Goal: Task Accomplishment & Management: Manage account settings

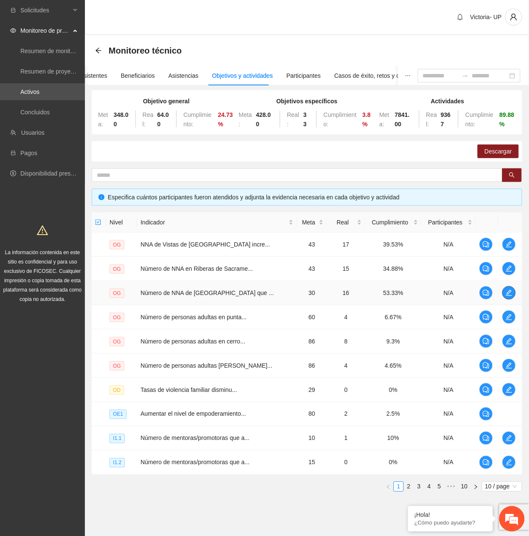
click at [509, 293] on icon "edit" at bounding box center [509, 292] width 7 height 7
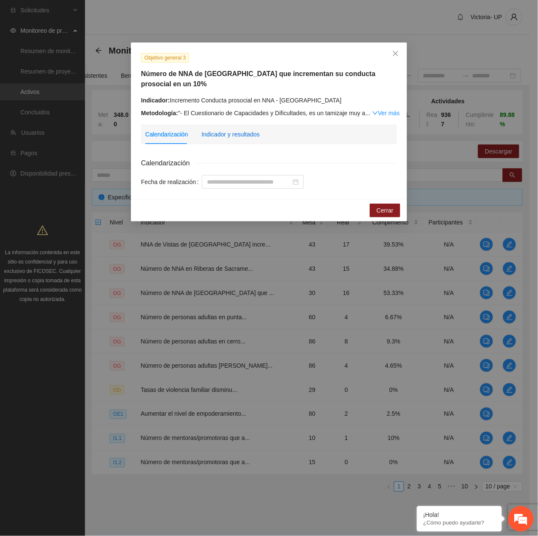
click at [241, 135] on div "Indicador y resultados" at bounding box center [230, 134] width 58 height 9
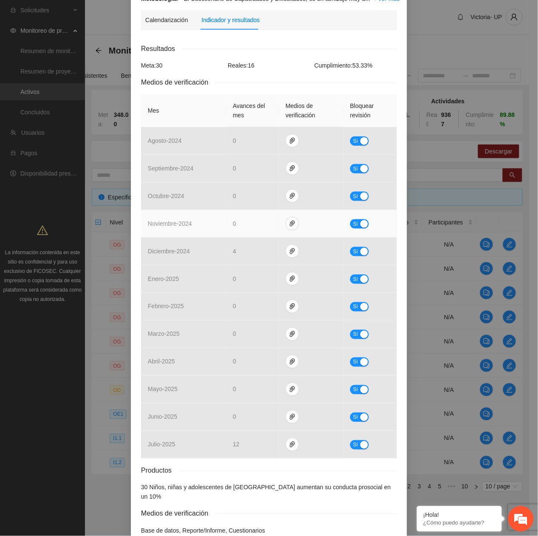
scroll to position [155, 0]
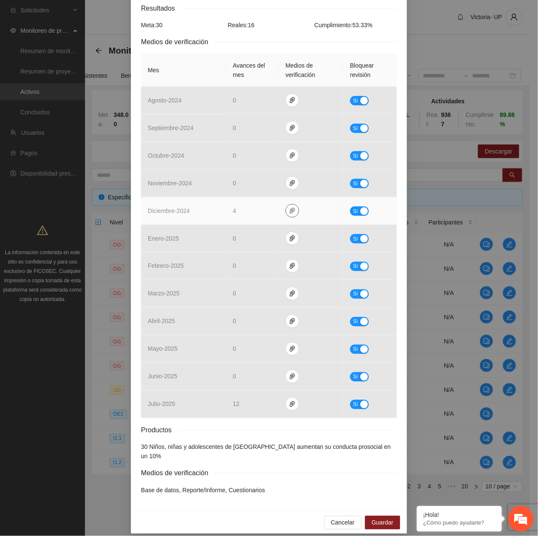
click at [289, 208] on icon "paper-clip" at bounding box center [292, 210] width 7 height 7
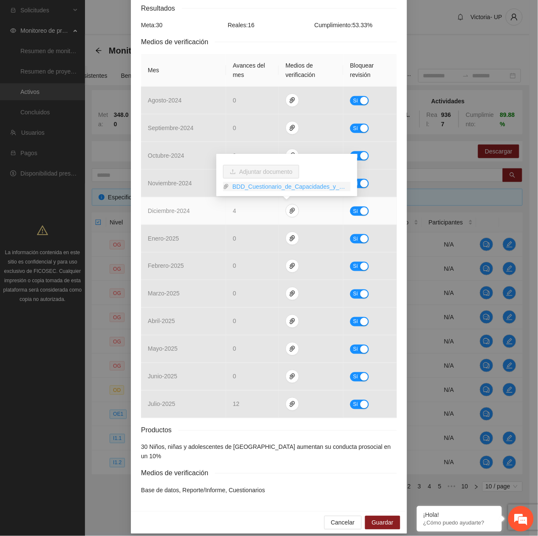
click at [269, 185] on link "BDD_Cuestionario_de_Capacidades_y_Dificultades_a_NNA_dic_PO.xlsx" at bounding box center [290, 186] width 122 height 9
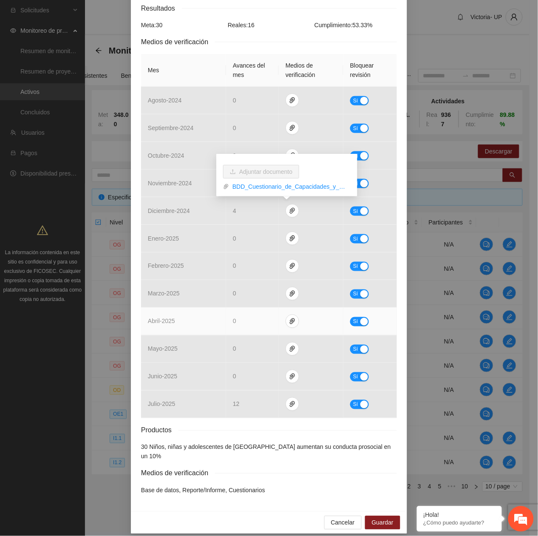
scroll to position [0, 0]
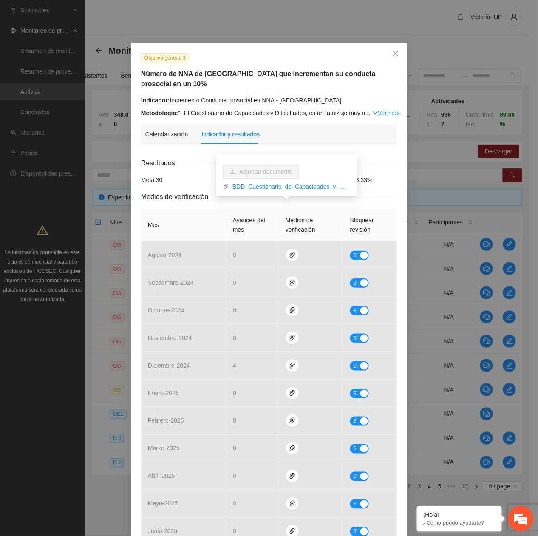
drag, startPoint x: 198, startPoint y: 4, endPoint x: 204, endPoint y: 13, distance: 10.9
click at [198, 5] on div "Objetivo general 3 Número de NNA de [GEOGRAPHIC_DATA] que incrementan su conduc…" at bounding box center [269, 268] width 538 height 536
click at [476, 39] on div "Objetivo general 3 Número de NNA de [GEOGRAPHIC_DATA] que incrementan su conduc…" at bounding box center [269, 268] width 538 height 536
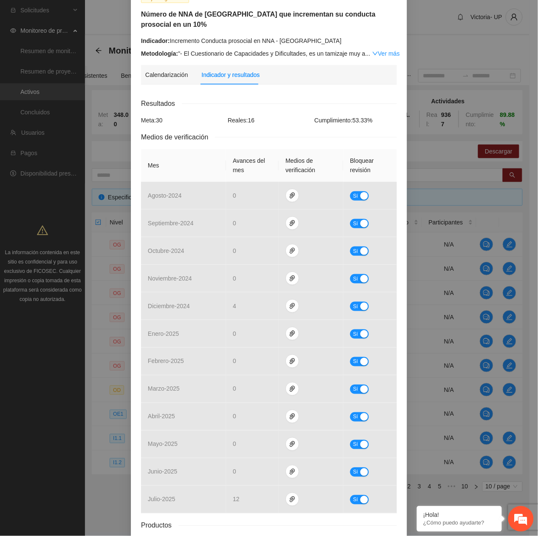
scroll to position [41, 0]
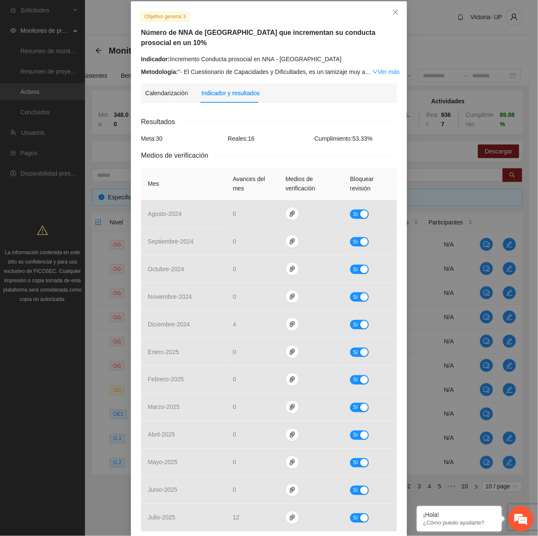
click at [225, 11] on div "Objetivo general 3" at bounding box center [269, 16] width 262 height 10
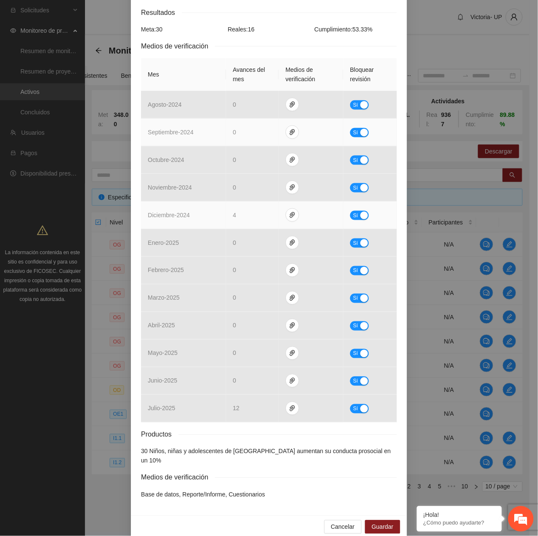
scroll to position [155, 0]
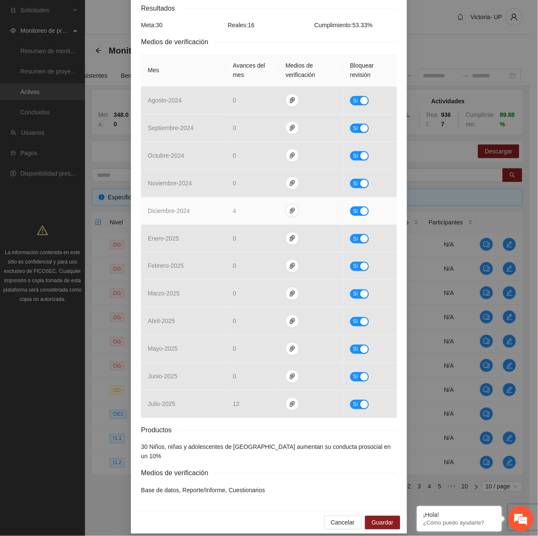
click at [353, 212] on span "Sí" at bounding box center [355, 211] width 5 height 9
drag, startPoint x: 247, startPoint y: 210, endPoint x: 189, endPoint y: 203, distance: 58.6
click at [189, 203] on tr "diciembre - 2024 * No" at bounding box center [269, 211] width 256 height 28
type input "*"
click at [362, 207] on span "No" at bounding box center [365, 211] width 6 height 9
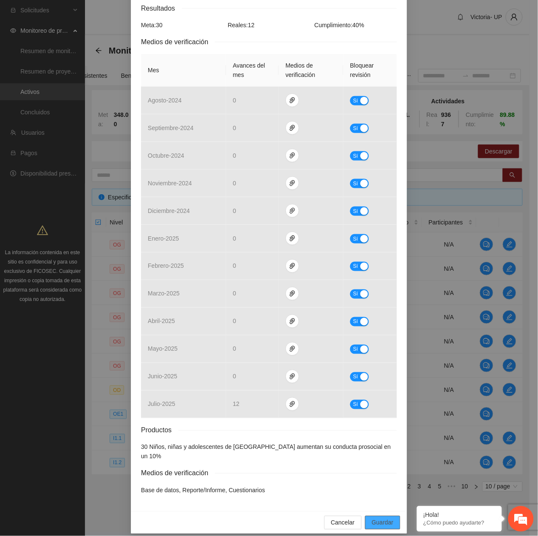
click at [383, 518] on span "Guardar" at bounding box center [383, 522] width 22 height 9
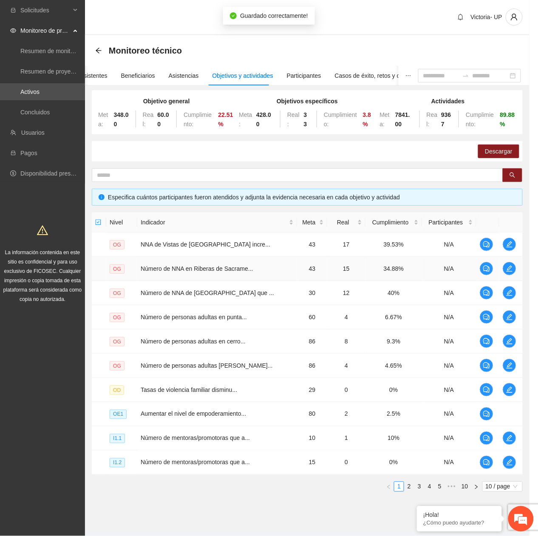
scroll to position [112, 0]
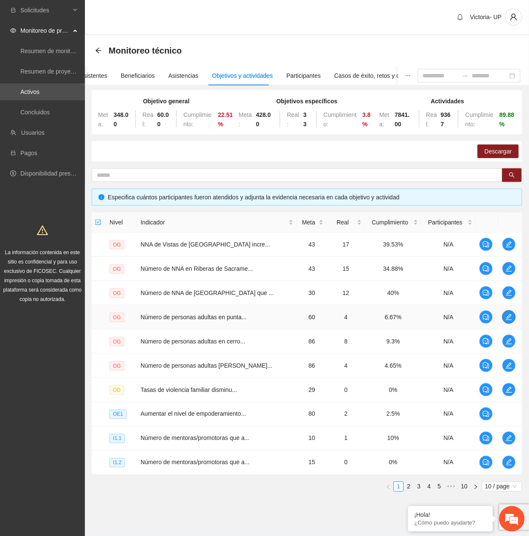
click at [508, 318] on icon "edit" at bounding box center [509, 317] width 7 height 7
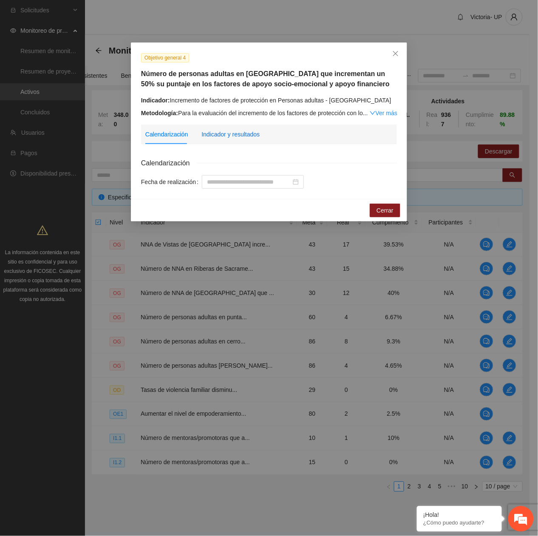
click at [226, 137] on div "Indicador y resultados" at bounding box center [230, 134] width 58 height 9
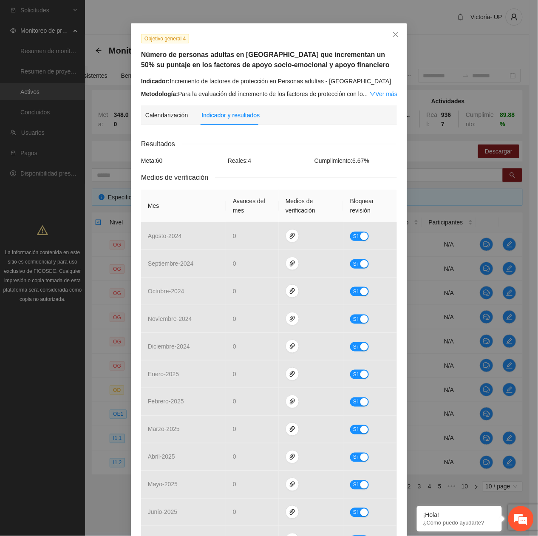
scroll to position [0, 0]
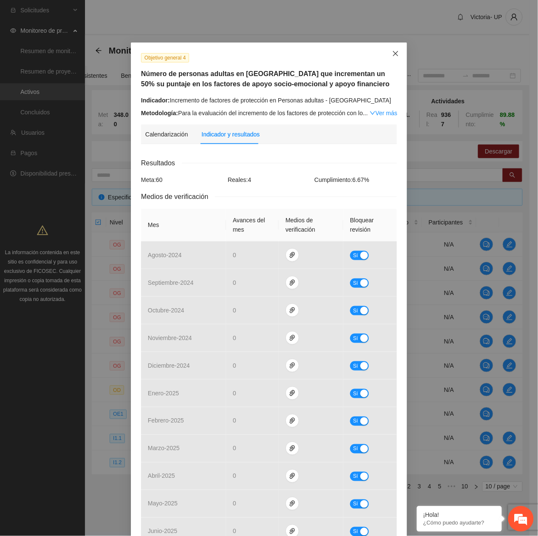
click at [392, 57] on icon "close" at bounding box center [395, 53] width 7 height 7
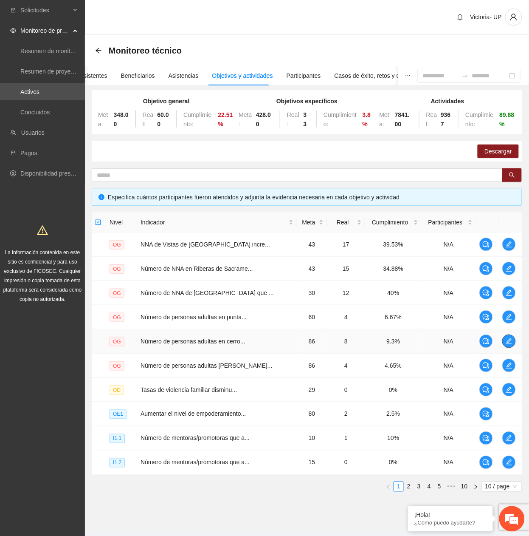
click at [509, 344] on icon "edit" at bounding box center [509, 341] width 7 height 7
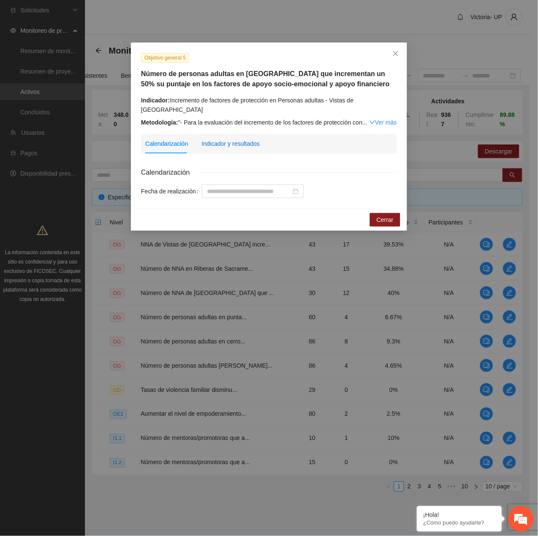
click at [233, 139] on div "Indicador y resultados" at bounding box center [230, 143] width 58 height 9
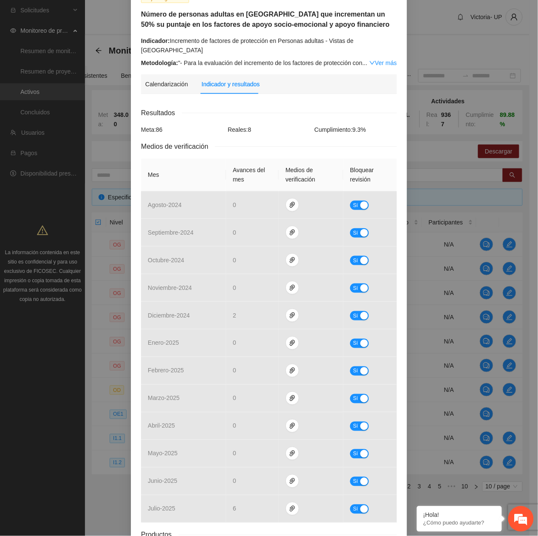
scroll to position [164, 0]
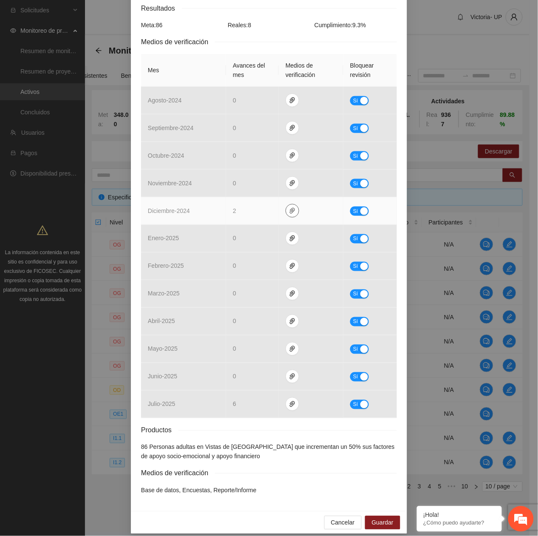
click at [289, 207] on icon "paper-clip" at bounding box center [292, 210] width 7 height 7
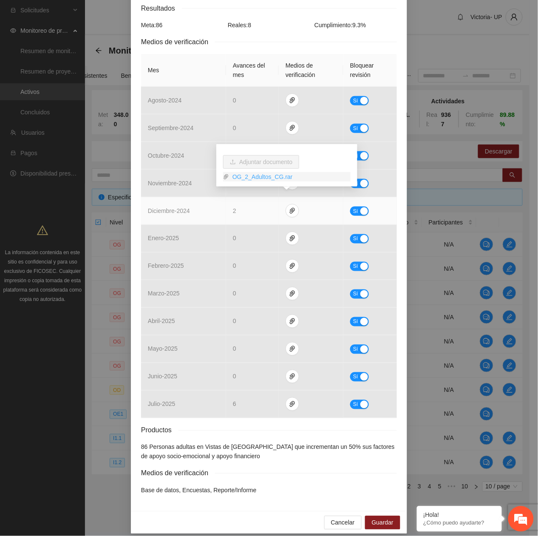
click at [265, 174] on link "OG_2_Adultos_CG.rar" at bounding box center [290, 176] width 122 height 9
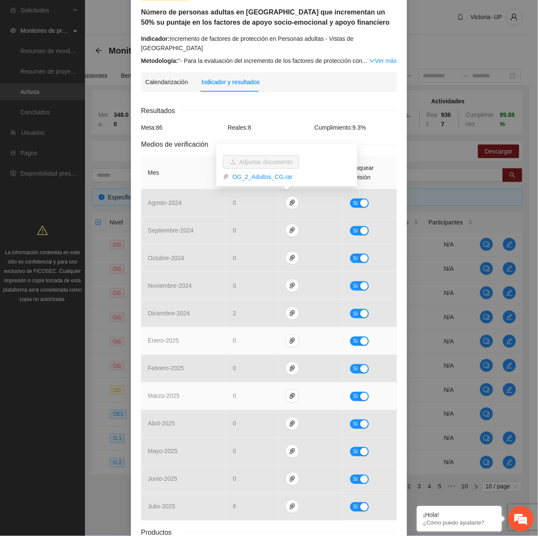
scroll to position [0, 0]
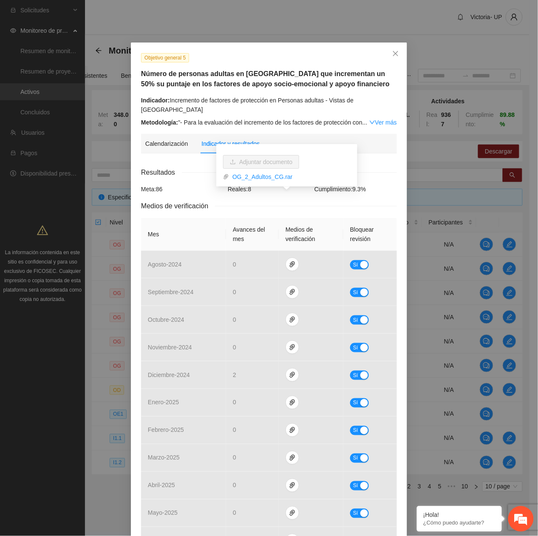
drag, startPoint x: 179, startPoint y: 96, endPoint x: 184, endPoint y: 100, distance: 6.9
click at [184, 100] on div "Objetivo general 5 Número de personas adultas en [GEOGRAPHIC_DATA] que incremen…" at bounding box center [269, 90] width 262 height 74
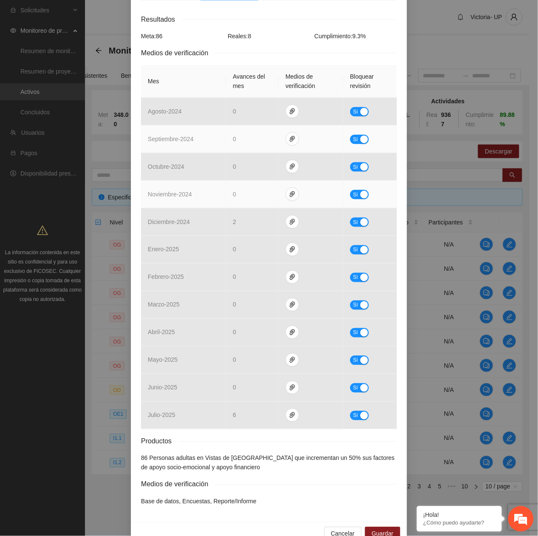
scroll to position [164, 0]
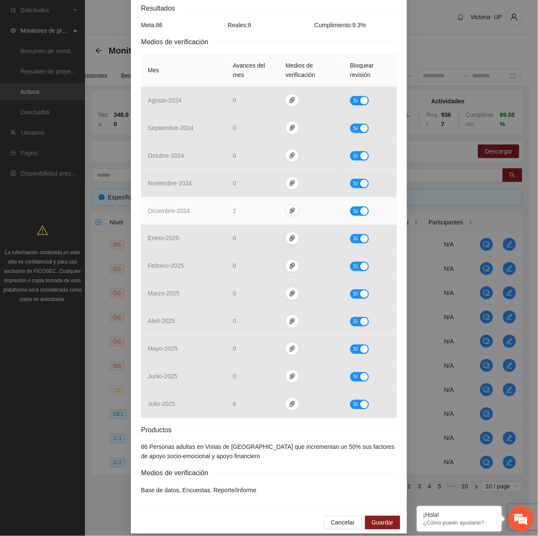
click at [353, 207] on span "Sí" at bounding box center [355, 211] width 5 height 9
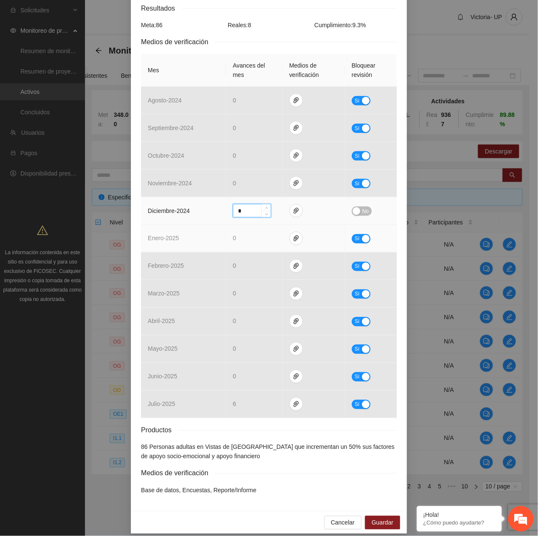
drag, startPoint x: 250, startPoint y: 203, endPoint x: 150, endPoint y: 216, distance: 100.4
click at [151, 216] on tbody "agosto - 2024 0 Sí septiembre - 2024 0 Sí octubre - 2024 0 Sí noviembre - 2024 …" at bounding box center [269, 252] width 256 height 331
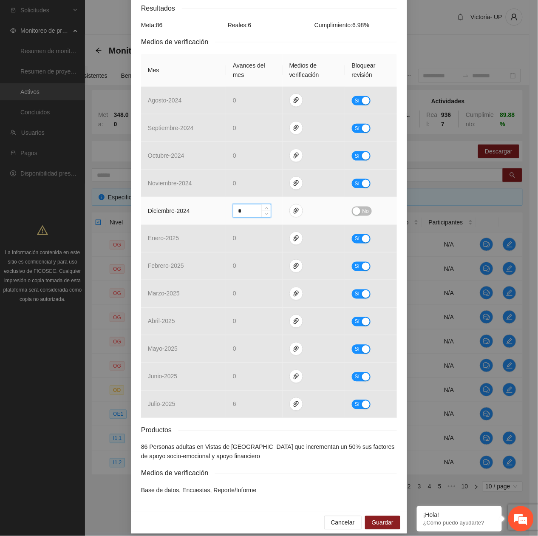
type input "*"
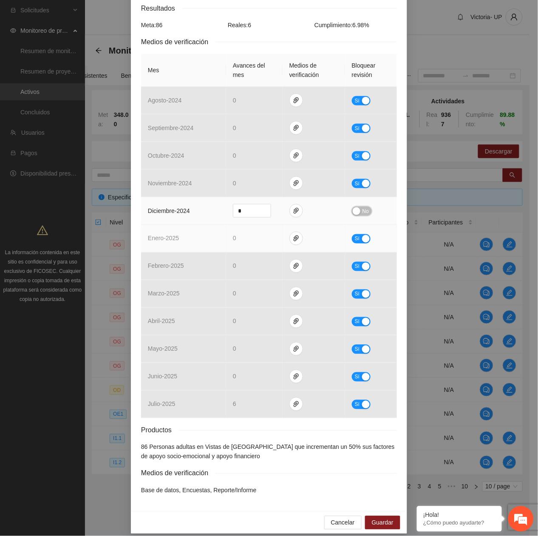
drag, startPoint x: 356, startPoint y: 201, endPoint x: 349, endPoint y: 225, distance: 25.6
click at [354, 207] on div "button" at bounding box center [357, 211] width 8 height 8
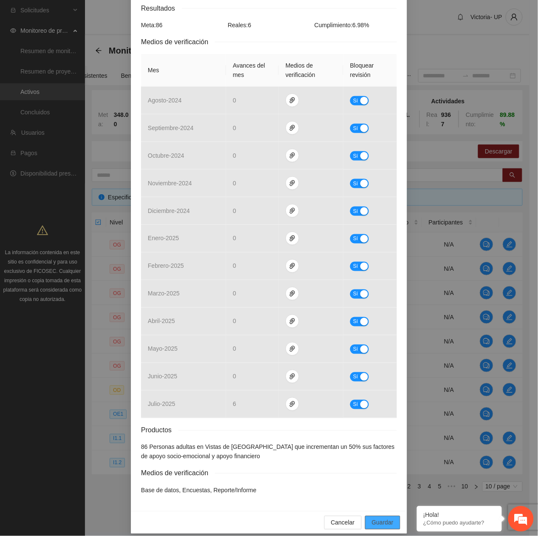
click at [378, 518] on span "Guardar" at bounding box center [383, 522] width 22 height 9
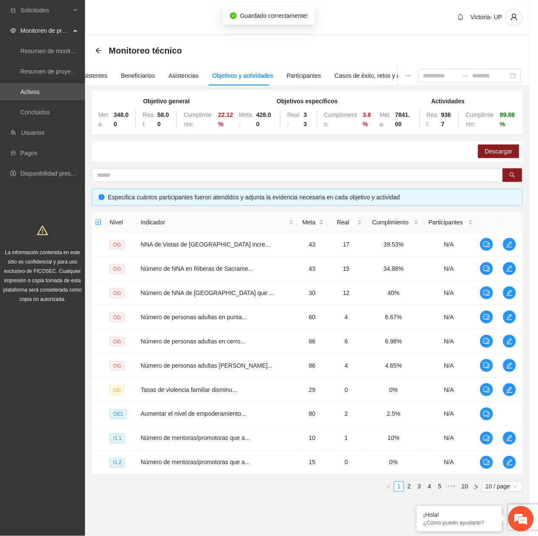
scroll to position [122, 0]
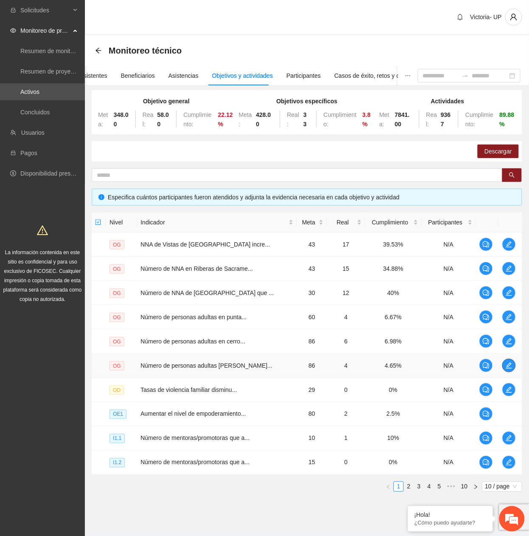
click at [512, 366] on span "edit" at bounding box center [509, 365] width 13 height 7
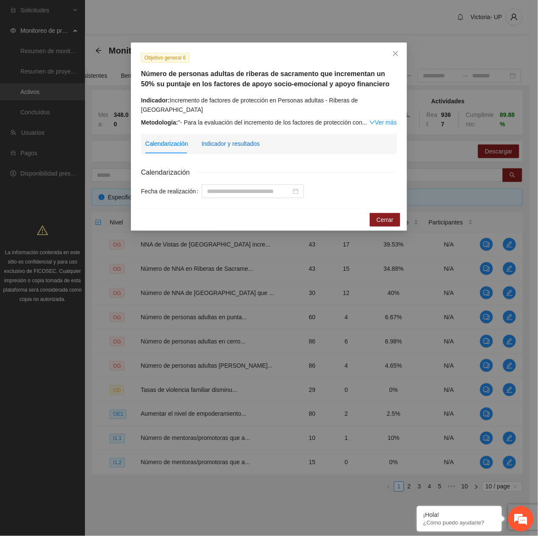
click at [220, 139] on div "Indicador y resultados" at bounding box center [230, 143] width 58 height 9
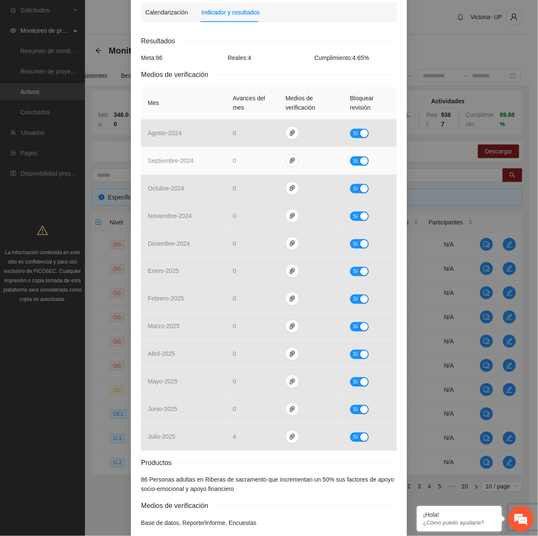
scroll to position [164, 0]
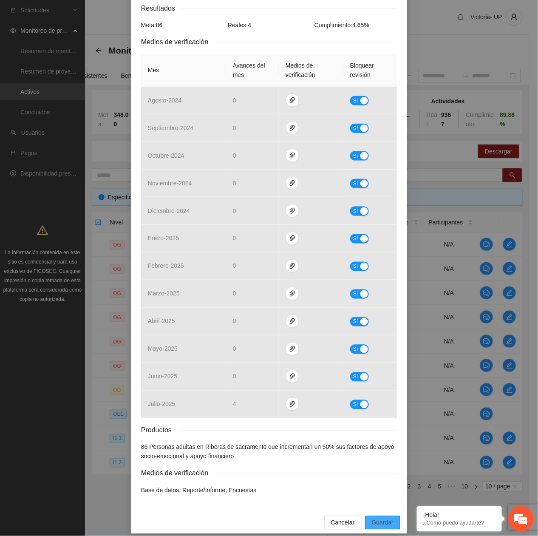
click at [375, 518] on span "Guardar" at bounding box center [383, 522] width 22 height 9
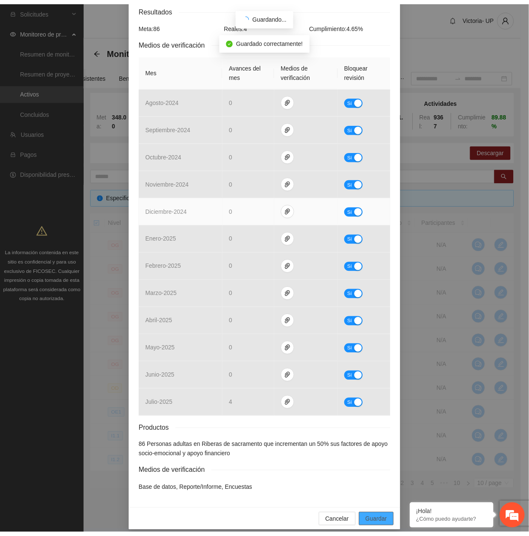
scroll to position [122, 0]
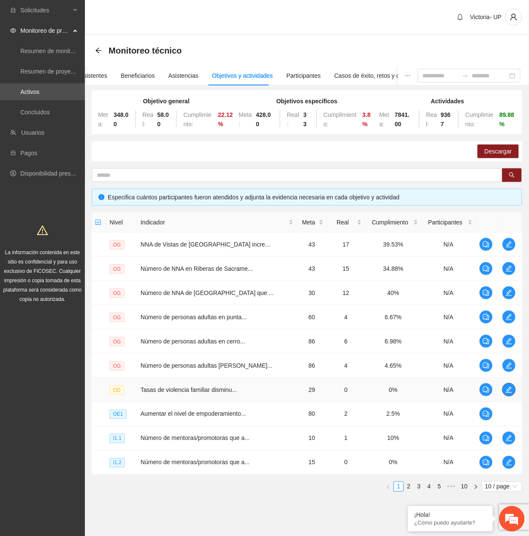
click at [505, 388] on span "edit" at bounding box center [509, 389] width 13 height 7
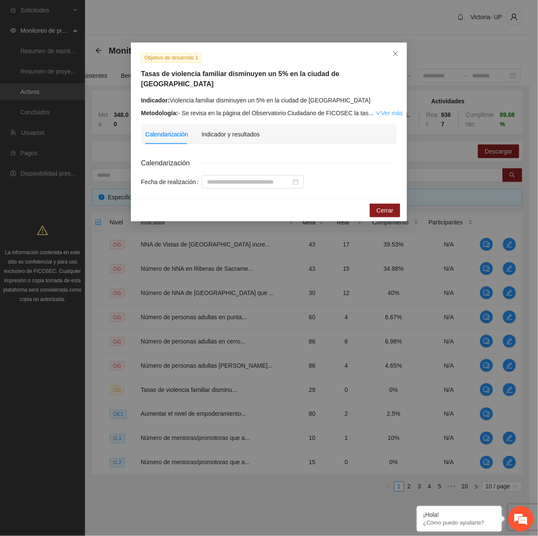
click at [390, 110] on link "Ver más" at bounding box center [389, 113] width 28 height 7
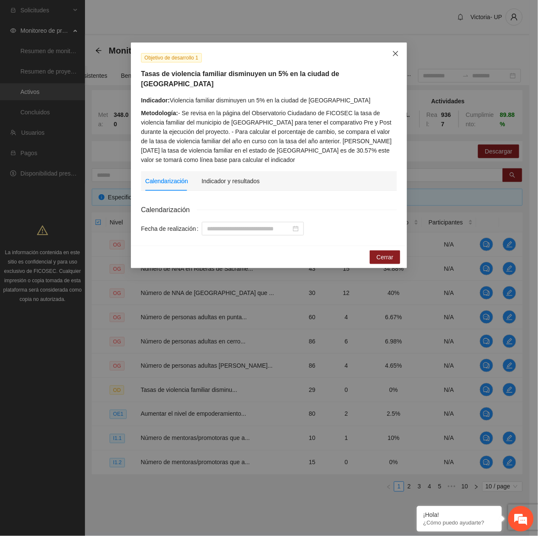
click at [389, 54] on span "Close" at bounding box center [395, 53] width 23 height 23
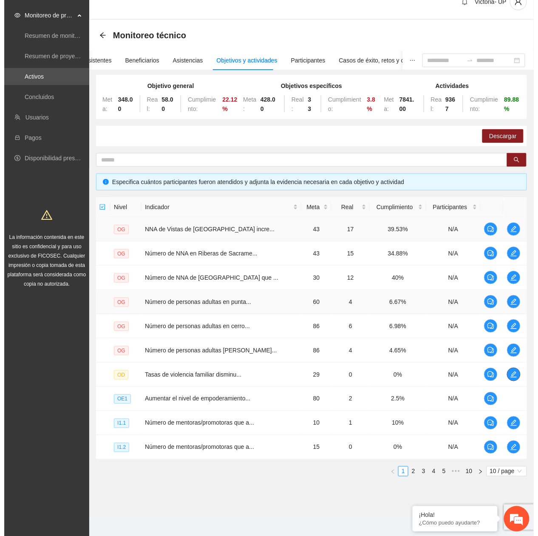
scroll to position [22, 0]
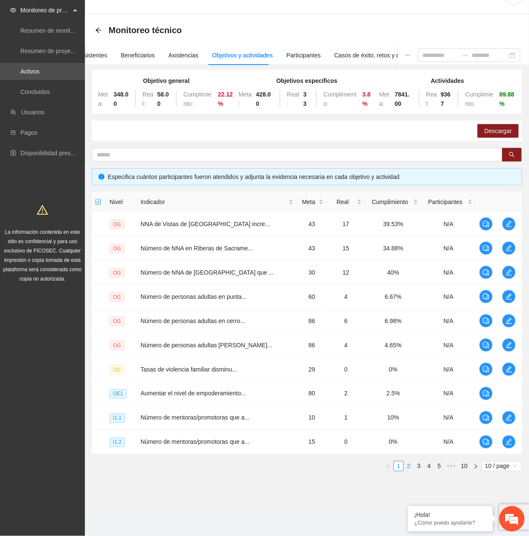
click at [408, 468] on link "2" at bounding box center [409, 465] width 9 height 9
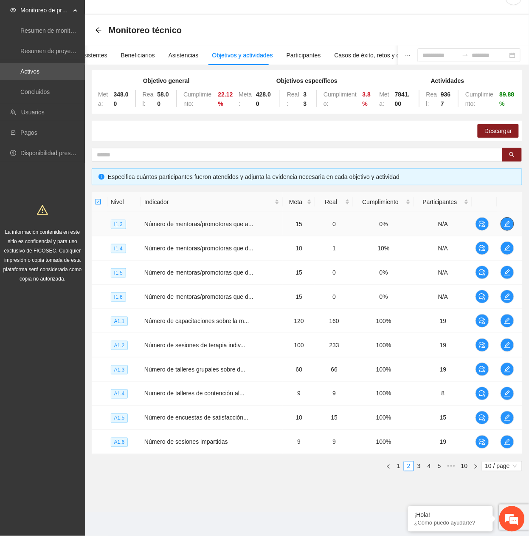
click at [504, 221] on span "edit" at bounding box center [507, 224] width 13 height 7
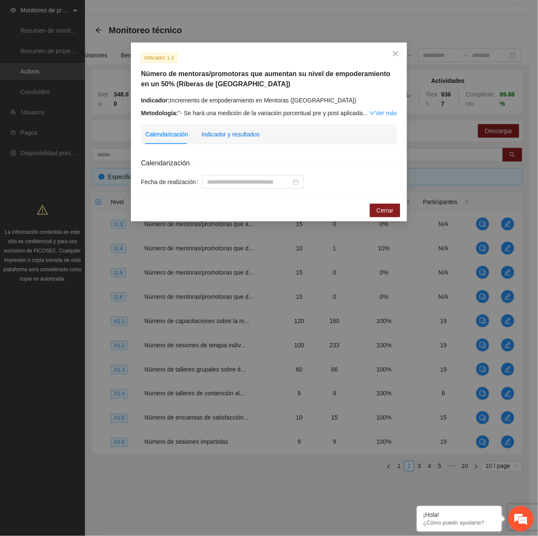
click at [232, 138] on div "Indicador y resultados" at bounding box center [230, 134] width 58 height 9
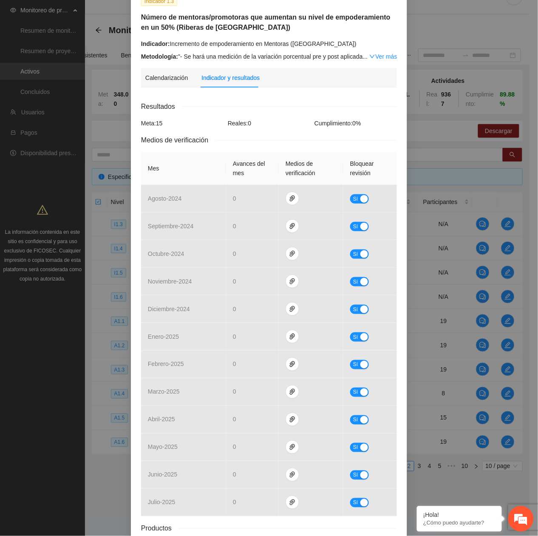
scroll to position [0, 0]
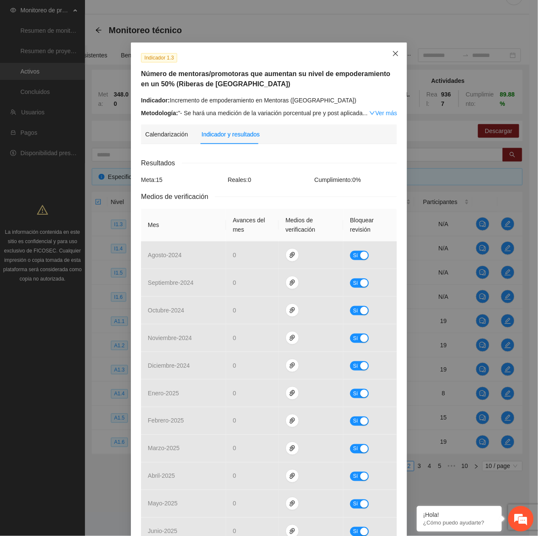
click at [392, 55] on icon "close" at bounding box center [395, 53] width 7 height 7
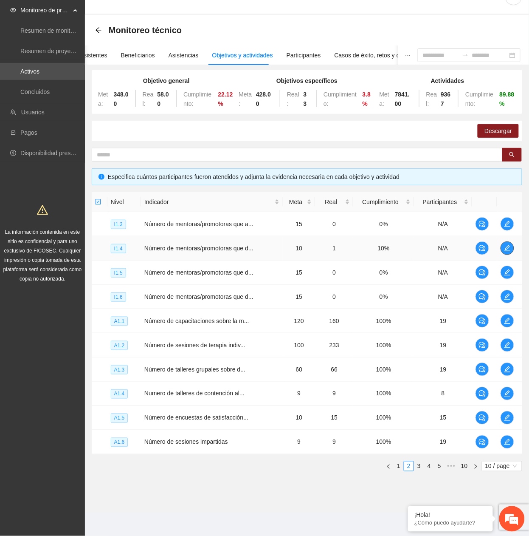
click at [513, 249] on span "edit" at bounding box center [507, 248] width 13 height 7
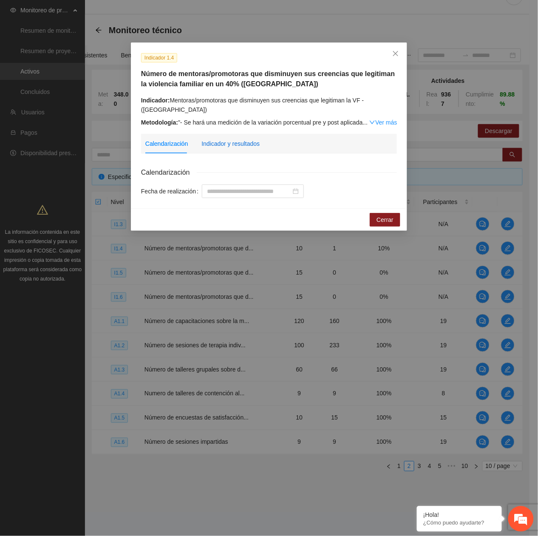
click at [210, 144] on div "Indicador y resultados" at bounding box center [230, 143] width 58 height 9
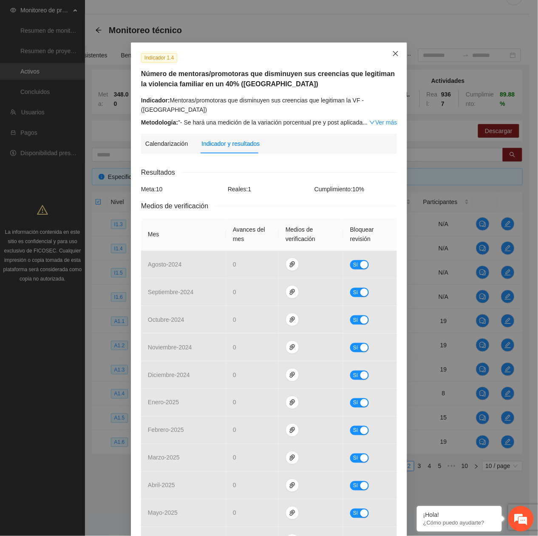
click at [389, 58] on span "Close" at bounding box center [395, 53] width 23 height 23
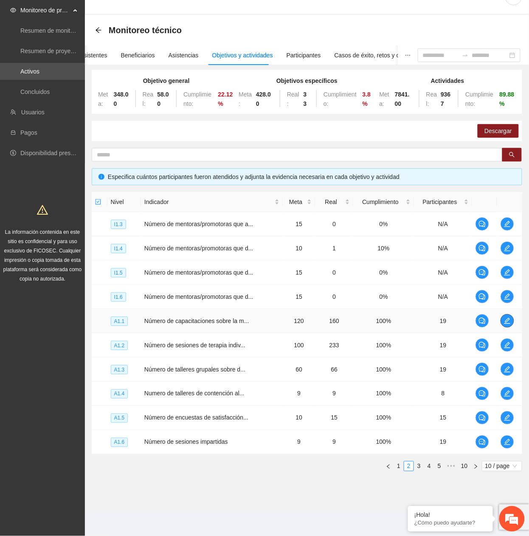
click at [502, 321] on span "edit" at bounding box center [507, 320] width 13 height 7
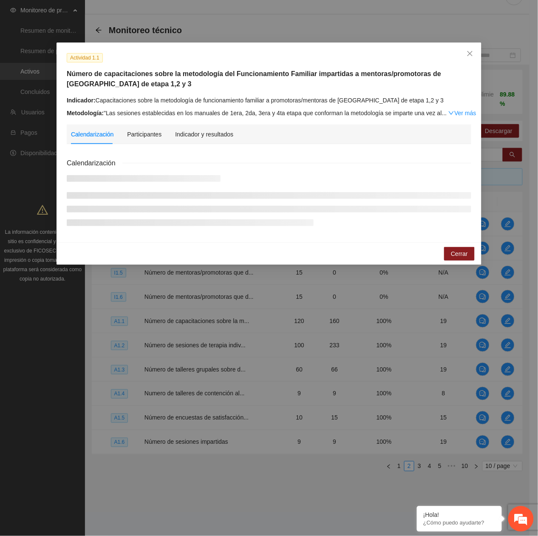
click at [219, 126] on div "Indicador y resultados" at bounding box center [204, 135] width 58 height 20
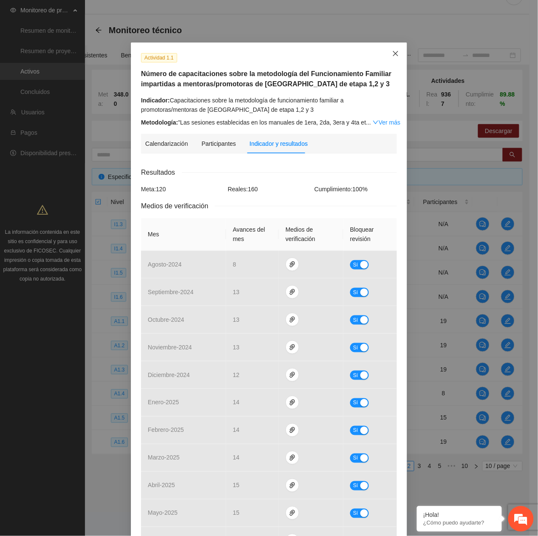
click at [392, 50] on icon "close" at bounding box center [395, 53] width 7 height 7
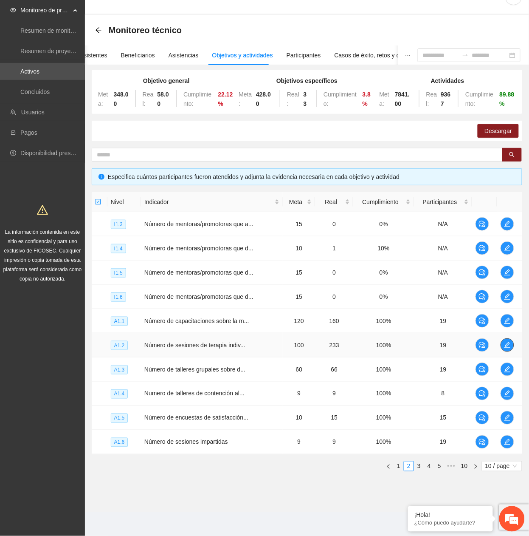
click at [513, 342] on span "edit" at bounding box center [507, 345] width 13 height 7
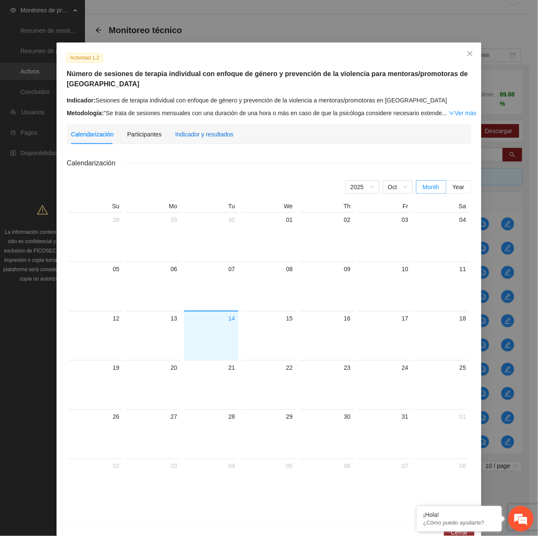
click at [212, 133] on div "Indicador y resultados" at bounding box center [204, 134] width 58 height 9
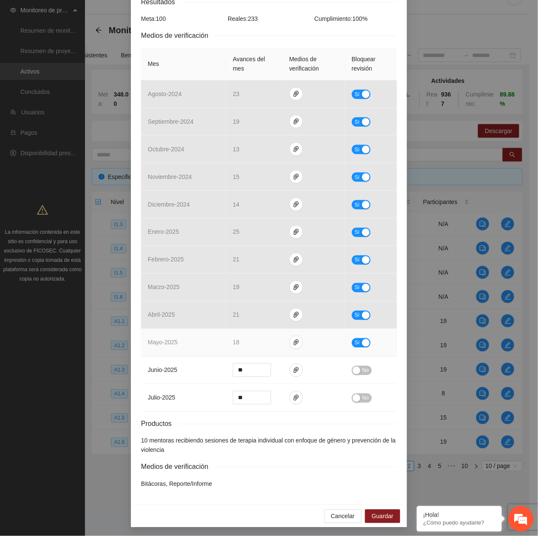
scroll to position [174, 0]
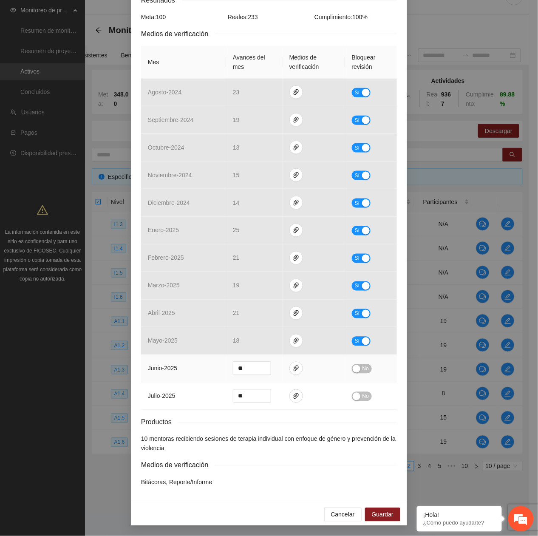
click at [362, 369] on span "No" at bounding box center [365, 368] width 6 height 9
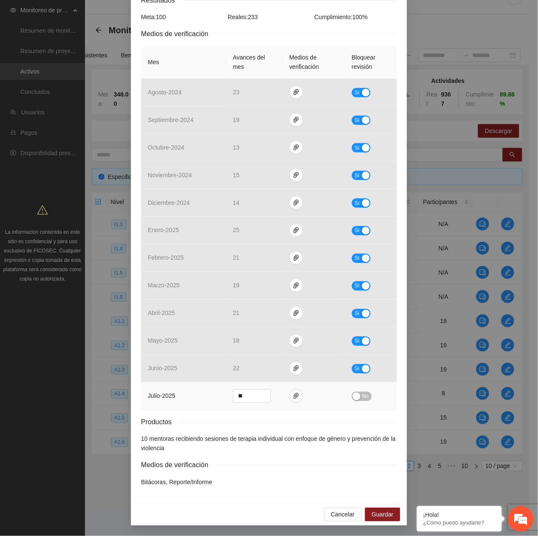
click at [362, 396] on span "No" at bounding box center [365, 396] width 6 height 9
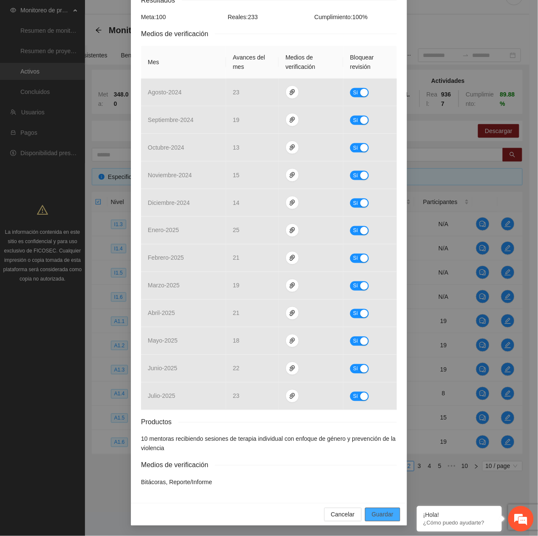
click at [377, 512] on span "Guardar" at bounding box center [383, 514] width 22 height 9
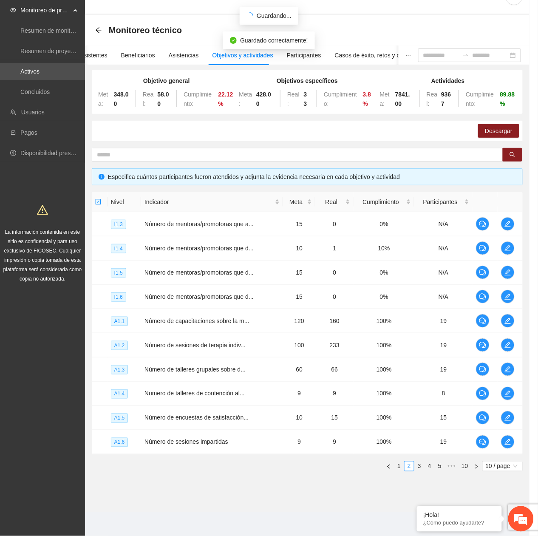
scroll to position [131, 0]
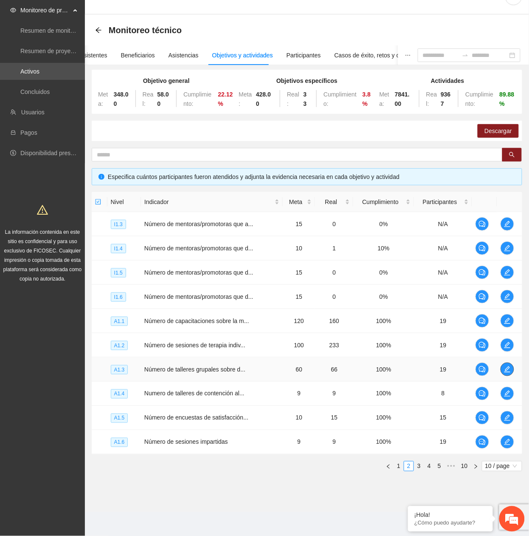
click at [510, 368] on icon "edit" at bounding box center [508, 369] width 6 height 6
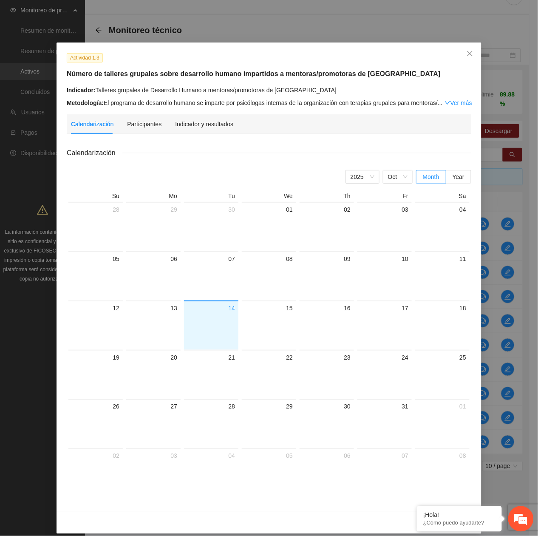
click at [184, 118] on div "Indicador y resultados" at bounding box center [204, 124] width 58 height 20
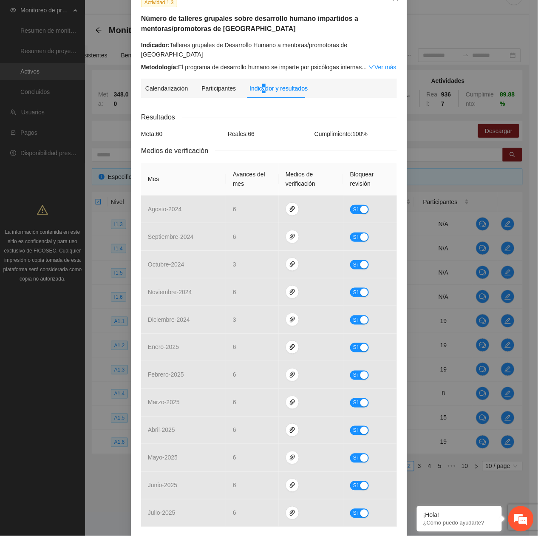
scroll to position [0, 0]
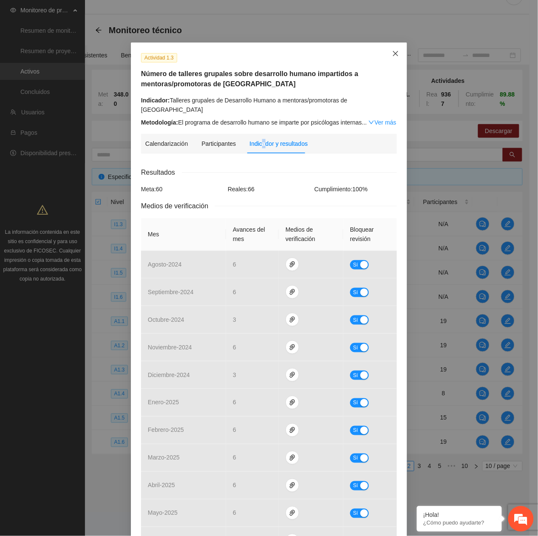
click at [395, 53] on span "Close" at bounding box center [395, 53] width 23 height 23
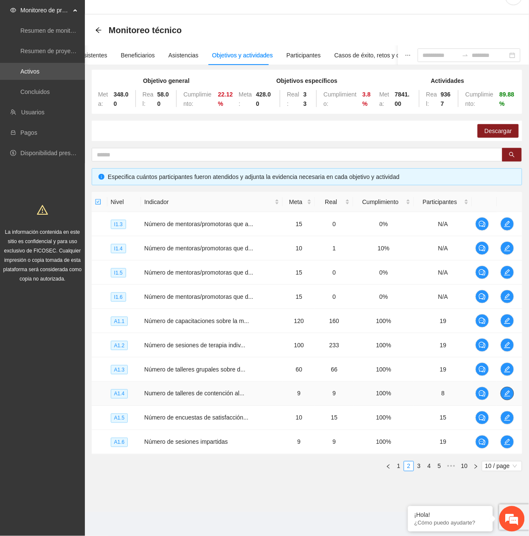
click at [504, 392] on span "edit" at bounding box center [507, 393] width 13 height 7
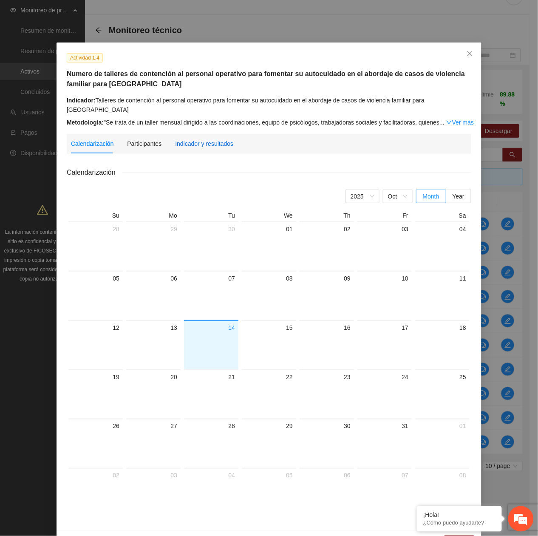
drag, startPoint x: 191, startPoint y: 133, endPoint x: 194, endPoint y: 136, distance: 4.5
click at [192, 139] on div "Indicador y resultados" at bounding box center [204, 143] width 58 height 9
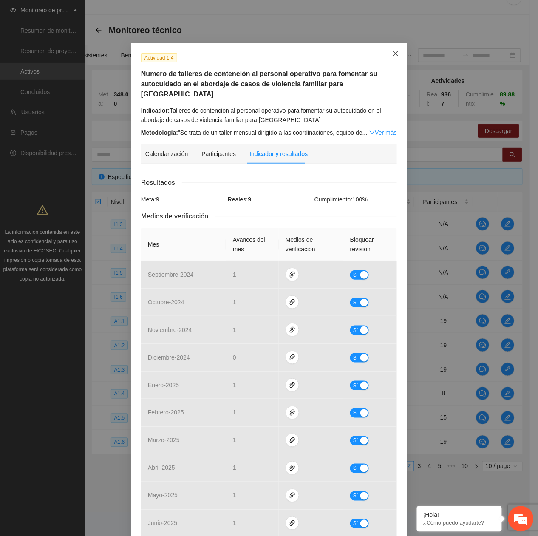
click at [386, 51] on span "Close" at bounding box center [395, 53] width 23 height 23
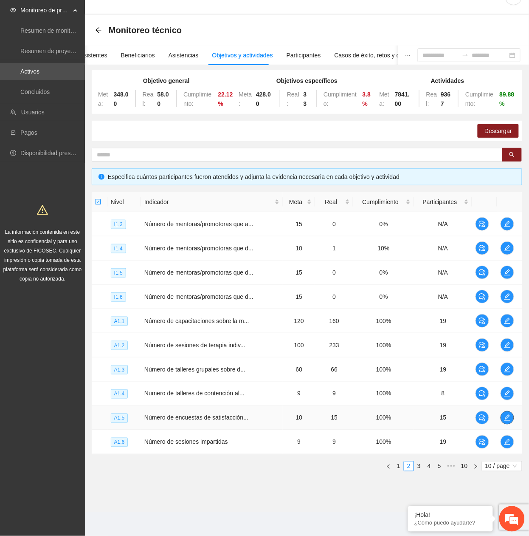
click at [507, 414] on icon "edit" at bounding box center [507, 417] width 7 height 7
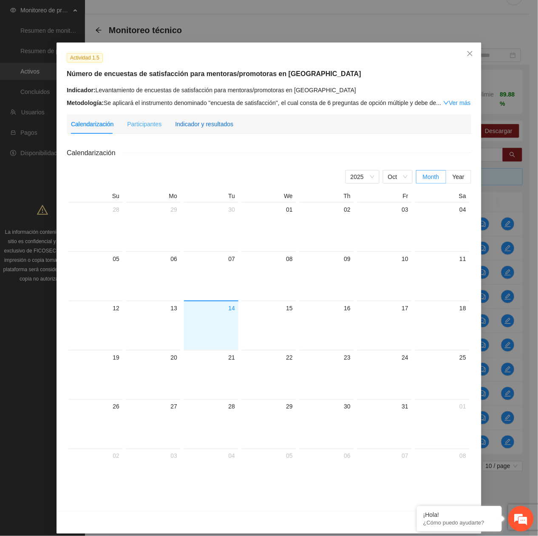
click at [201, 123] on div "Indicador y resultados" at bounding box center [204, 123] width 58 height 9
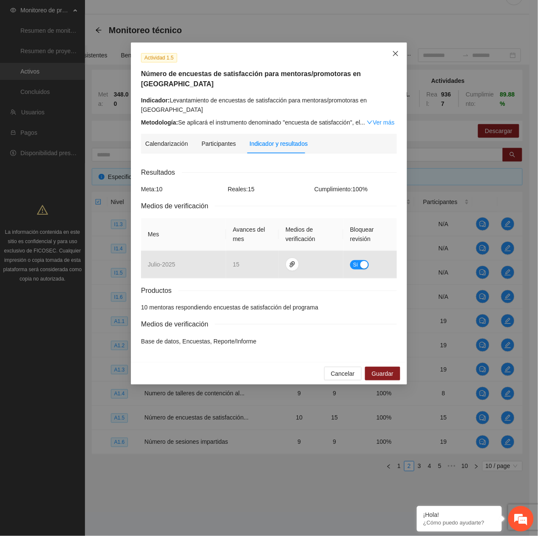
drag, startPoint x: 393, startPoint y: 55, endPoint x: 386, endPoint y: 69, distance: 15.8
click at [393, 55] on icon "close" at bounding box center [395, 53] width 7 height 7
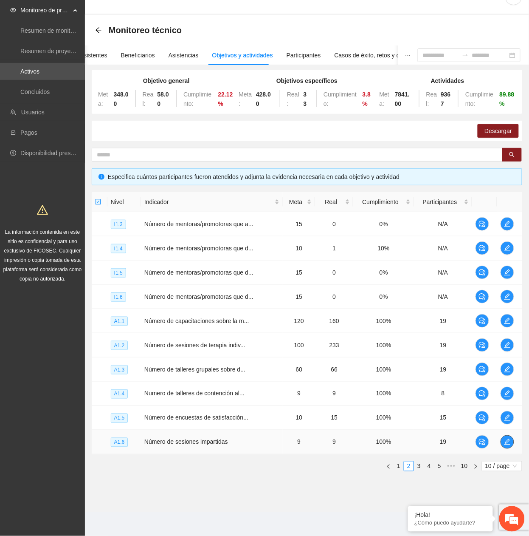
click at [509, 443] on icon "edit" at bounding box center [507, 442] width 7 height 7
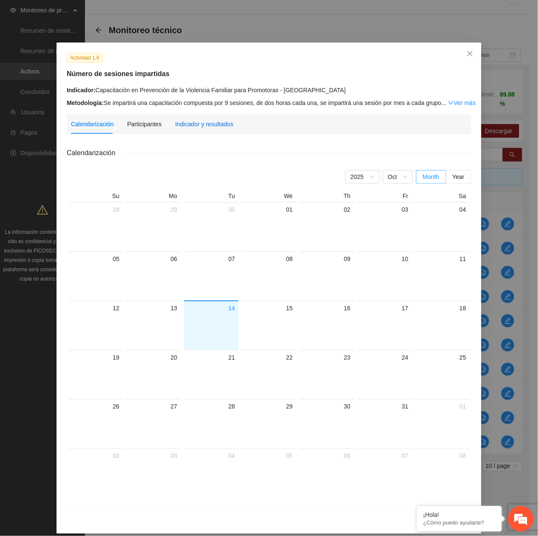
click at [175, 122] on div "Indicador y resultados" at bounding box center [204, 123] width 58 height 9
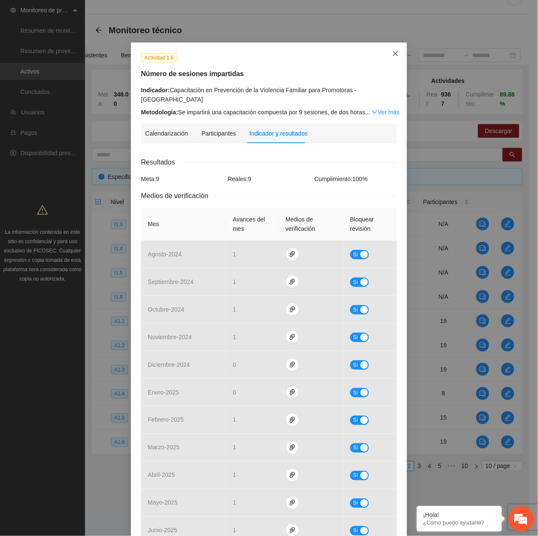
click at [394, 56] on icon "close" at bounding box center [395, 53] width 7 height 7
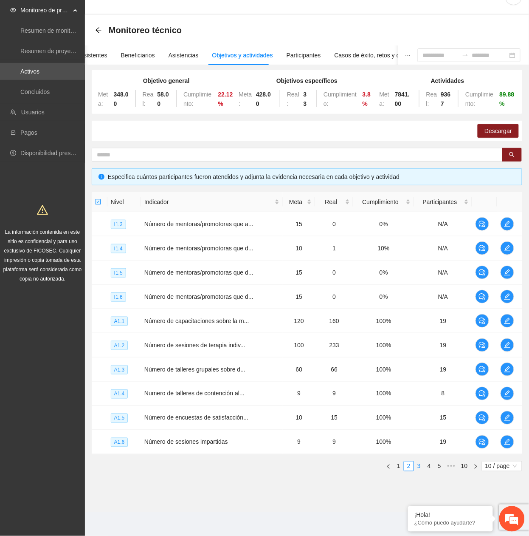
click at [418, 465] on link "3" at bounding box center [419, 465] width 9 height 9
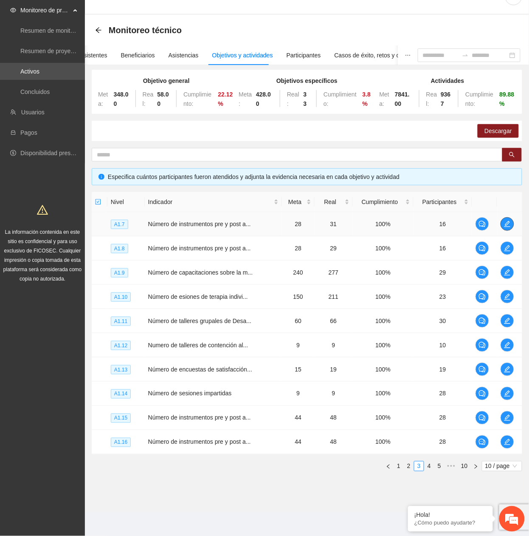
click at [509, 218] on button "button" at bounding box center [508, 224] width 14 height 14
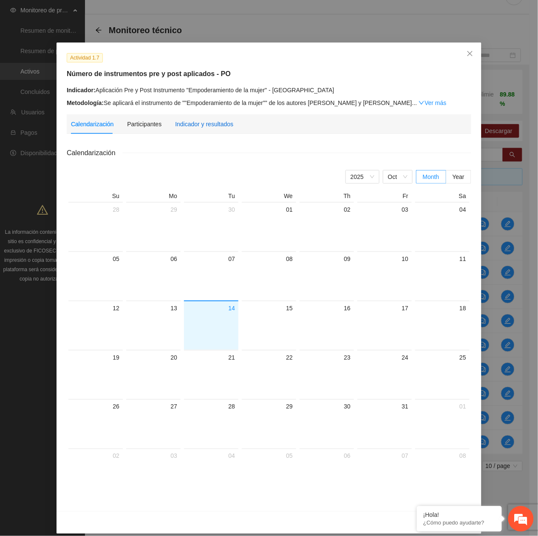
click at [198, 119] on div "Indicador y resultados" at bounding box center [204, 123] width 58 height 9
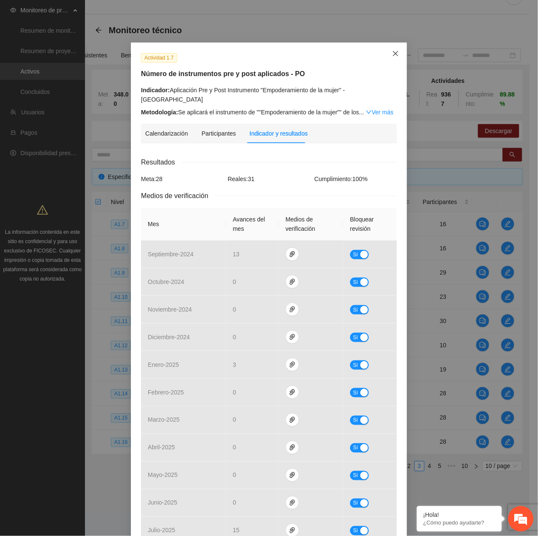
drag, startPoint x: 389, startPoint y: 54, endPoint x: 382, endPoint y: 62, distance: 10.8
click at [392, 54] on icon "close" at bounding box center [395, 53] width 7 height 7
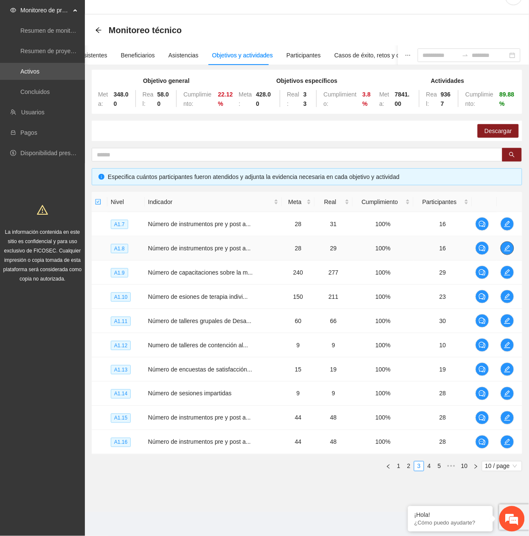
click at [508, 246] on icon "edit" at bounding box center [507, 248] width 7 height 7
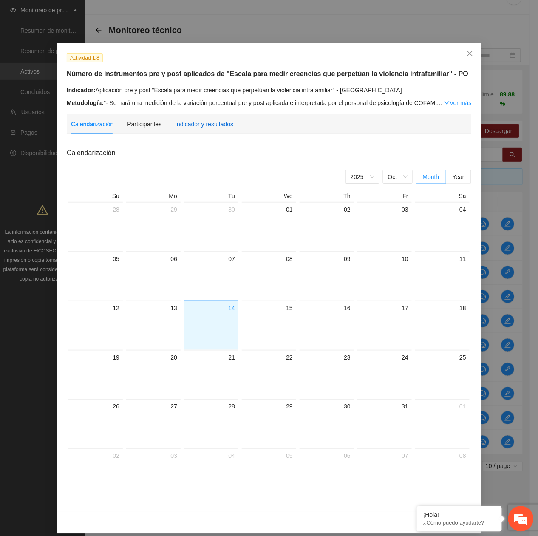
click at [180, 125] on div "Indicador y resultados" at bounding box center [204, 123] width 58 height 9
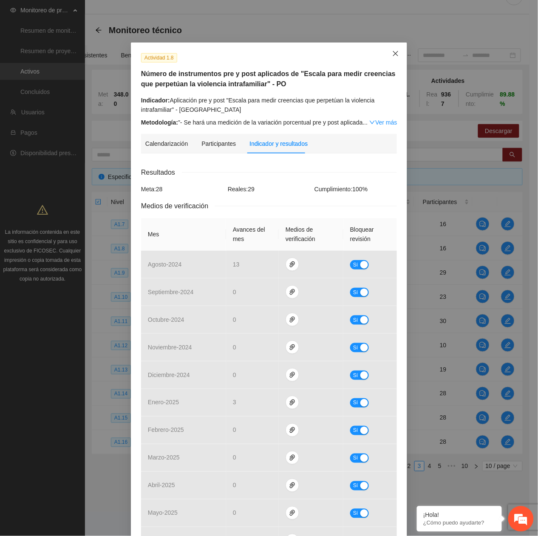
click at [391, 59] on span "Close" at bounding box center [395, 53] width 23 height 23
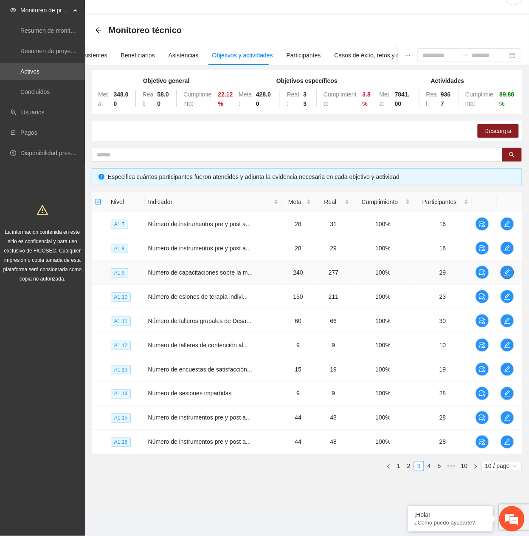
click at [508, 271] on icon "edit" at bounding box center [507, 272] width 7 height 7
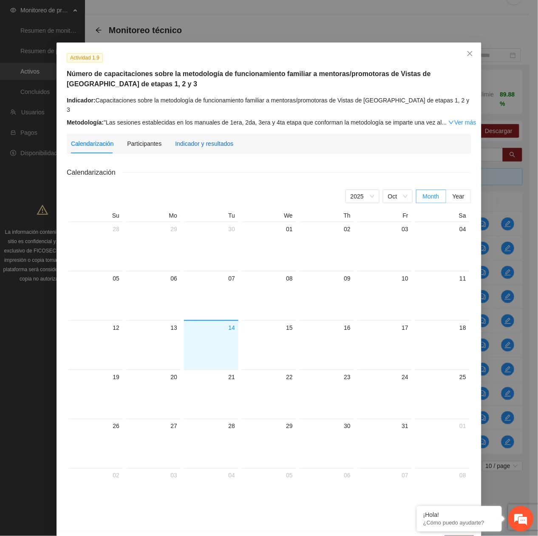
click at [205, 139] on div "Indicador y resultados" at bounding box center [204, 143] width 58 height 9
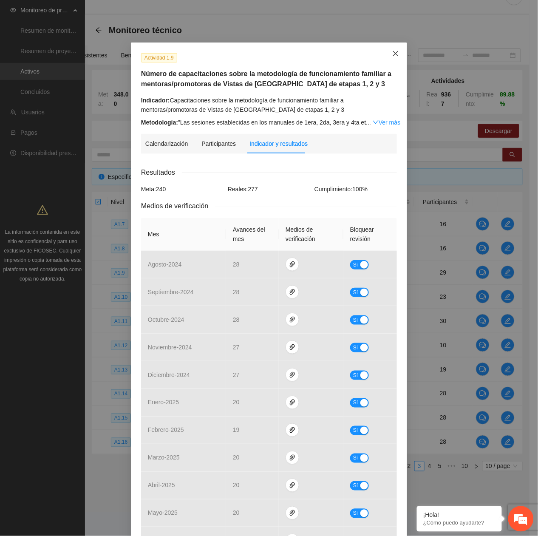
click at [398, 53] on span "Close" at bounding box center [395, 53] width 23 height 23
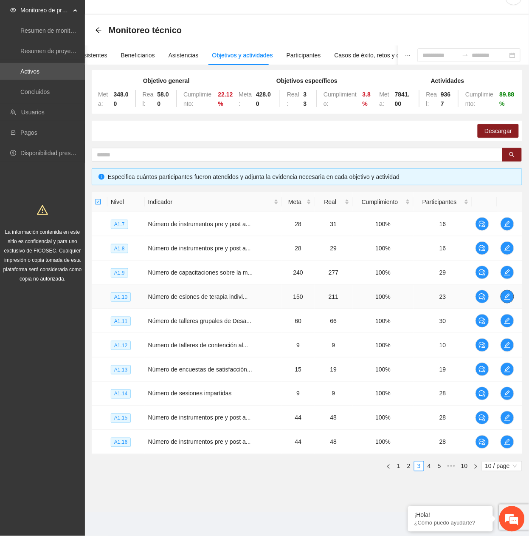
click at [507, 297] on icon "edit" at bounding box center [507, 296] width 7 height 7
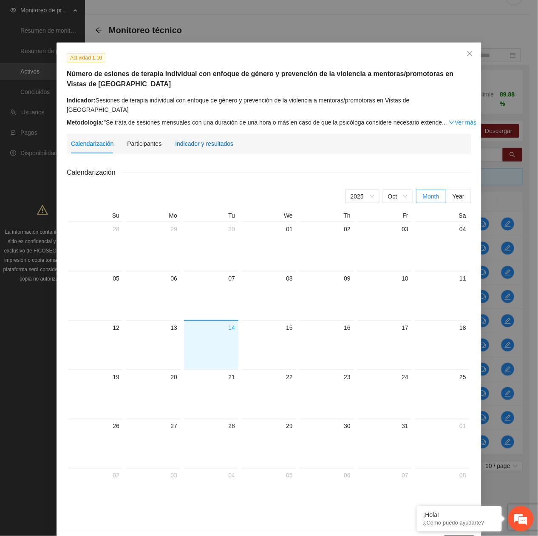
click at [191, 139] on div "Indicador y resultados" at bounding box center [204, 143] width 58 height 9
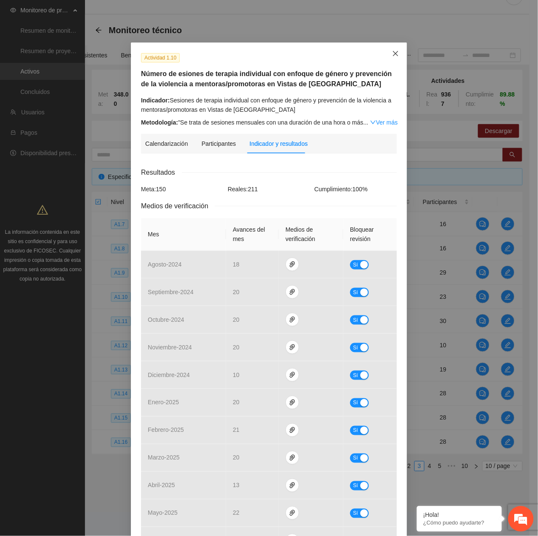
click at [391, 49] on span "Close" at bounding box center [395, 53] width 23 height 23
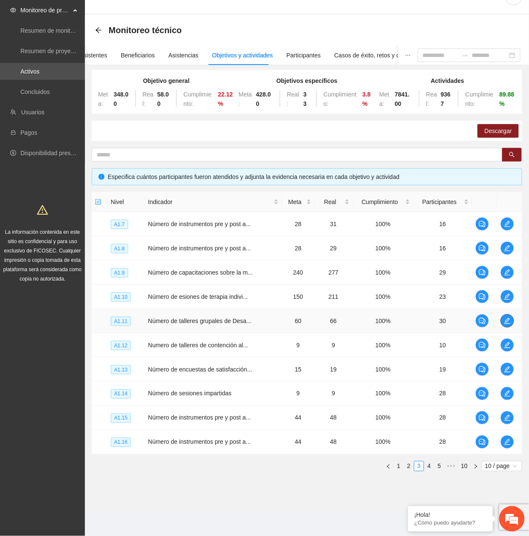
click at [509, 323] on icon "edit" at bounding box center [508, 321] width 6 height 6
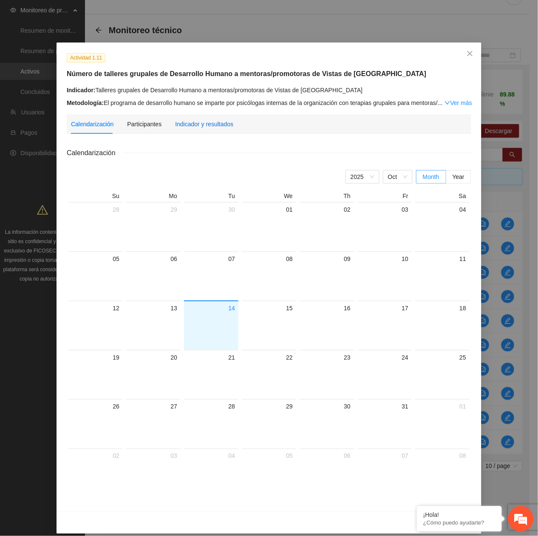
click at [213, 122] on div "Indicador y resultados" at bounding box center [204, 123] width 58 height 9
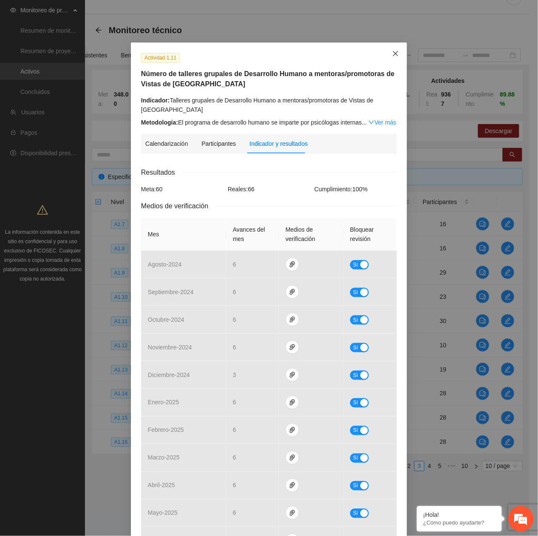
click at [388, 50] on span "Close" at bounding box center [395, 53] width 23 height 23
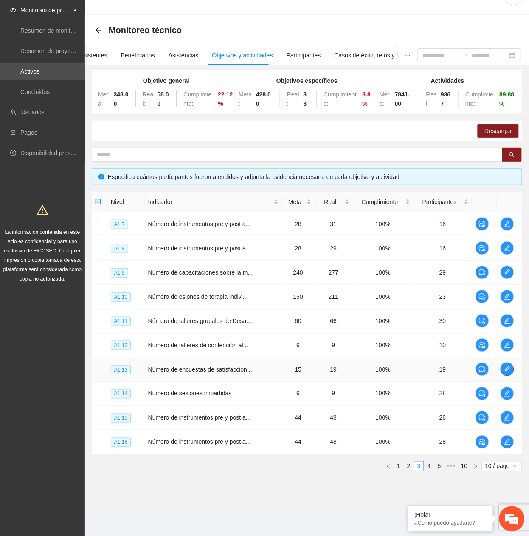
click at [510, 366] on icon "edit" at bounding box center [507, 369] width 7 height 7
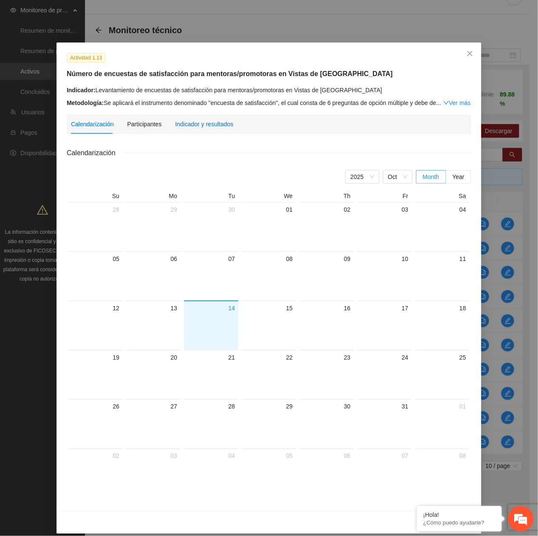
click at [192, 125] on div "Indicador y resultados" at bounding box center [204, 123] width 58 height 9
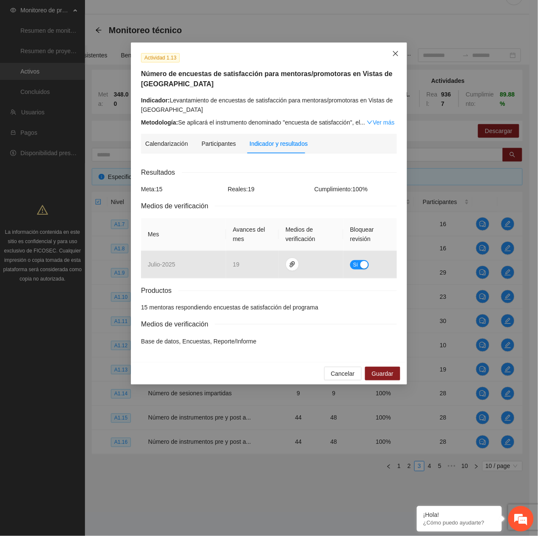
click at [393, 55] on icon "close" at bounding box center [395, 53] width 7 height 7
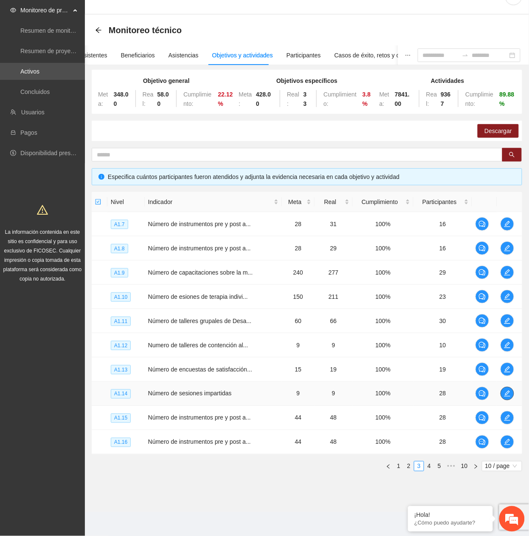
click at [509, 389] on button "button" at bounding box center [508, 394] width 14 height 14
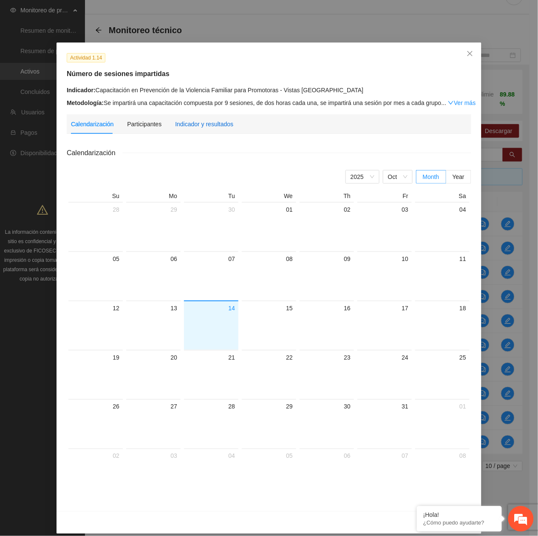
click at [191, 120] on div "Indicador y resultados" at bounding box center [204, 123] width 58 height 9
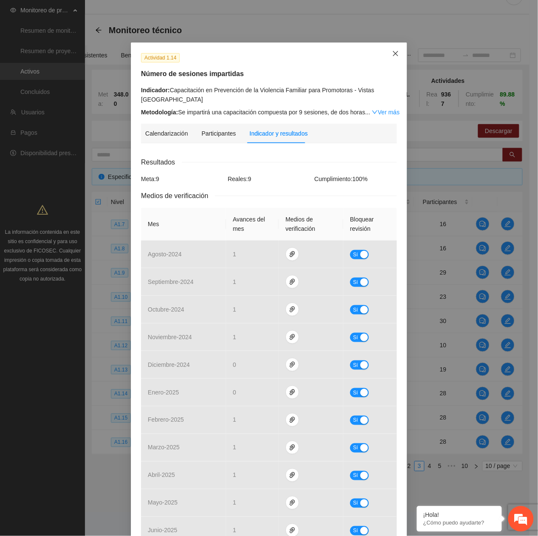
drag, startPoint x: 388, startPoint y: 56, endPoint x: 421, endPoint y: 77, distance: 39.1
click at [393, 57] on span "Close" at bounding box center [395, 53] width 23 height 23
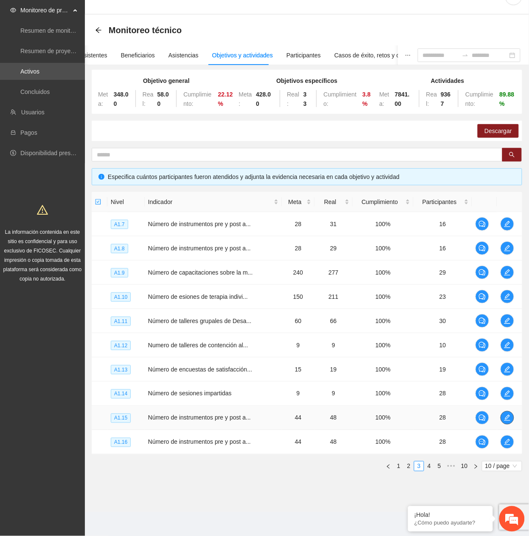
click at [507, 415] on icon "edit" at bounding box center [507, 417] width 7 height 7
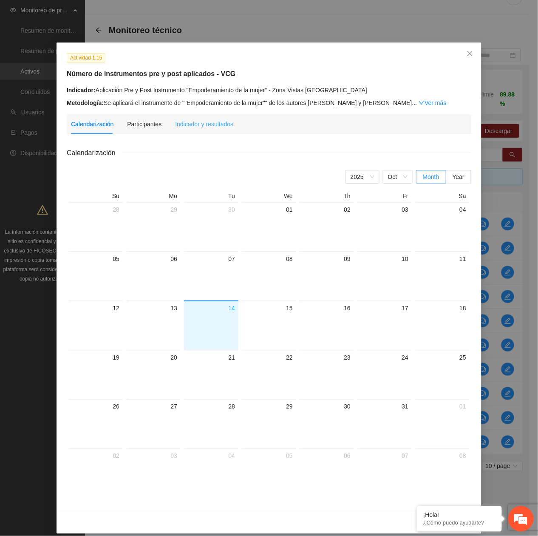
click at [204, 130] on div "Indicador y resultados" at bounding box center [204, 124] width 58 height 20
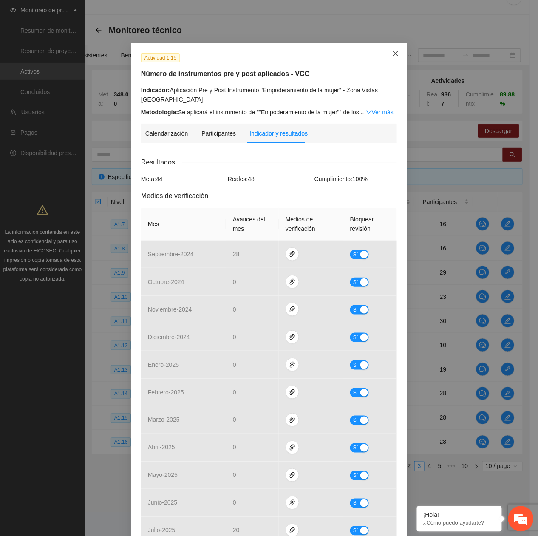
drag, startPoint x: 393, startPoint y: 48, endPoint x: 398, endPoint y: 51, distance: 5.9
click at [393, 48] on span "Close" at bounding box center [395, 53] width 23 height 23
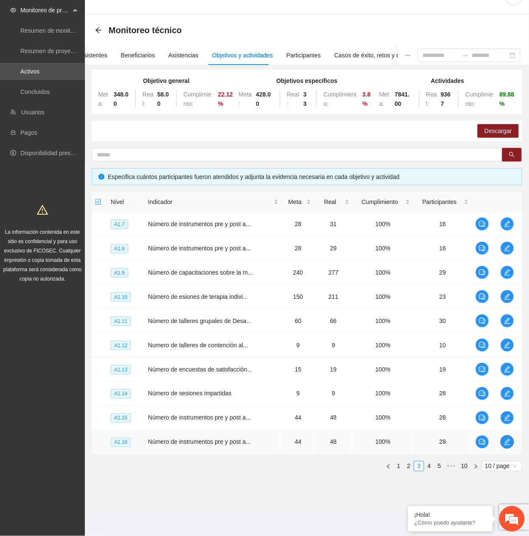
click at [504, 443] on icon "edit" at bounding box center [507, 442] width 7 height 7
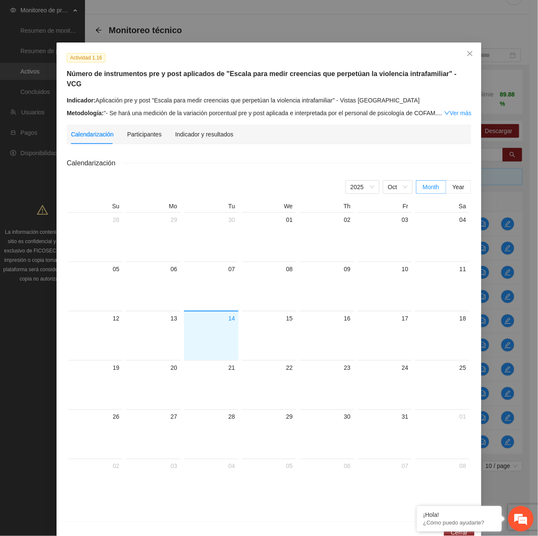
click at [167, 128] on div "Calendarización Participantes Indicador y resultados" at bounding box center [152, 135] width 162 height 20
click at [178, 130] on div "Indicador y resultados" at bounding box center [204, 134] width 58 height 9
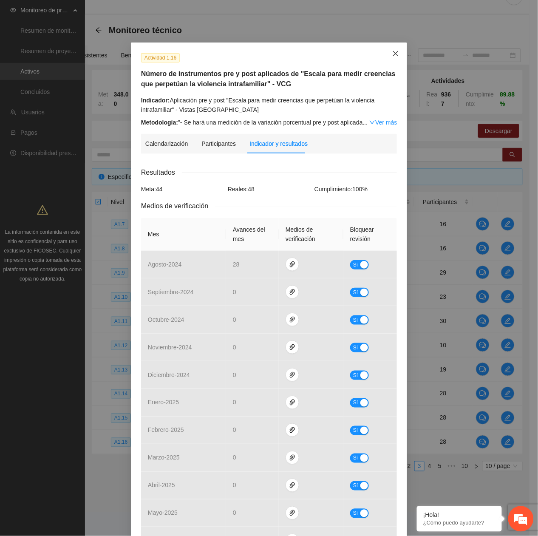
drag, startPoint x: 388, startPoint y: 56, endPoint x: 389, endPoint y: 60, distance: 4.3
click at [392, 56] on icon "close" at bounding box center [395, 53] width 7 height 7
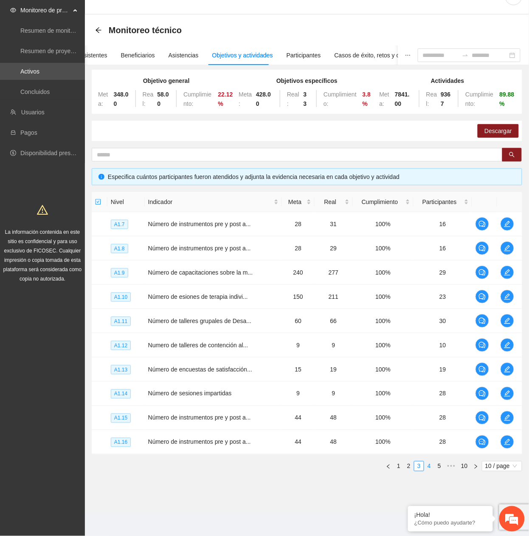
click at [428, 463] on link "4" at bounding box center [429, 465] width 9 height 9
click at [512, 218] on button "button" at bounding box center [508, 224] width 14 height 14
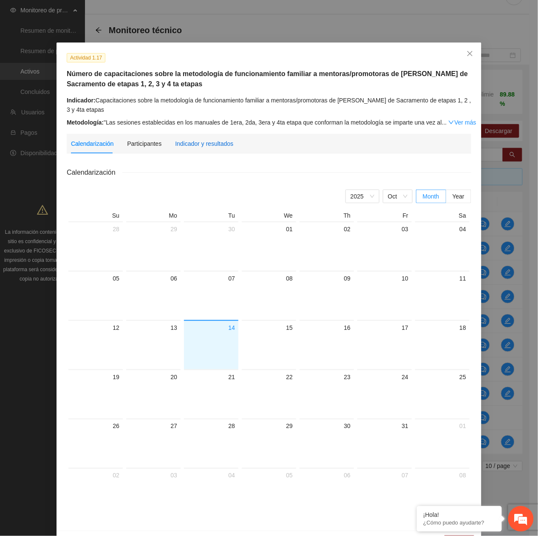
click at [205, 148] on div "Indicador y resultados" at bounding box center [204, 143] width 58 height 9
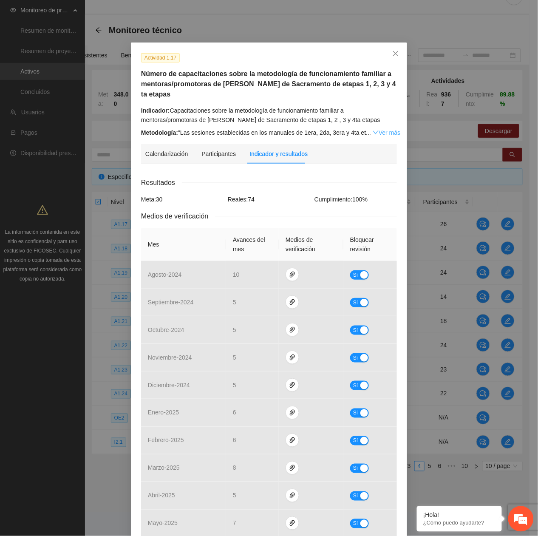
click at [373, 129] on link "Ver más" at bounding box center [387, 132] width 28 height 7
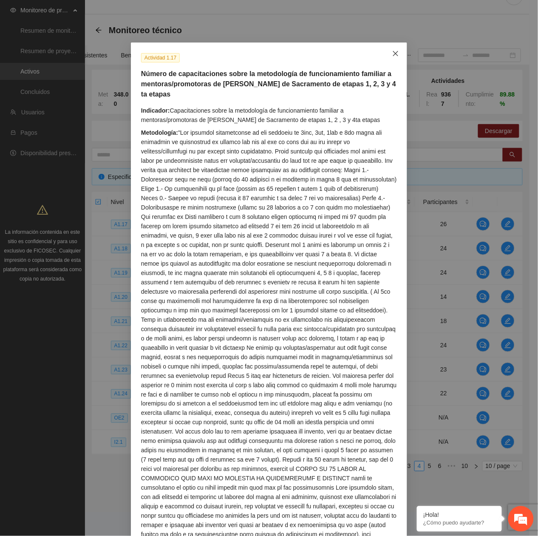
click at [393, 54] on icon "close" at bounding box center [395, 53] width 7 height 7
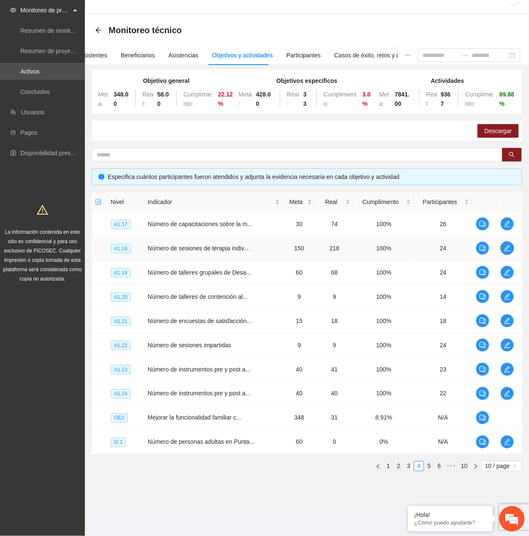
click at [510, 247] on icon "edit" at bounding box center [507, 248] width 7 height 7
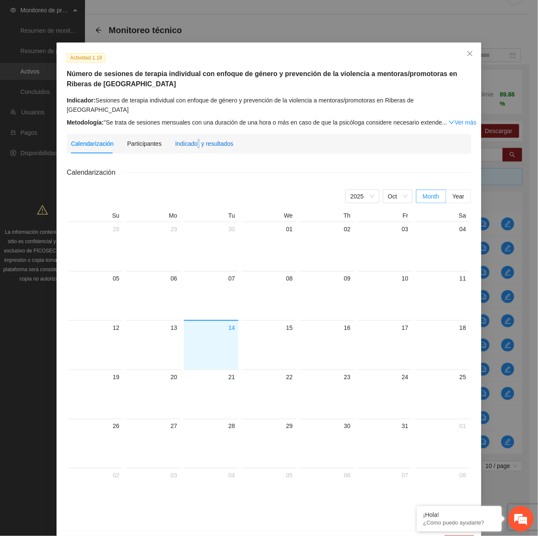
drag, startPoint x: 192, startPoint y: 133, endPoint x: 192, endPoint y: 138, distance: 4.7
click at [192, 139] on div "Indicador y resultados" at bounding box center [204, 143] width 58 height 9
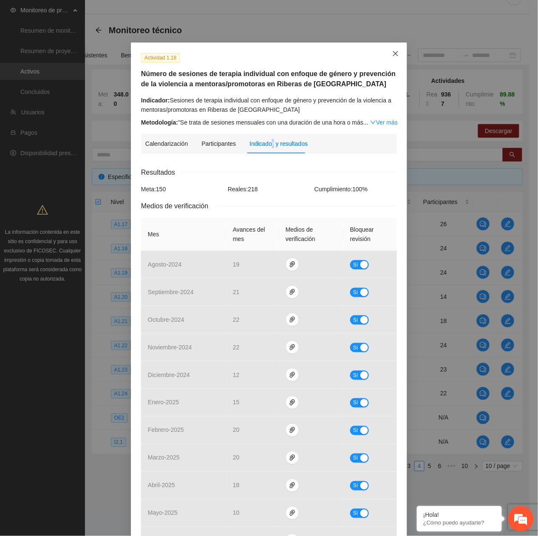
drag, startPoint x: 394, startPoint y: 51, endPoint x: 432, endPoint y: 93, distance: 56.3
click at [394, 51] on icon "close" at bounding box center [395, 53] width 7 height 7
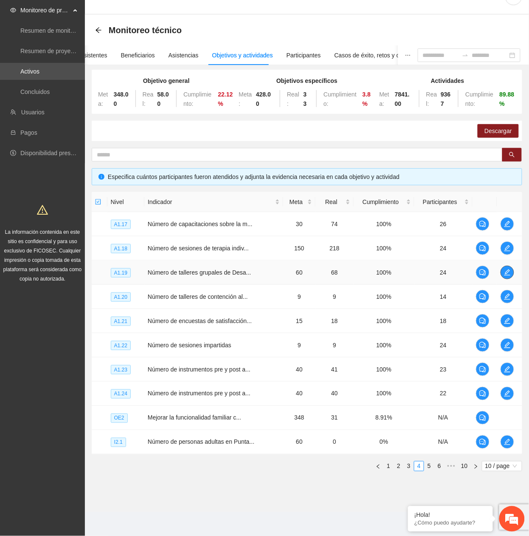
click at [509, 274] on icon "edit" at bounding box center [507, 272] width 7 height 7
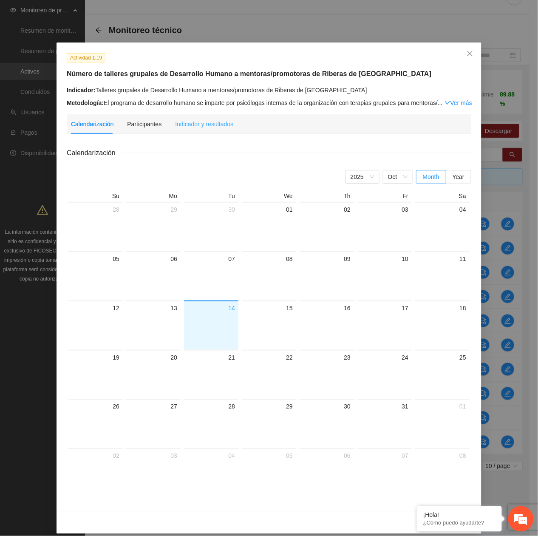
click at [214, 130] on div "Indicador y resultados" at bounding box center [204, 124] width 58 height 20
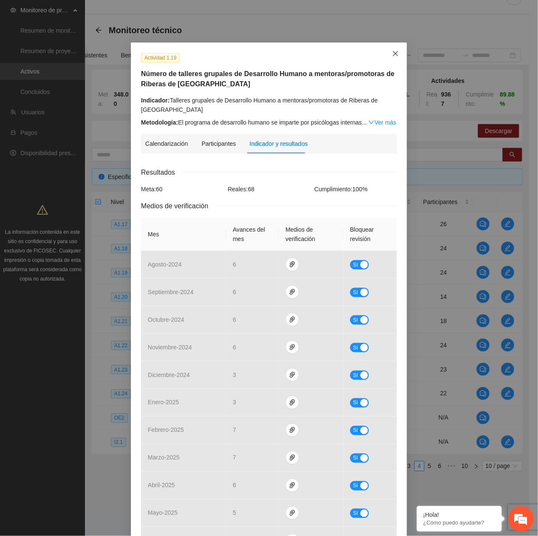
click at [394, 58] on span "Close" at bounding box center [395, 53] width 23 height 23
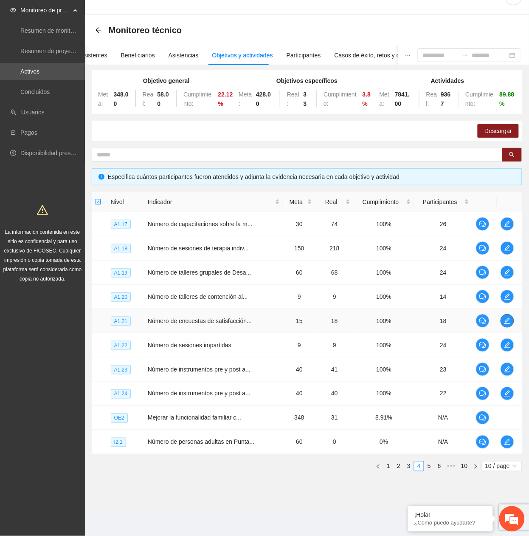
click at [510, 318] on icon "edit" at bounding box center [508, 321] width 6 height 6
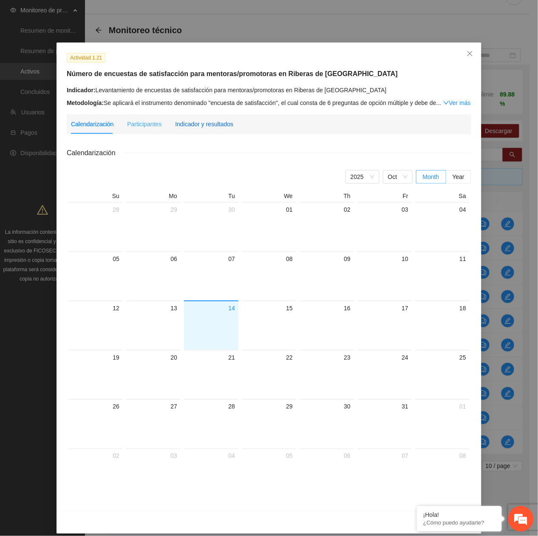
drag, startPoint x: 198, startPoint y: 125, endPoint x: 221, endPoint y: 147, distance: 32.5
click at [198, 126] on div "Indicador y resultados" at bounding box center [204, 123] width 58 height 9
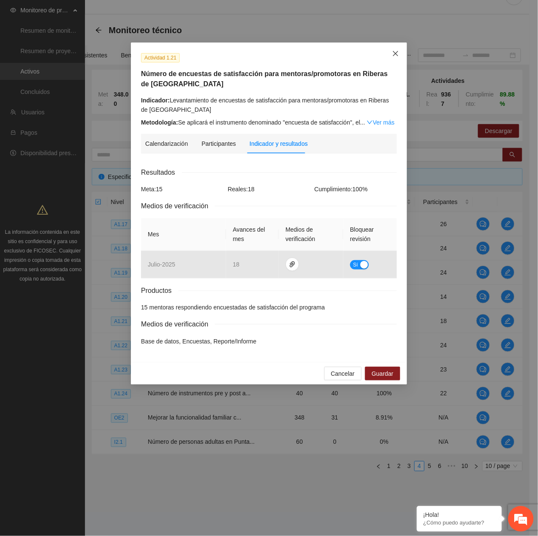
click at [399, 53] on icon "close" at bounding box center [395, 53] width 7 height 7
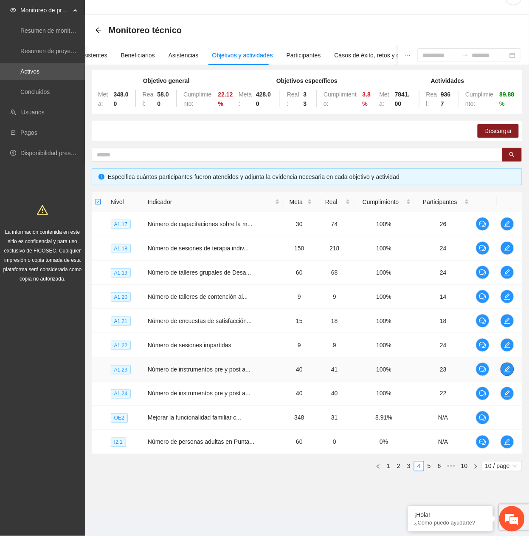
click at [507, 369] on icon "edit" at bounding box center [507, 369] width 7 height 7
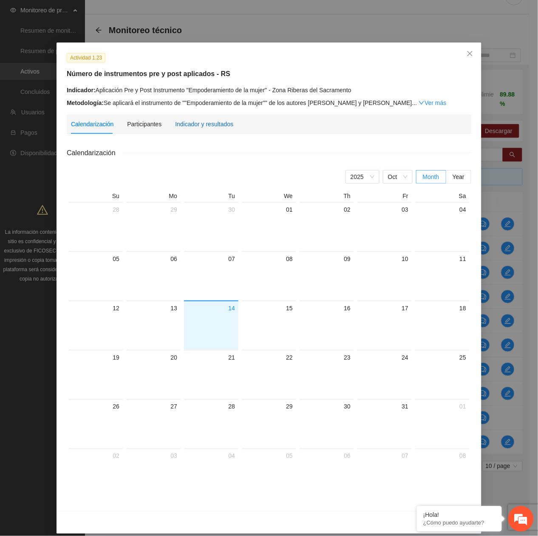
click at [187, 122] on div "Indicador y resultados" at bounding box center [204, 123] width 58 height 9
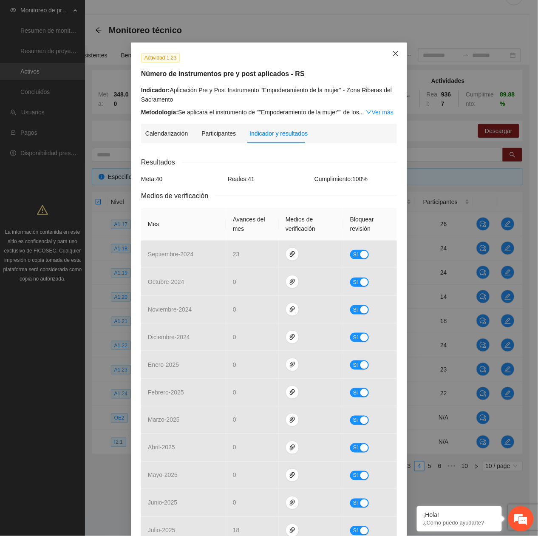
click at [388, 48] on span "Close" at bounding box center [395, 53] width 23 height 23
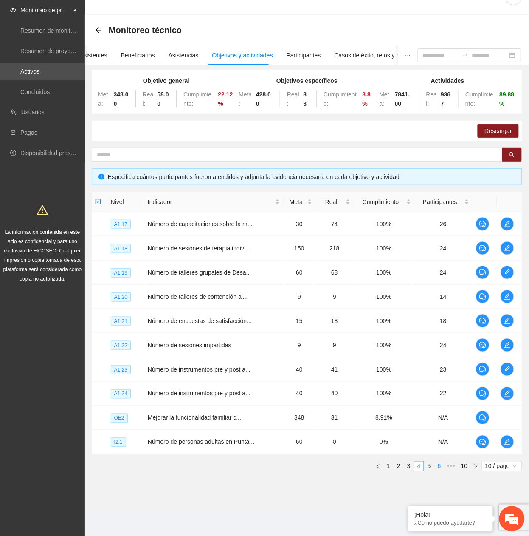
click at [430, 466] on link "5" at bounding box center [429, 465] width 9 height 9
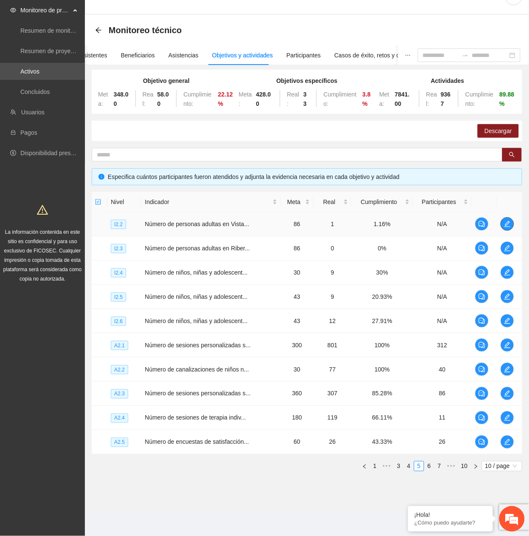
click at [504, 223] on icon "edit" at bounding box center [507, 224] width 7 height 7
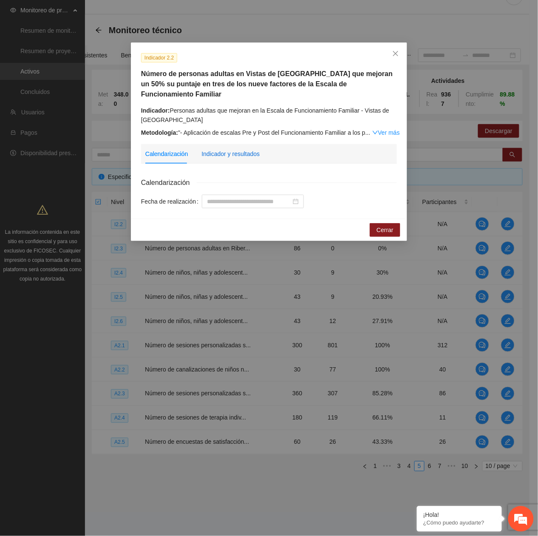
click at [220, 149] on div "Indicador y resultados" at bounding box center [230, 153] width 58 height 9
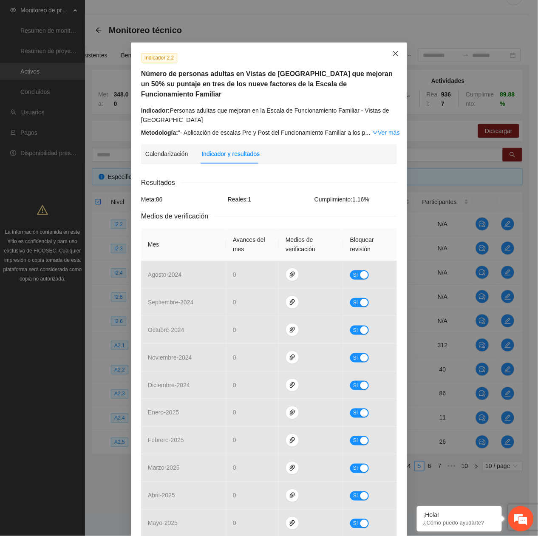
drag, startPoint x: 383, startPoint y: 54, endPoint x: 424, endPoint y: 79, distance: 47.1
click at [384, 54] on span "Close" at bounding box center [395, 53] width 23 height 23
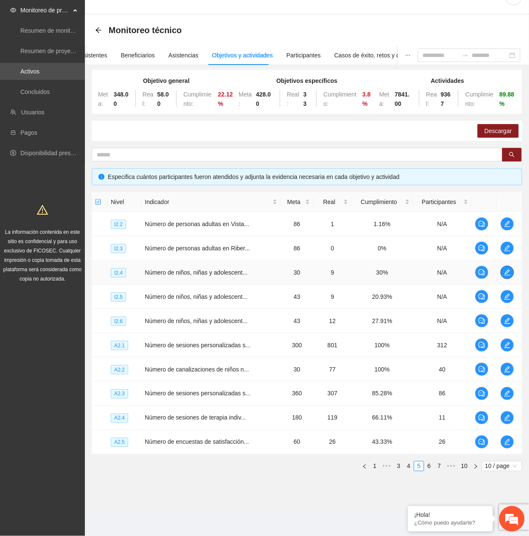
click at [510, 269] on icon "edit" at bounding box center [507, 272] width 7 height 7
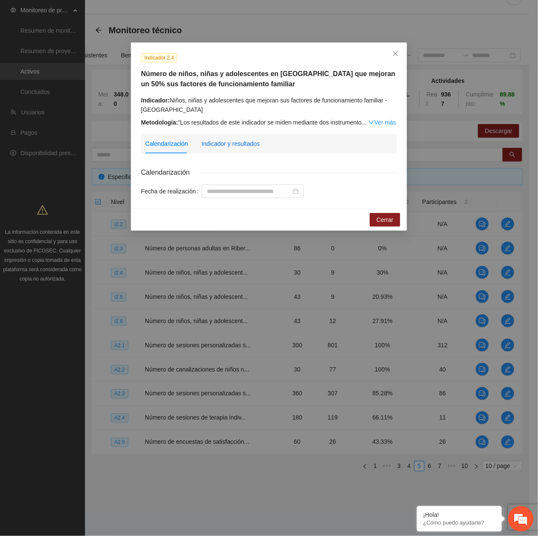
click at [230, 141] on div "Indicador y resultados" at bounding box center [230, 143] width 58 height 9
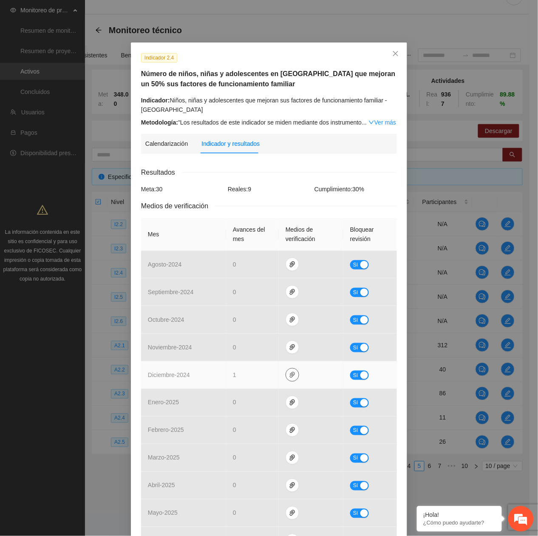
click at [289, 374] on icon "paper-clip" at bounding box center [292, 374] width 7 height 7
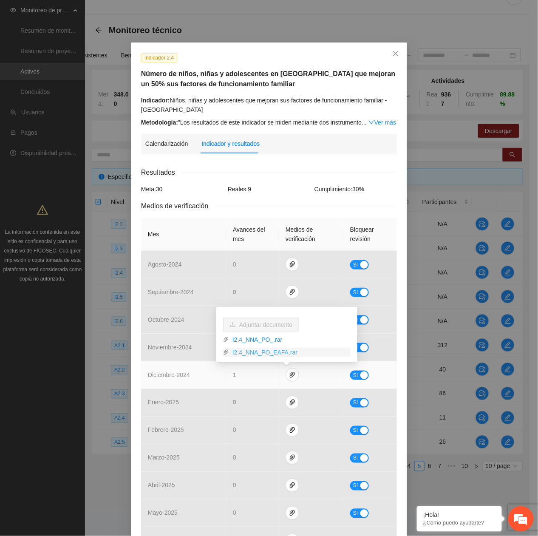
click at [275, 354] on link "I2.4_NNA_PO_EAFA.rar" at bounding box center [290, 352] width 122 height 9
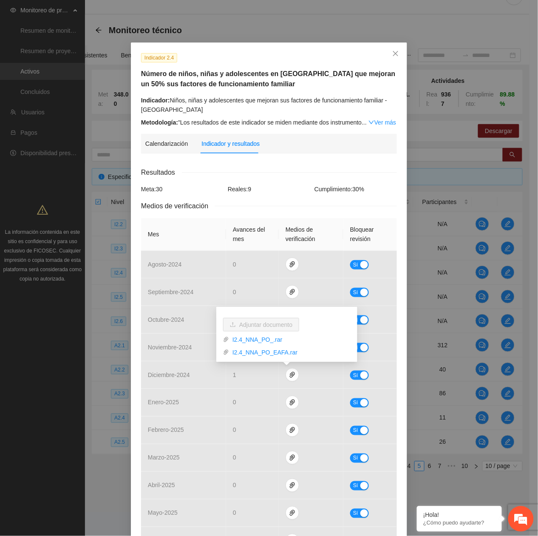
click at [245, 181] on div "Resultados Meta: 30 Reales: 9 Cumplimiento: 30 % Medios de verificación Mes Ava…" at bounding box center [269, 413] width 256 height 492
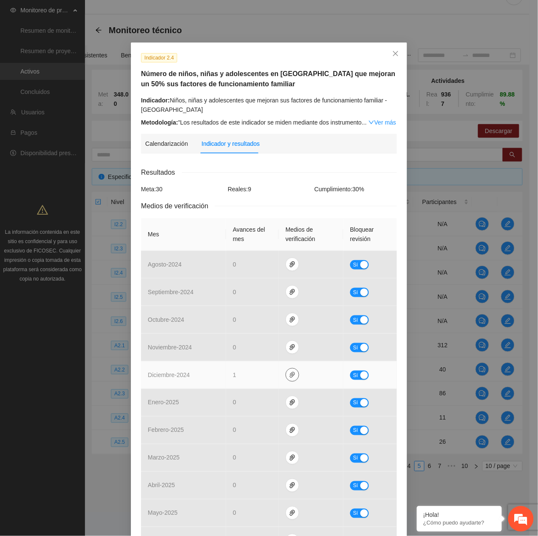
click at [291, 372] on span "paper-clip" at bounding box center [292, 374] width 13 height 7
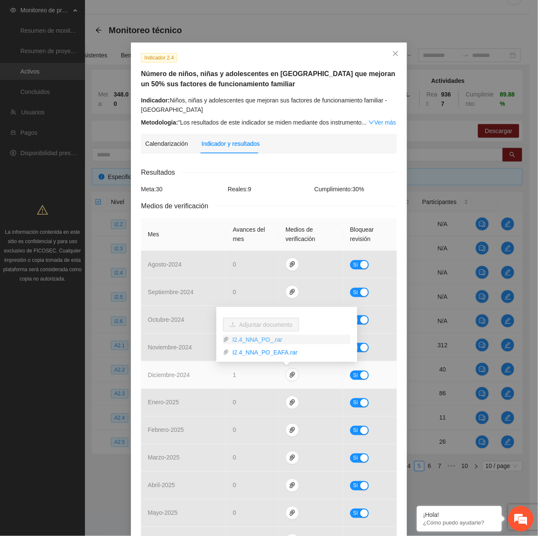
click at [257, 340] on link "I2.4_NNA_PO_.rar" at bounding box center [290, 339] width 122 height 9
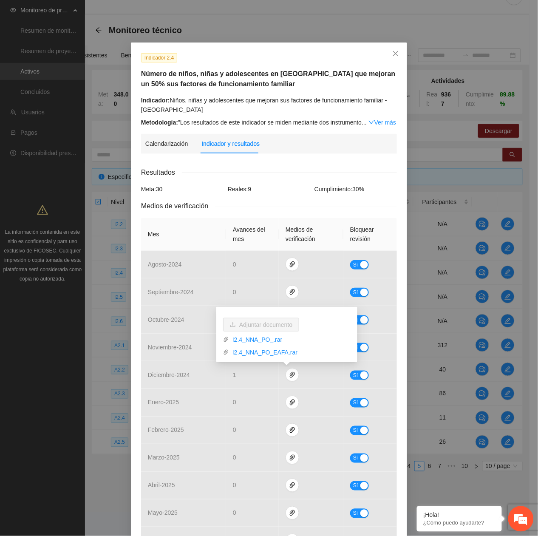
click at [217, 93] on div "Indicador 2.4 Número de niños, niñas y adolescentes en [GEOGRAPHIC_DATA] que me…" at bounding box center [269, 90] width 262 height 74
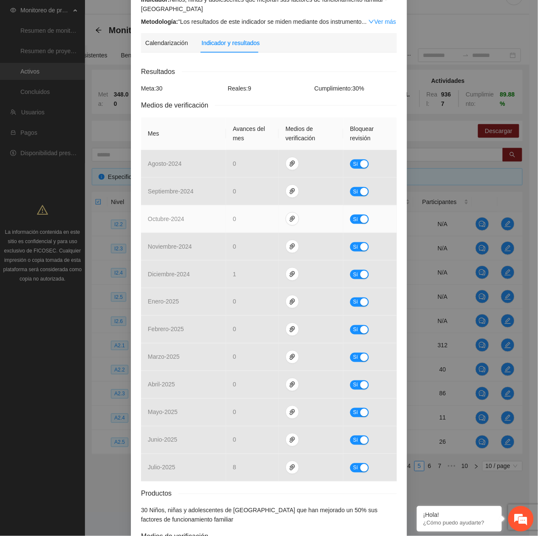
scroll to position [173, 0]
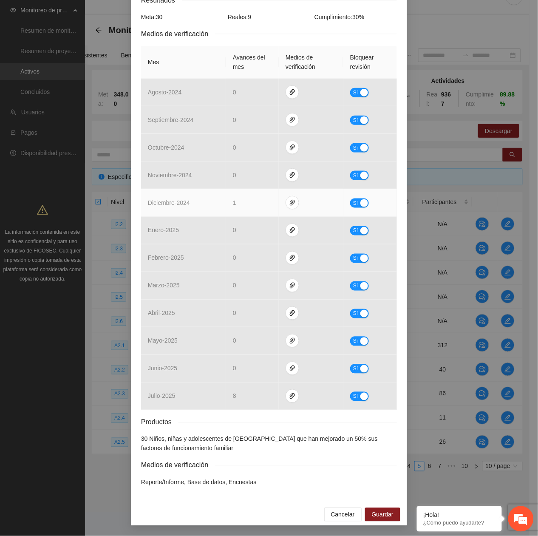
click at [353, 203] on span "Sí" at bounding box center [355, 202] width 5 height 9
drag, startPoint x: 240, startPoint y: 204, endPoint x: 205, endPoint y: 195, distance: 35.9
click at [205, 195] on tr "diciembre - 2024 * No" at bounding box center [269, 203] width 256 height 28
type input "*"
click at [364, 203] on span "No" at bounding box center [365, 202] width 6 height 9
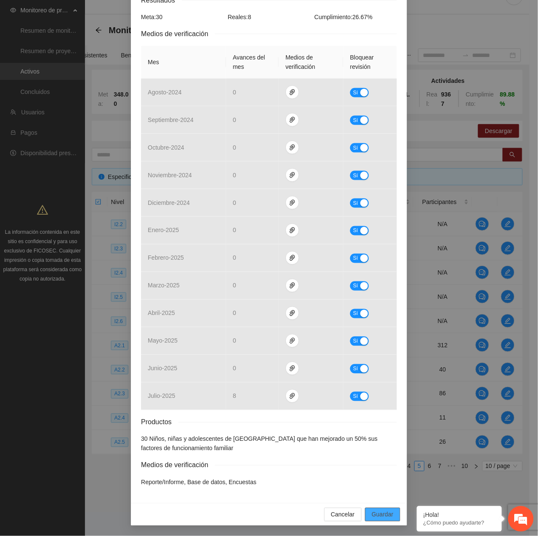
click at [379, 517] on span "Guardar" at bounding box center [383, 514] width 22 height 9
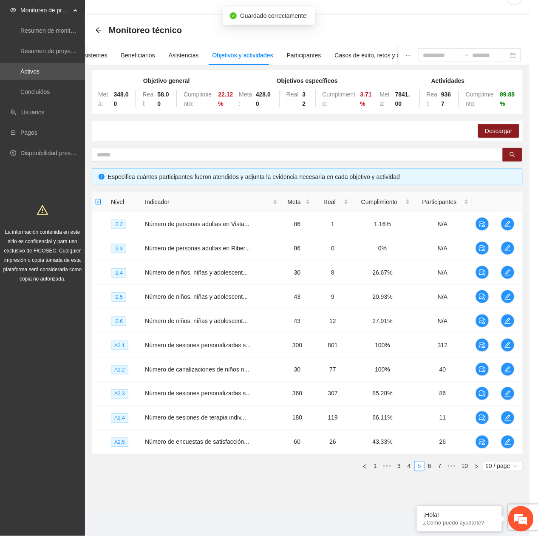
scroll to position [131, 0]
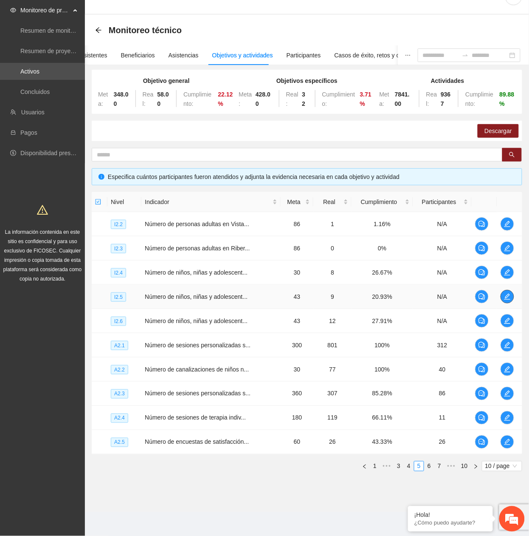
click at [507, 294] on icon "edit" at bounding box center [507, 296] width 7 height 7
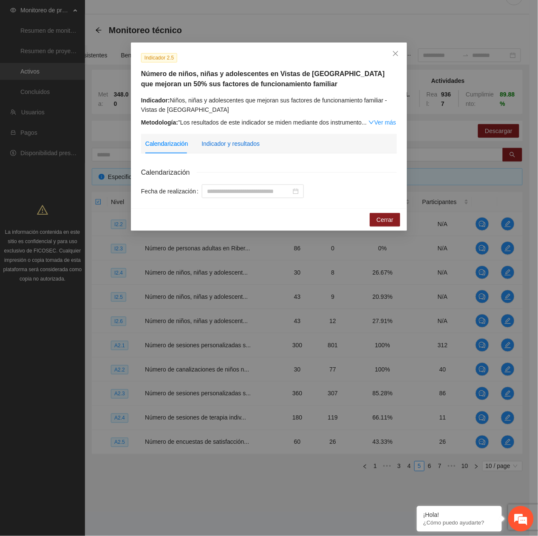
click at [245, 147] on div "Indicador y resultados" at bounding box center [230, 143] width 58 height 9
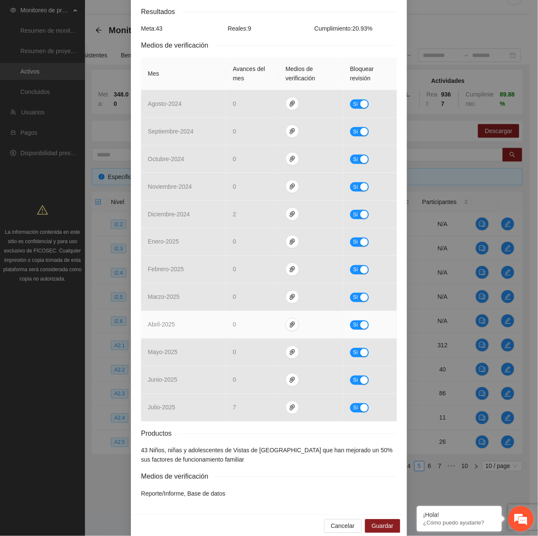
scroll to position [173, 0]
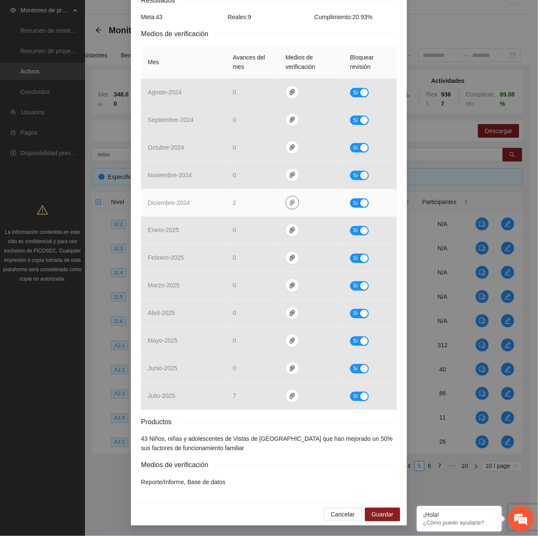
click at [290, 202] on icon "paper-clip" at bounding box center [292, 203] width 5 height 6
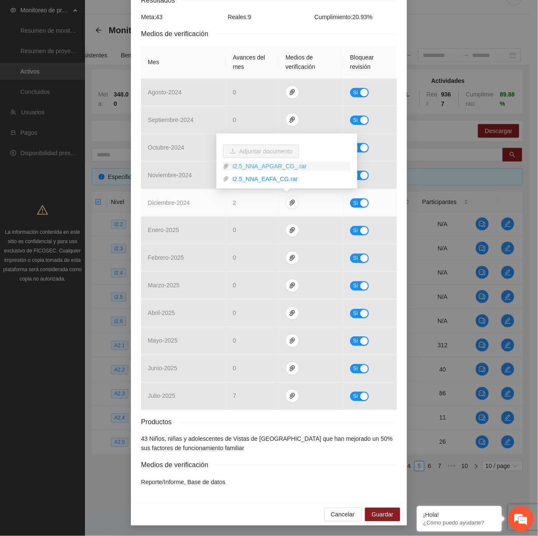
click at [259, 164] on link "I2.5_NNA_APGAR_CG_.rar" at bounding box center [290, 165] width 122 height 9
click at [259, 179] on link "I2.5_NNA_EAFA_CG.rar" at bounding box center [290, 178] width 122 height 9
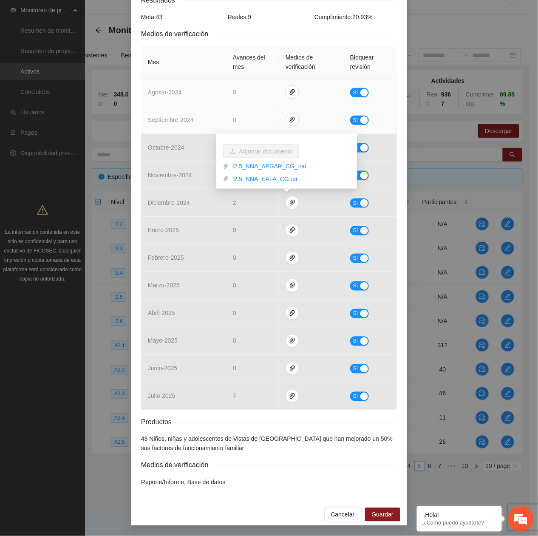
click at [178, 99] on td "agosto - 2024" at bounding box center [183, 93] width 85 height 28
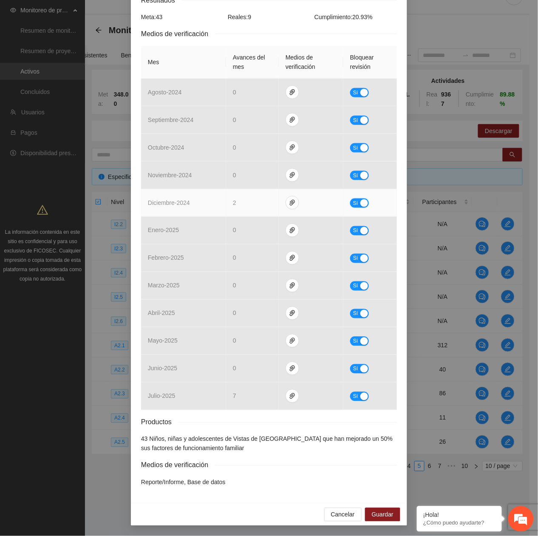
drag, startPoint x: 350, startPoint y: 201, endPoint x: 330, endPoint y: 203, distance: 20.6
click at [353, 201] on span "Sí" at bounding box center [355, 202] width 5 height 9
drag, startPoint x: 249, startPoint y: 203, endPoint x: 162, endPoint y: 189, distance: 88.3
click at [162, 189] on tr "diciembre - 2024 * No" at bounding box center [269, 203] width 256 height 28
type input "*"
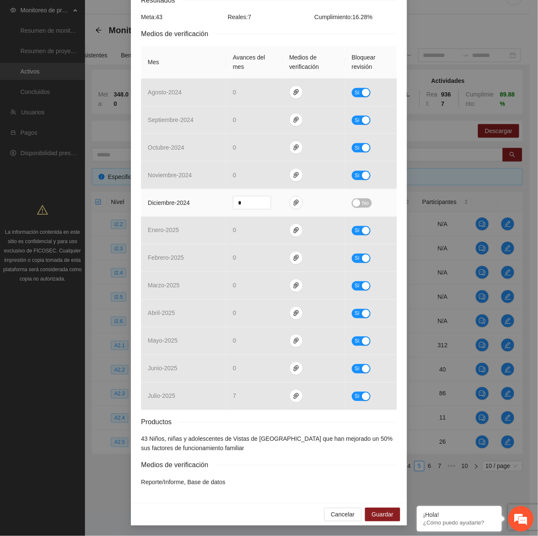
click at [362, 204] on span "No" at bounding box center [365, 202] width 6 height 9
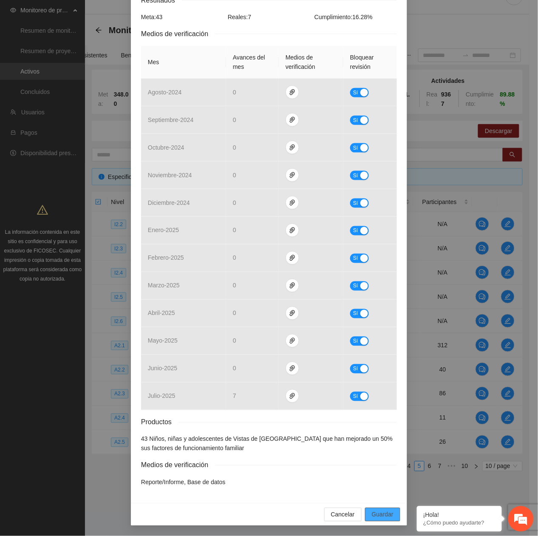
drag, startPoint x: 386, startPoint y: 516, endPoint x: 397, endPoint y: 521, distance: 12.2
click at [386, 516] on span "Guardar" at bounding box center [383, 514] width 22 height 9
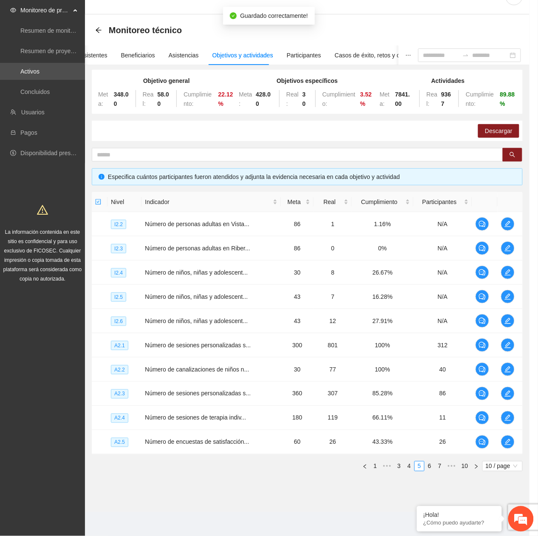
scroll to position [131, 0]
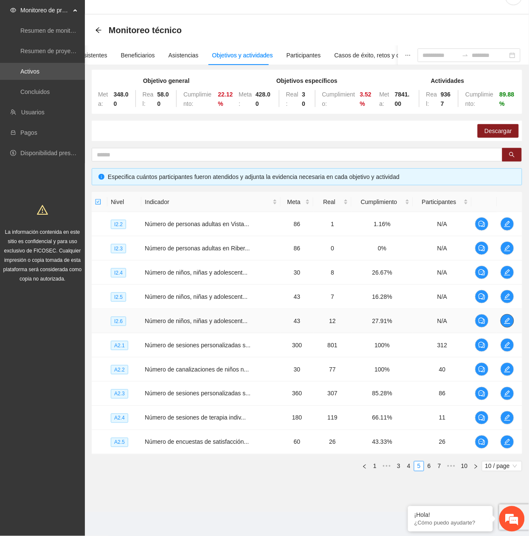
click at [507, 320] on icon "edit" at bounding box center [507, 320] width 7 height 7
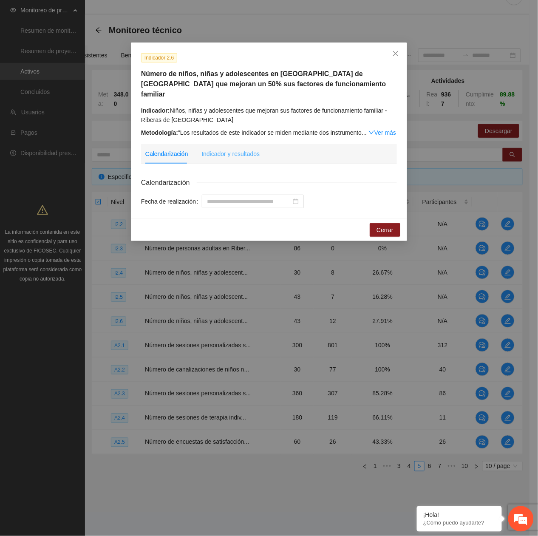
click at [211, 148] on div "Indicador y resultados" at bounding box center [230, 154] width 58 height 20
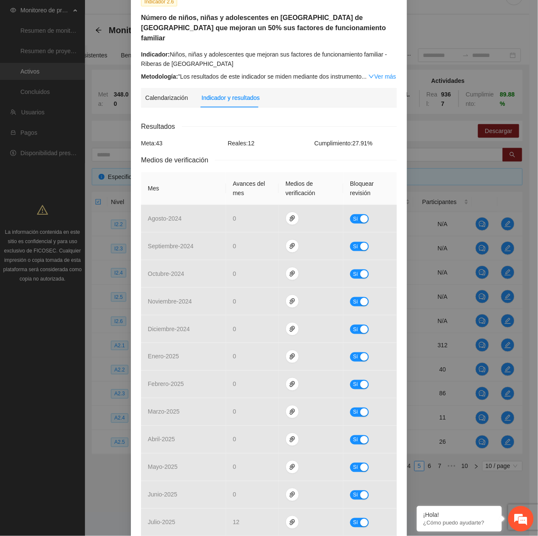
scroll to position [0, 0]
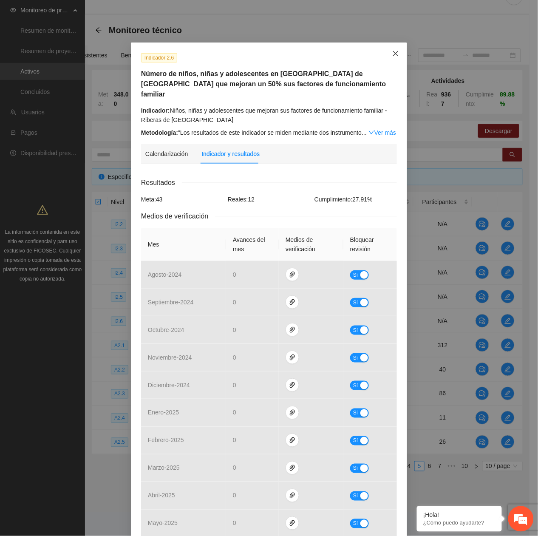
drag, startPoint x: 391, startPoint y: 51, endPoint x: 367, endPoint y: 75, distance: 33.7
click at [392, 55] on icon "close" at bounding box center [395, 53] width 7 height 7
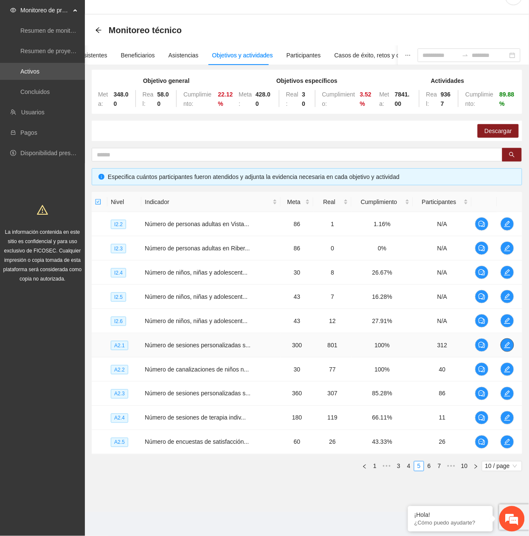
click at [504, 347] on span "edit" at bounding box center [507, 345] width 13 height 7
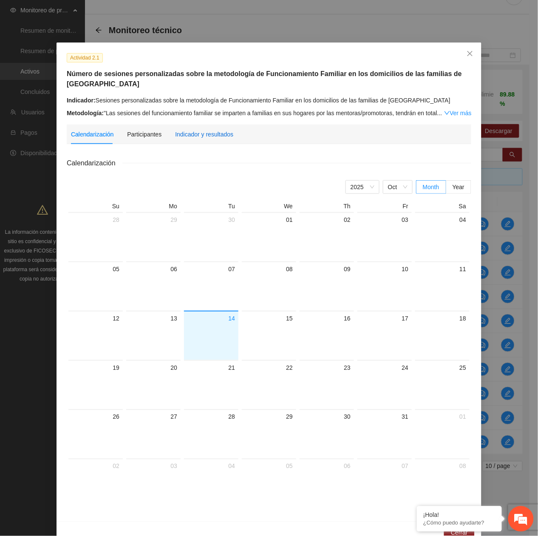
click at [212, 132] on div "Indicador y resultados" at bounding box center [204, 134] width 58 height 9
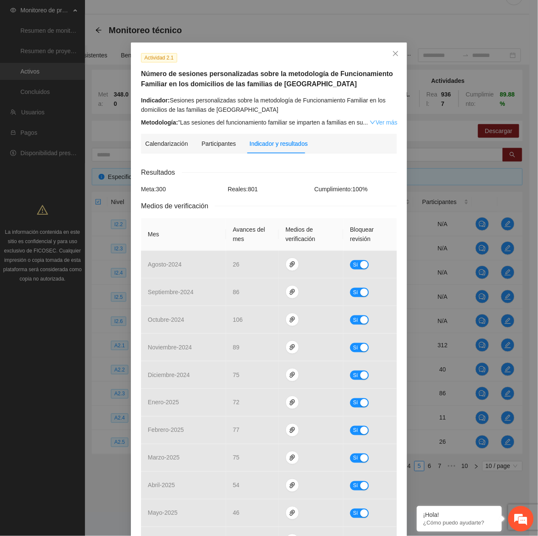
click at [377, 123] on link "Ver más" at bounding box center [384, 122] width 28 height 7
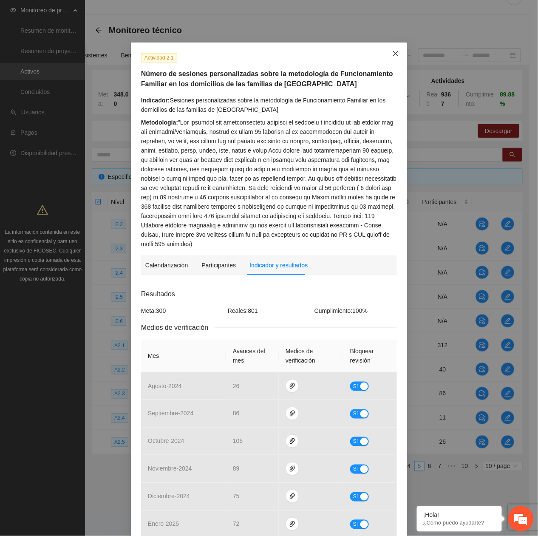
click at [391, 61] on div "Actividad 2.1 Número de sesiones personalizadas sobre la metodología de Funcion…" at bounding box center [269, 430] width 276 height 777
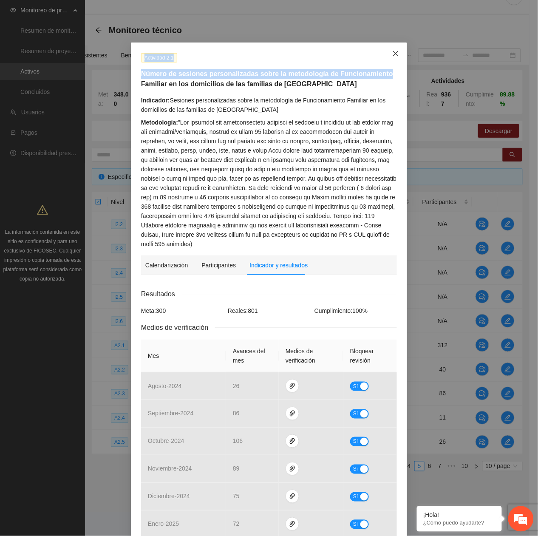
click at [392, 57] on icon "close" at bounding box center [395, 53] width 7 height 7
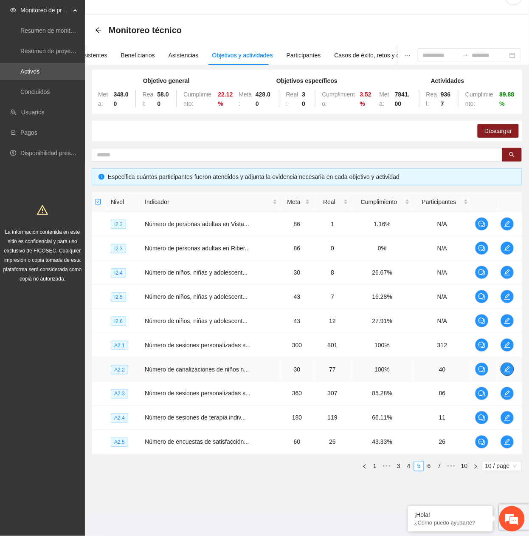
click at [508, 366] on icon "edit" at bounding box center [507, 369] width 7 height 7
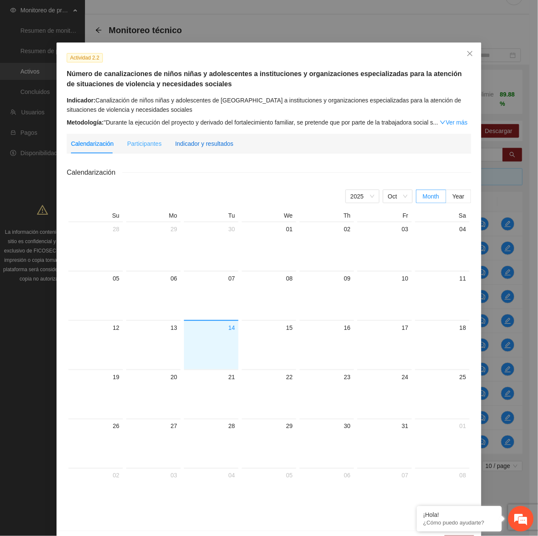
click at [214, 145] on div "Indicador y resultados" at bounding box center [204, 143] width 58 height 9
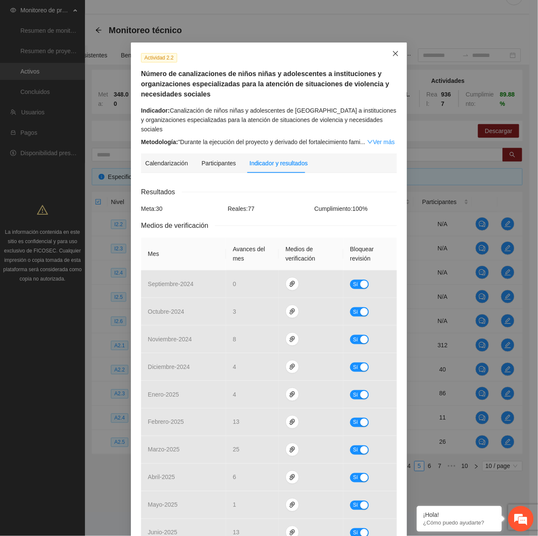
drag, startPoint x: 391, startPoint y: 51, endPoint x: 391, endPoint y: 89, distance: 37.4
click at [392, 52] on icon "close" at bounding box center [395, 53] width 7 height 7
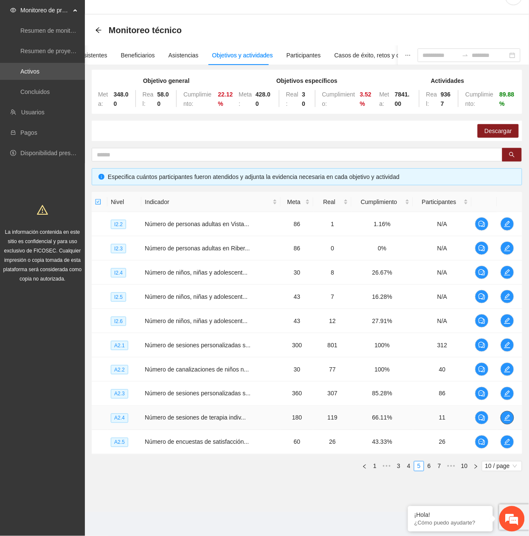
click at [510, 421] on icon "edit" at bounding box center [507, 417] width 7 height 7
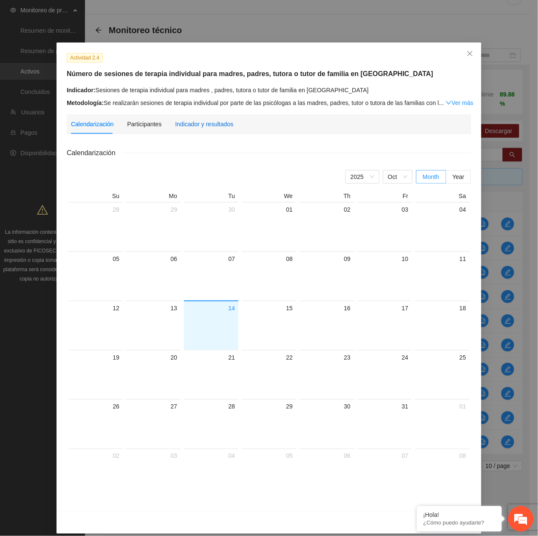
click at [191, 121] on div "Indicador y resultados" at bounding box center [204, 123] width 58 height 9
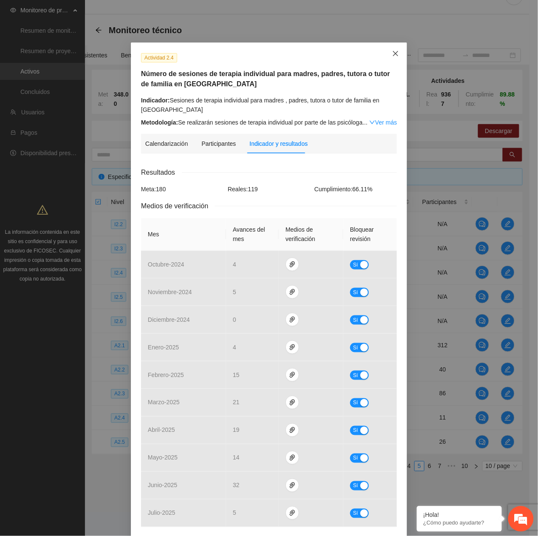
drag, startPoint x: 393, startPoint y: 50, endPoint x: 396, endPoint y: 54, distance: 4.5
click at [393, 50] on icon "close" at bounding box center [395, 53] width 7 height 7
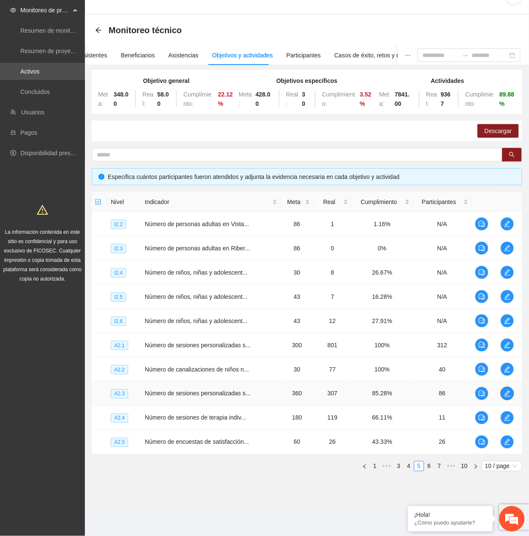
click at [503, 395] on span "edit" at bounding box center [507, 393] width 13 height 7
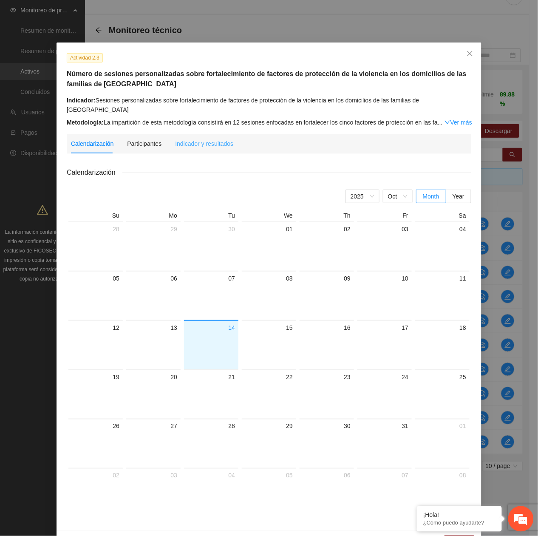
click at [222, 139] on div "Indicador y resultados" at bounding box center [204, 144] width 58 height 20
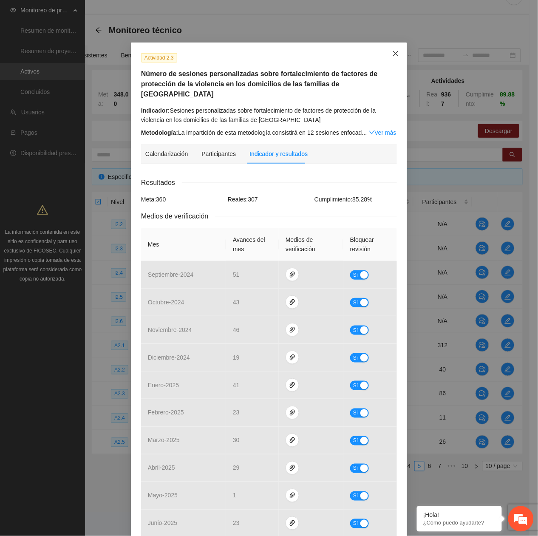
click at [386, 56] on span "Close" at bounding box center [395, 53] width 23 height 23
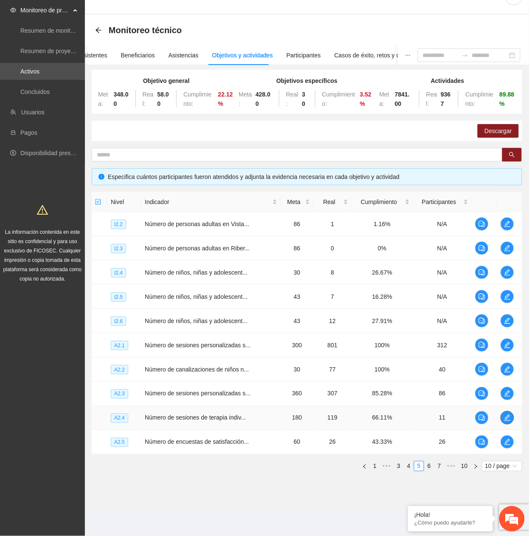
click at [506, 419] on icon "edit" at bounding box center [507, 418] width 6 height 6
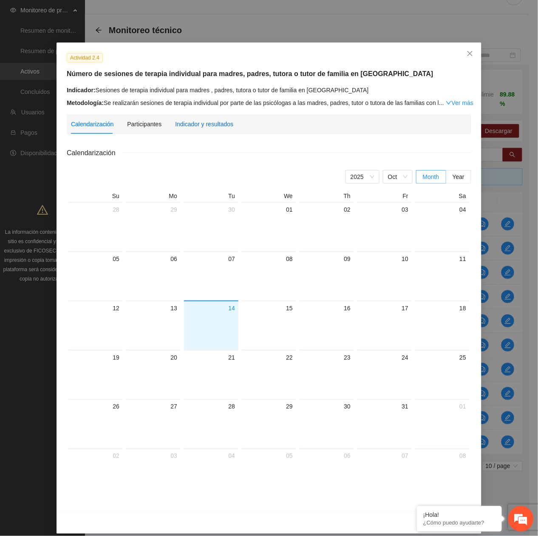
click at [184, 121] on div "Indicador y resultados" at bounding box center [204, 123] width 58 height 9
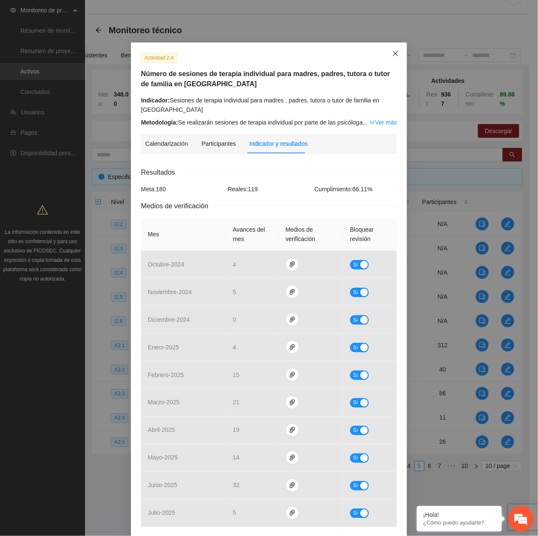
click at [393, 59] on span "Close" at bounding box center [395, 53] width 23 height 23
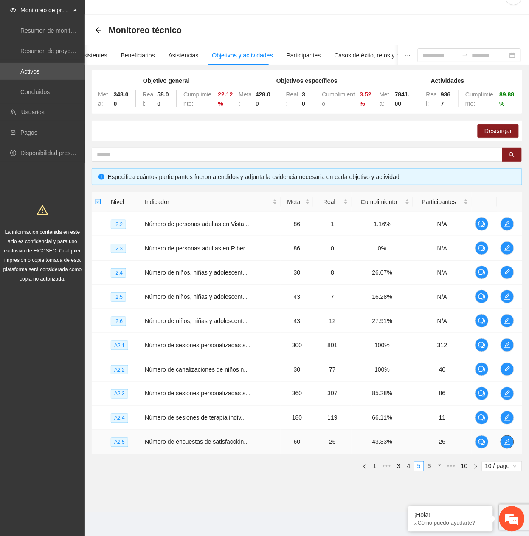
click at [509, 439] on icon "edit" at bounding box center [507, 442] width 7 height 7
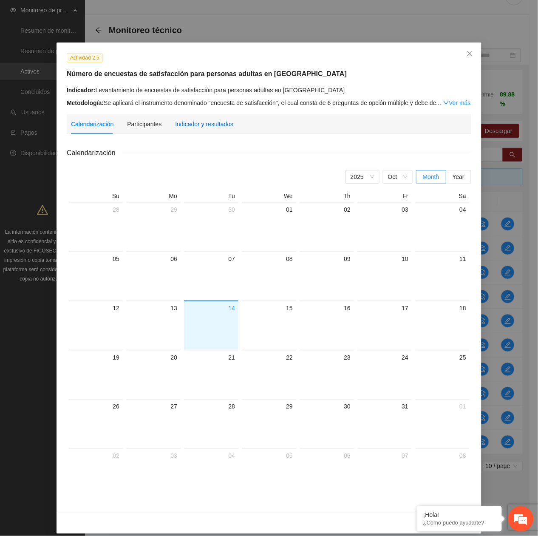
click at [215, 125] on div "Indicador y resultados" at bounding box center [204, 123] width 58 height 9
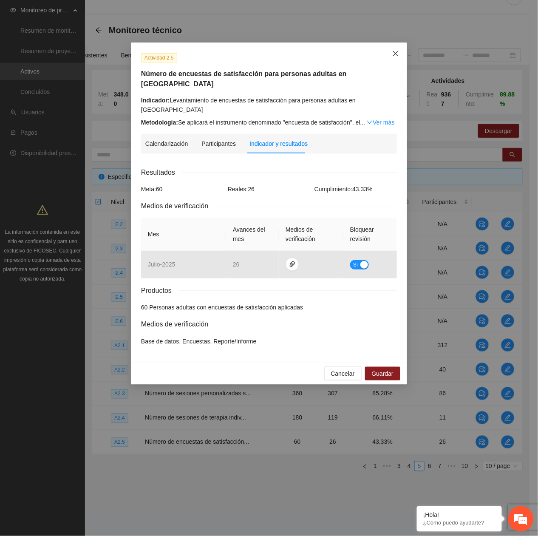
click at [394, 54] on icon "close" at bounding box center [395, 53] width 7 height 7
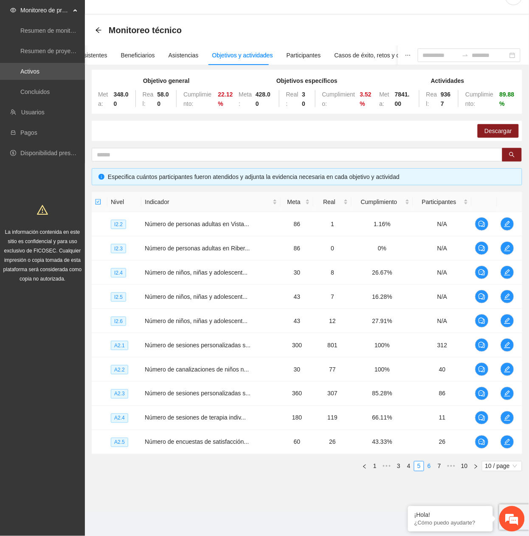
click at [428, 470] on link "6" at bounding box center [429, 465] width 9 height 9
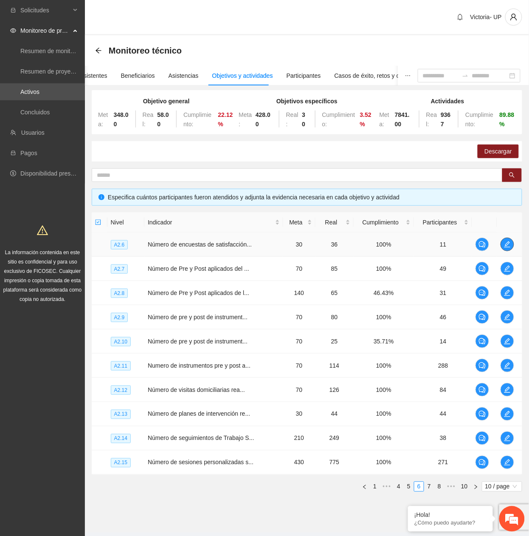
click at [509, 245] on icon "edit" at bounding box center [507, 244] width 7 height 7
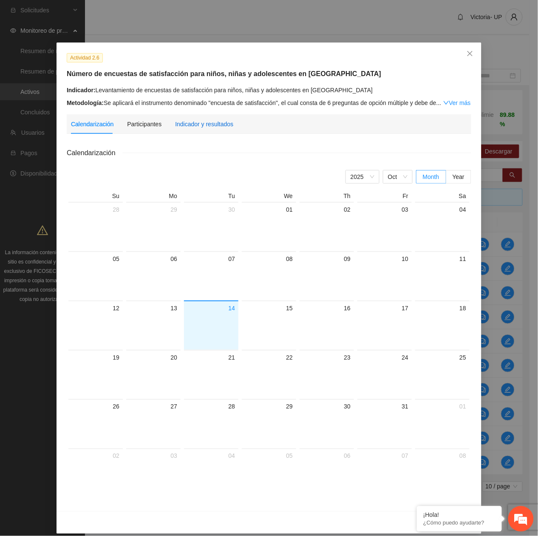
click at [210, 125] on div "Indicador y resultados" at bounding box center [204, 123] width 58 height 9
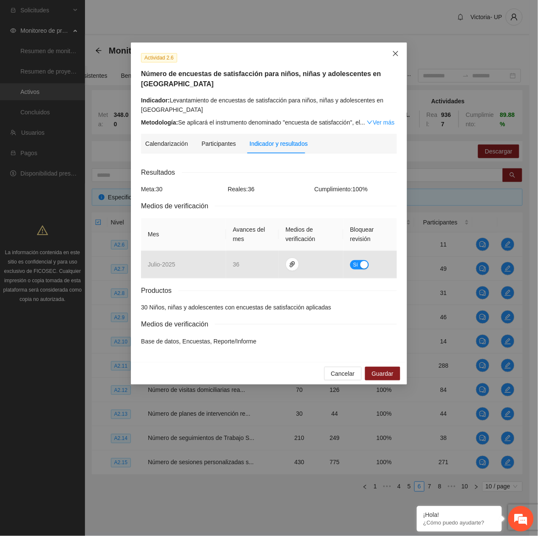
click at [393, 57] on icon "close" at bounding box center [395, 53] width 7 height 7
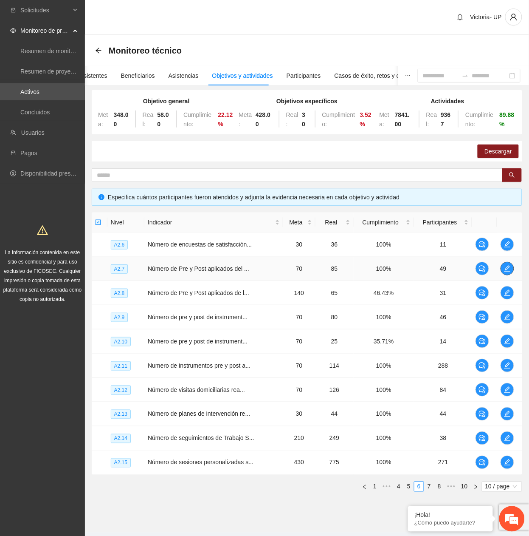
click at [507, 269] on icon "edit" at bounding box center [507, 268] width 7 height 7
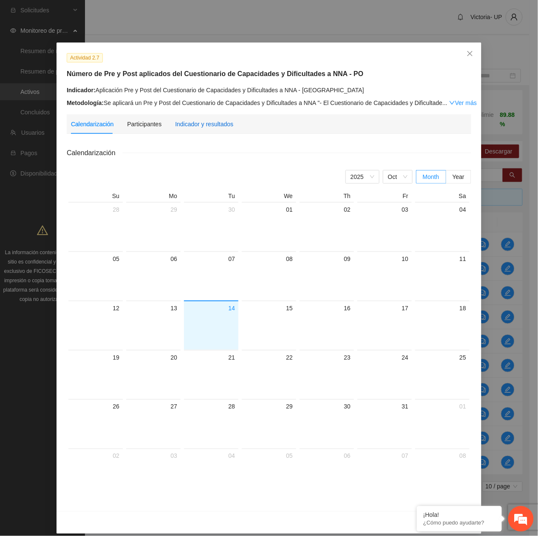
click at [204, 124] on div "Indicador y resultados" at bounding box center [204, 123] width 58 height 9
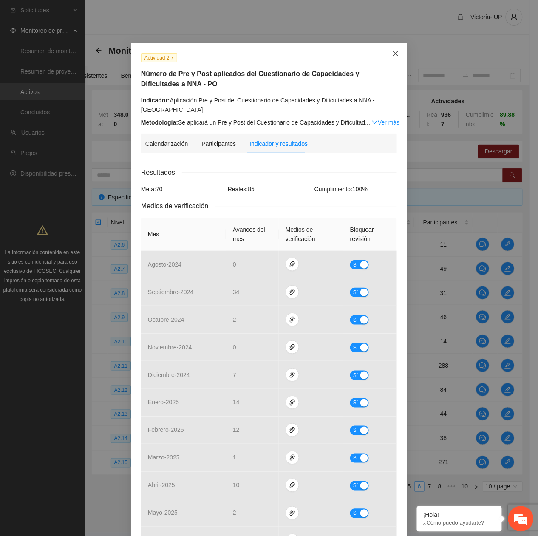
drag, startPoint x: 393, startPoint y: 55, endPoint x: 388, endPoint y: 62, distance: 9.1
click at [393, 55] on icon "close" at bounding box center [395, 53] width 7 height 7
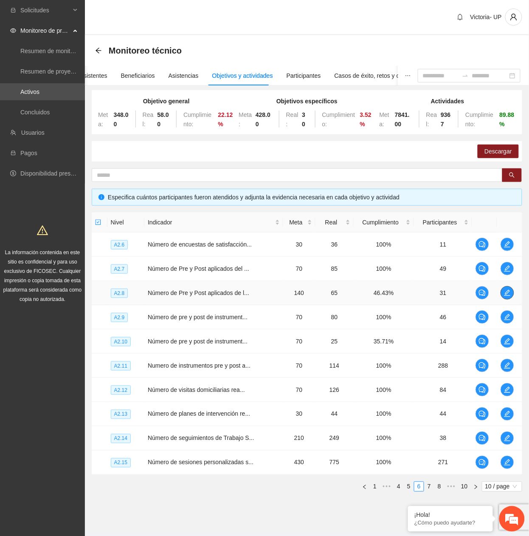
click at [510, 297] on button "button" at bounding box center [508, 293] width 14 height 14
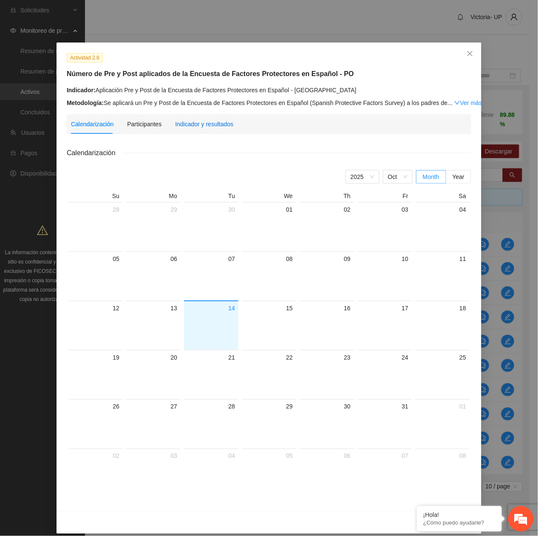
click at [176, 125] on div "Indicador y resultados" at bounding box center [204, 123] width 58 height 9
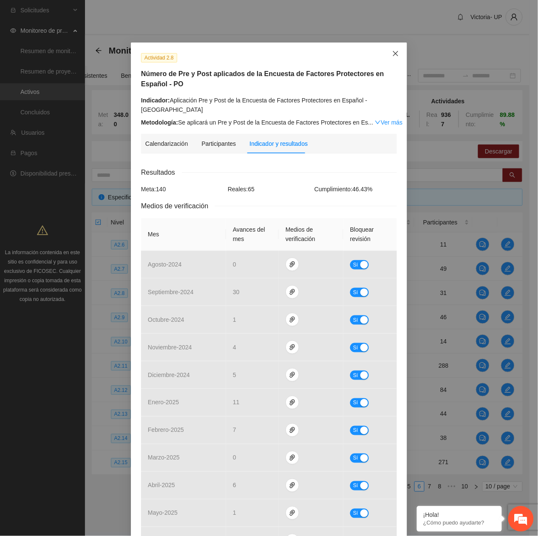
click at [393, 53] on icon "close" at bounding box center [395, 53] width 5 height 5
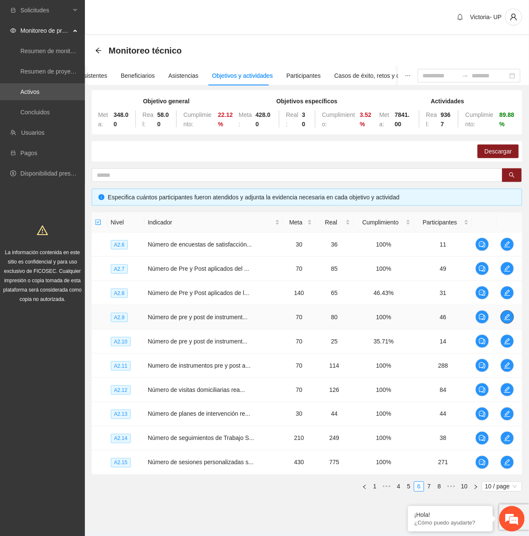
click at [510, 315] on icon "edit" at bounding box center [507, 317] width 7 height 7
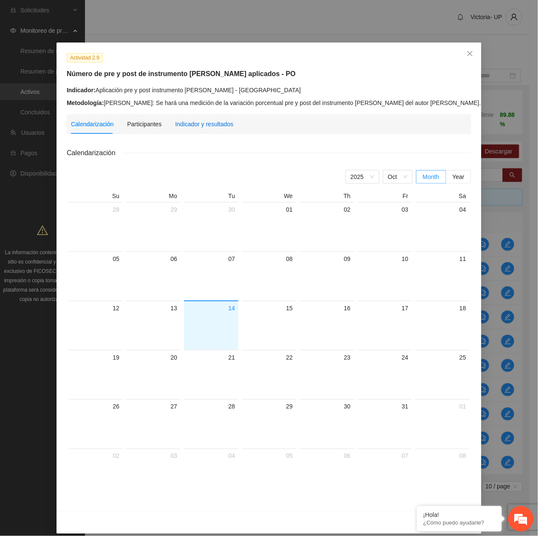
click at [191, 127] on div "Indicador y resultados" at bounding box center [204, 123] width 58 height 9
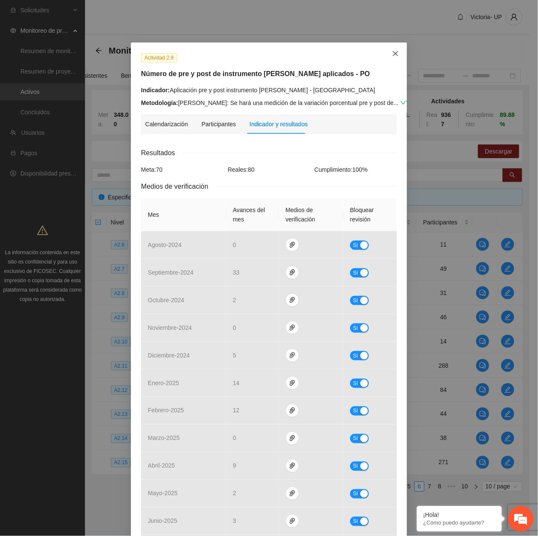
click at [388, 59] on span "Close" at bounding box center [395, 53] width 23 height 23
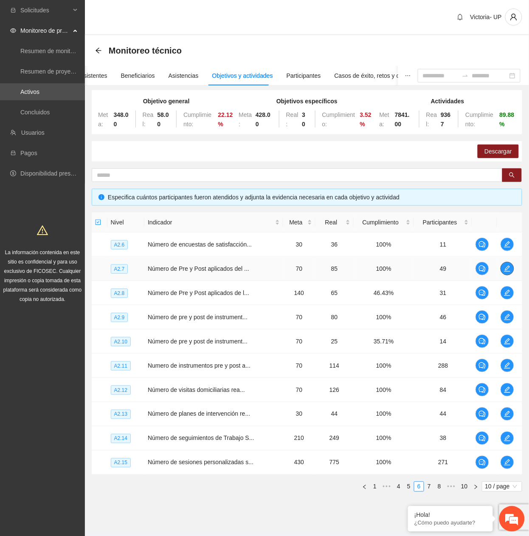
click at [512, 269] on span "edit" at bounding box center [507, 268] width 13 height 7
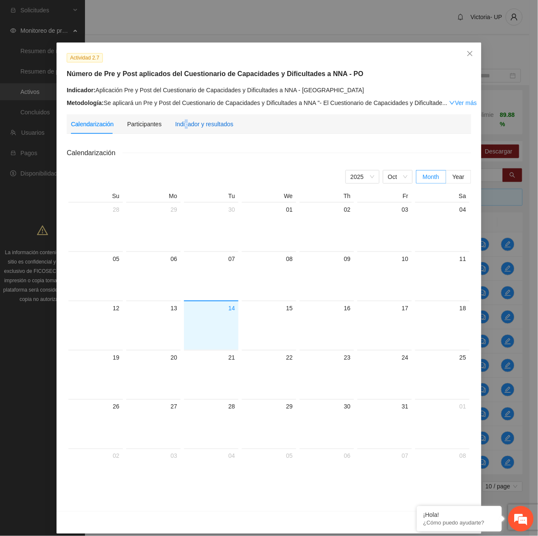
click at [181, 125] on div "Indicador y resultados" at bounding box center [204, 123] width 58 height 9
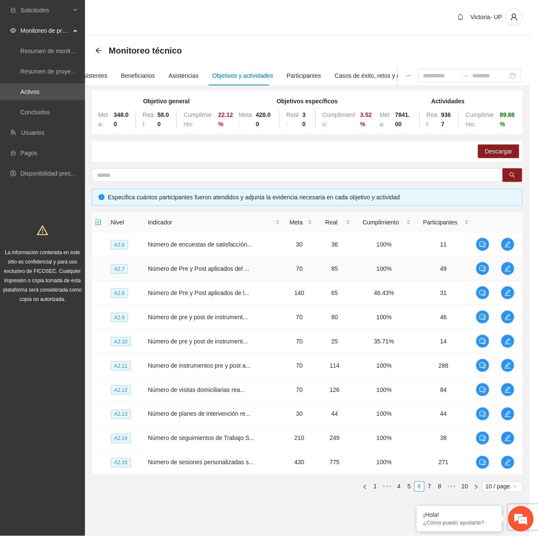
scroll to position [122, 0]
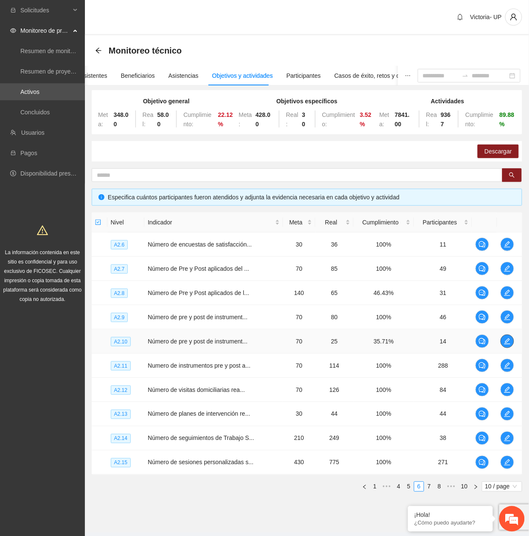
click at [506, 343] on icon "edit" at bounding box center [507, 341] width 7 height 7
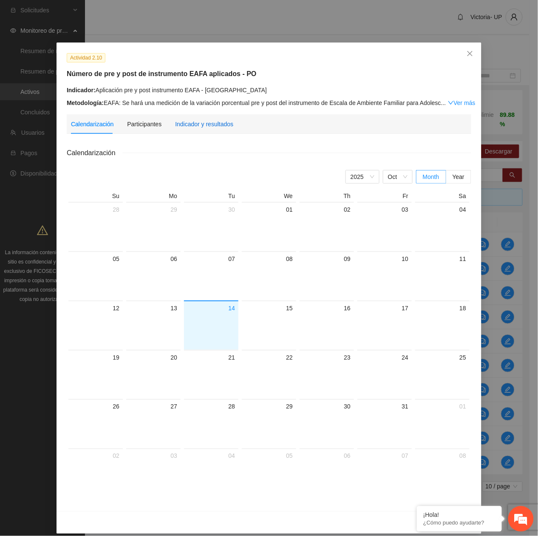
click at [204, 125] on div "Indicador y resultados" at bounding box center [204, 123] width 58 height 9
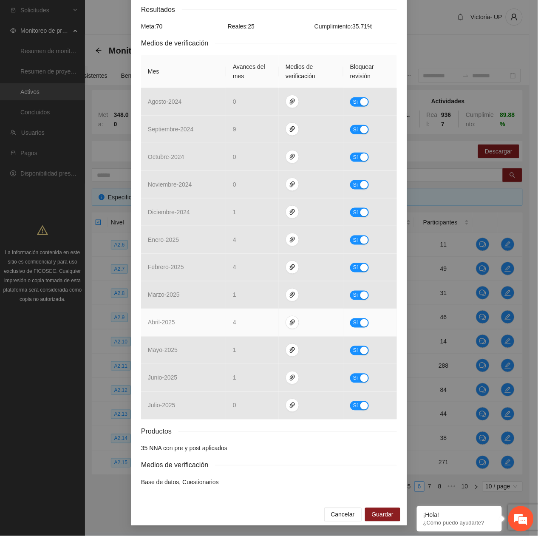
scroll to position [0, 0]
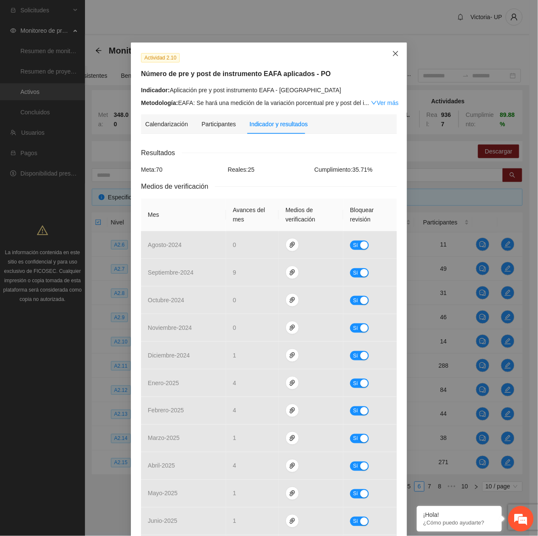
drag, startPoint x: 388, startPoint y: 46, endPoint x: 388, endPoint y: 81, distance: 34.4
click at [388, 48] on span "Close" at bounding box center [395, 53] width 23 height 23
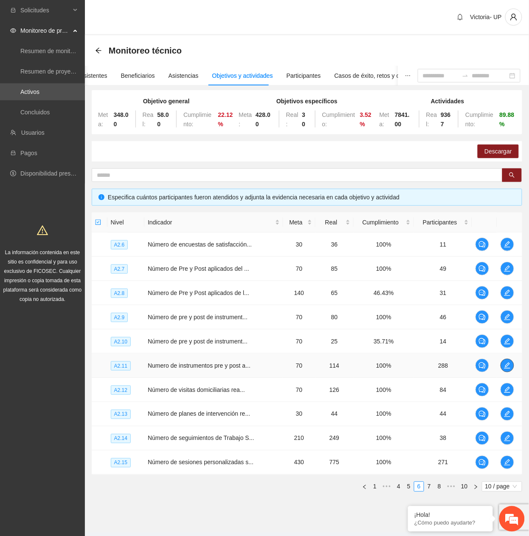
click at [506, 369] on icon "edit" at bounding box center [507, 365] width 7 height 7
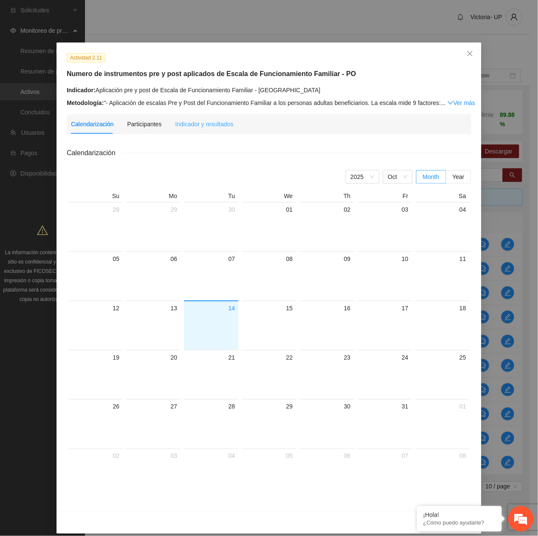
click at [186, 117] on div "Indicador y resultados" at bounding box center [204, 124] width 58 height 20
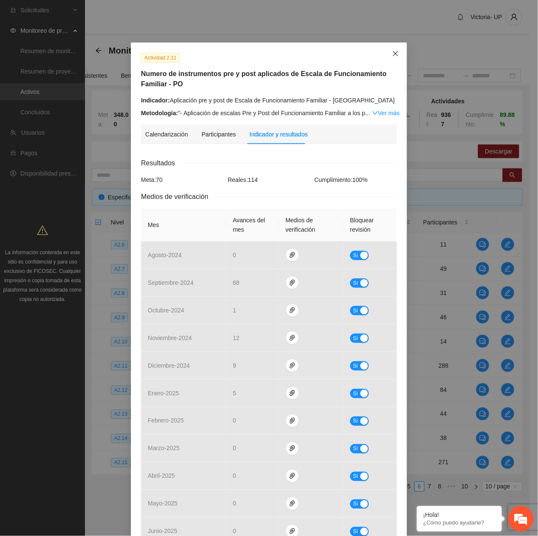
click at [386, 56] on span "Close" at bounding box center [395, 53] width 23 height 23
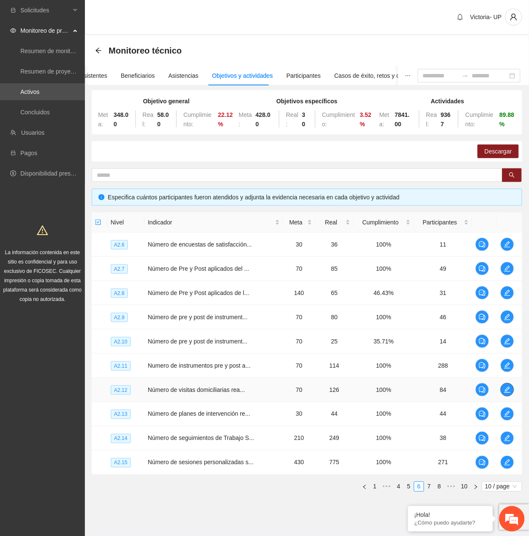
click at [507, 393] on icon "edit" at bounding box center [507, 389] width 7 height 7
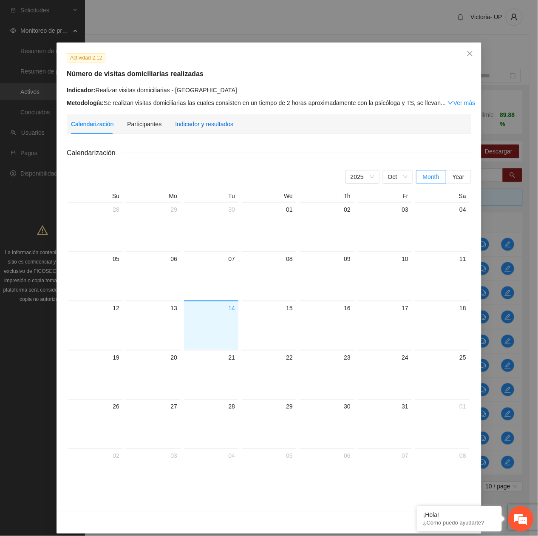
drag, startPoint x: 191, startPoint y: 121, endPoint x: 194, endPoint y: 130, distance: 9.7
click at [191, 122] on div "Indicador y resultados" at bounding box center [204, 123] width 58 height 9
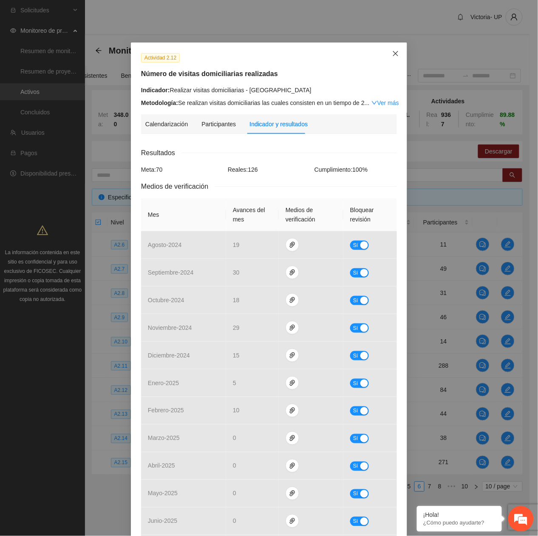
click at [398, 57] on span "Close" at bounding box center [395, 53] width 23 height 23
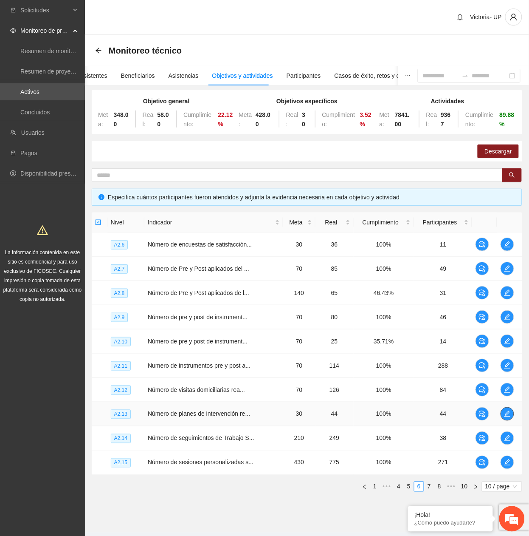
click at [509, 416] on icon "edit" at bounding box center [507, 413] width 7 height 7
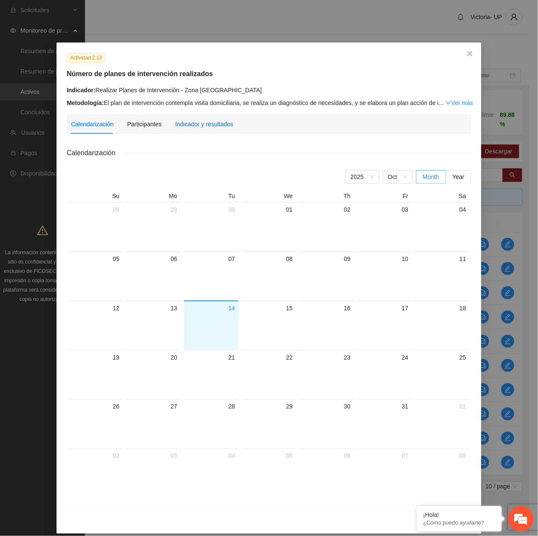
click at [175, 119] on div "Indicador y resultados" at bounding box center [204, 123] width 58 height 9
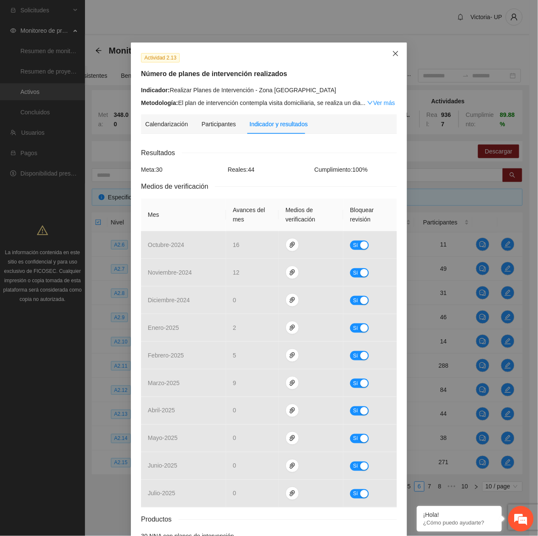
click at [388, 54] on span "Close" at bounding box center [395, 53] width 23 height 23
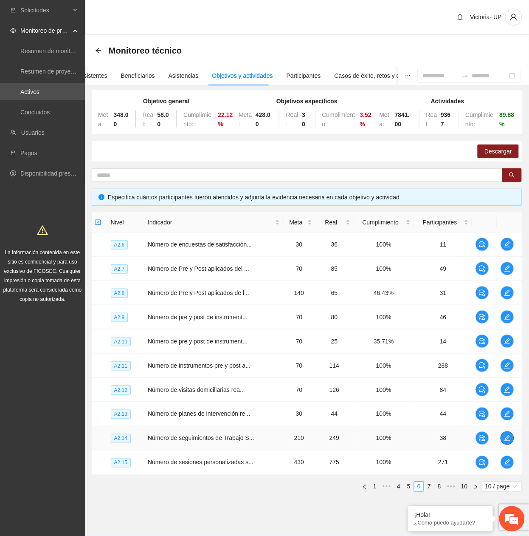
click at [512, 441] on span "edit" at bounding box center [507, 438] width 13 height 7
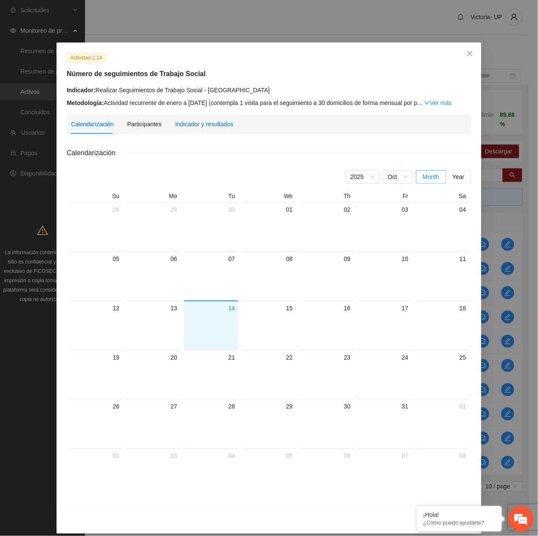
click at [215, 128] on div "Indicador y resultados" at bounding box center [204, 123] width 58 height 9
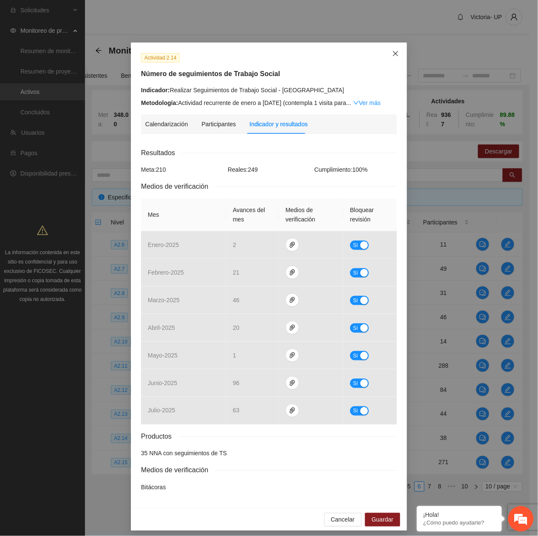
click at [393, 50] on icon "close" at bounding box center [395, 53] width 7 height 7
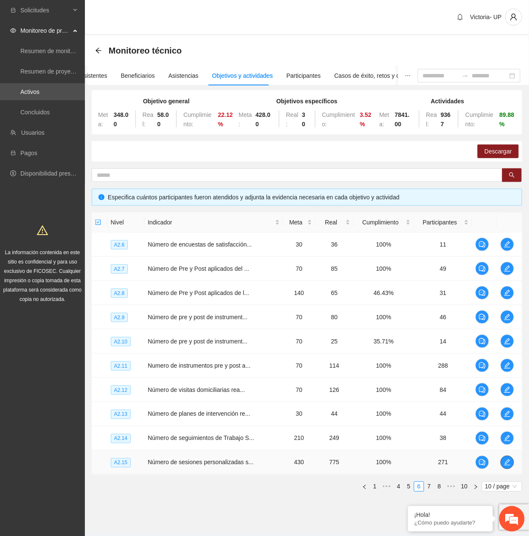
click at [507, 461] on icon "edit" at bounding box center [507, 462] width 7 height 7
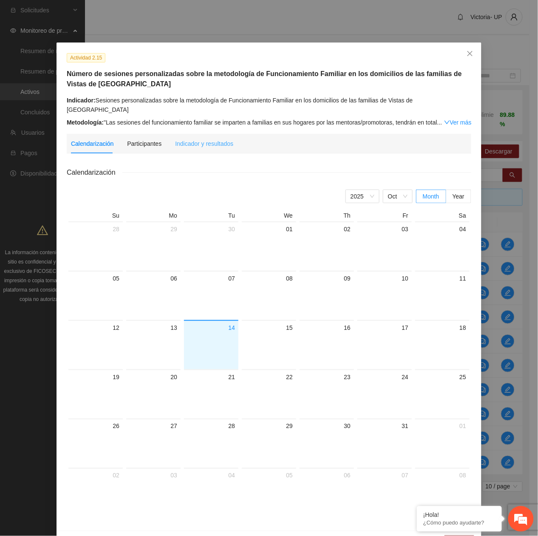
click at [197, 140] on div "Indicador y resultados" at bounding box center [204, 144] width 58 height 20
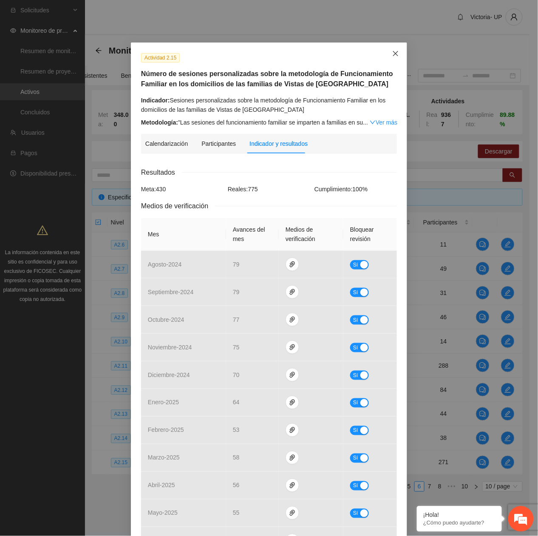
click at [393, 55] on icon "close" at bounding box center [395, 53] width 7 height 7
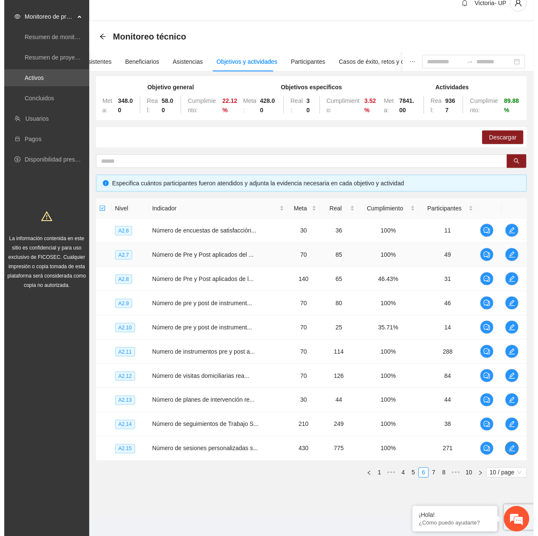
scroll to position [22, 0]
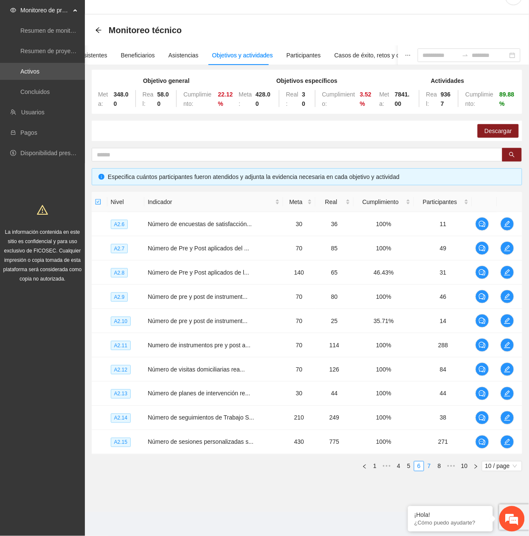
click at [430, 470] on link "7" at bounding box center [429, 465] width 9 height 9
click at [505, 221] on icon "edit" at bounding box center [507, 224] width 7 height 7
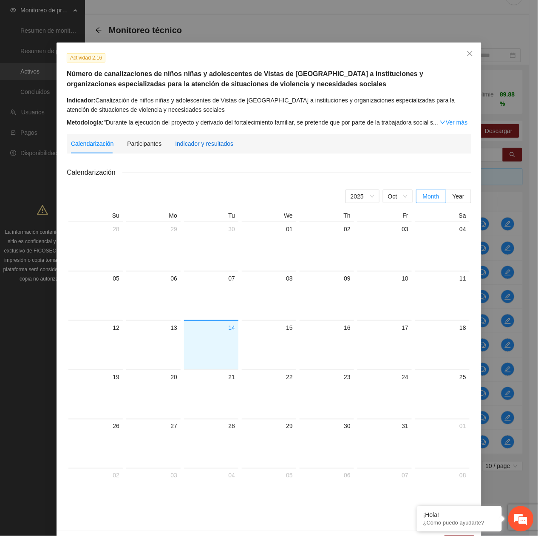
drag, startPoint x: 204, startPoint y: 140, endPoint x: 200, endPoint y: 143, distance: 5.5
click at [201, 143] on div "Indicador y resultados" at bounding box center [204, 143] width 58 height 9
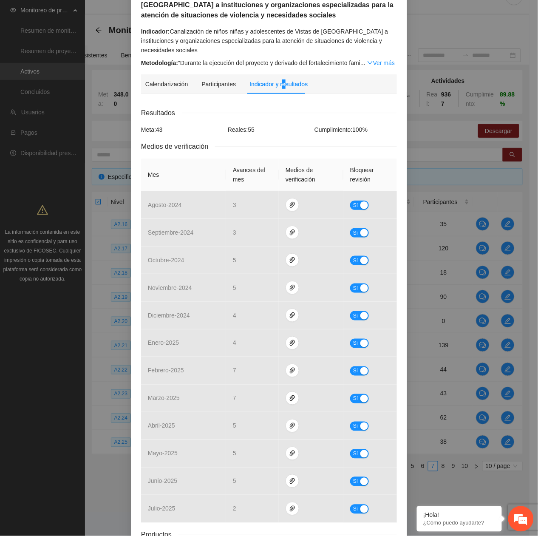
scroll to position [0, 0]
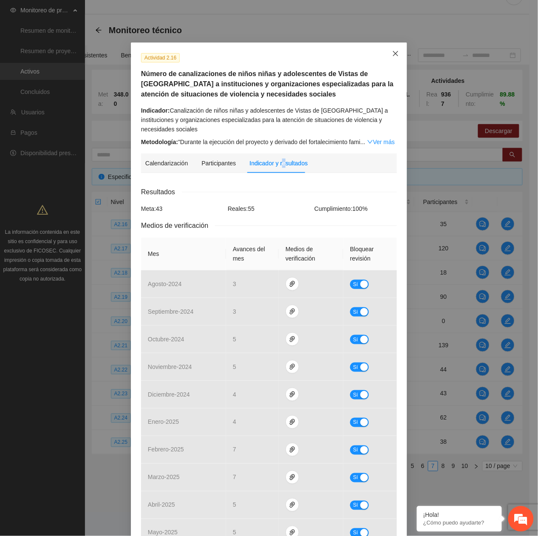
click at [390, 58] on span "Close" at bounding box center [395, 53] width 23 height 23
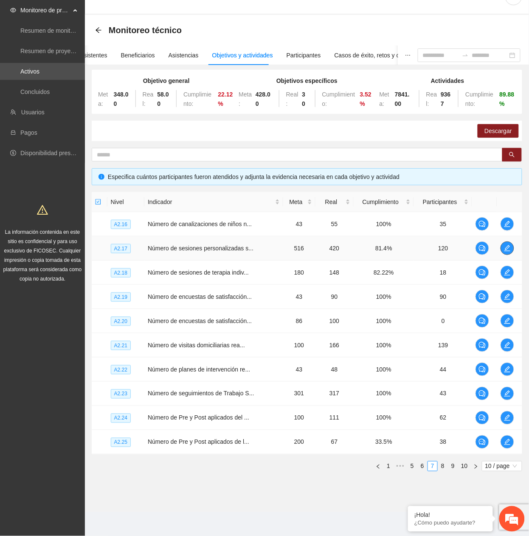
click at [509, 247] on icon "edit" at bounding box center [507, 248] width 7 height 7
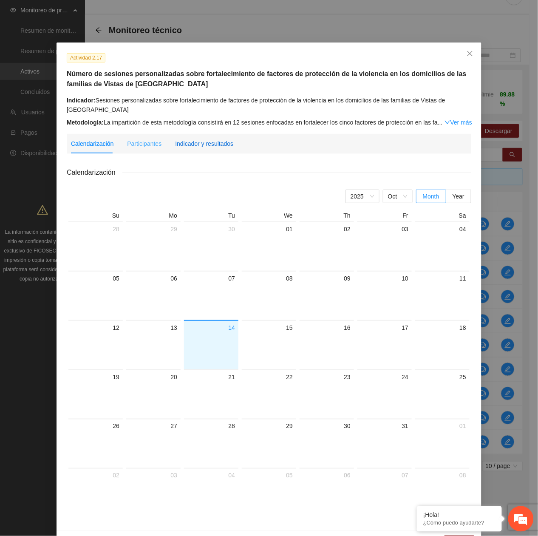
click at [209, 147] on div "Indicador y resultados" at bounding box center [204, 143] width 58 height 9
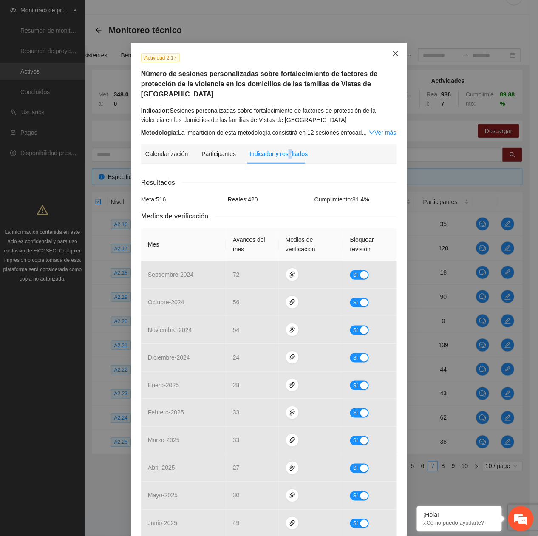
click at [392, 57] on icon "close" at bounding box center [395, 53] width 7 height 7
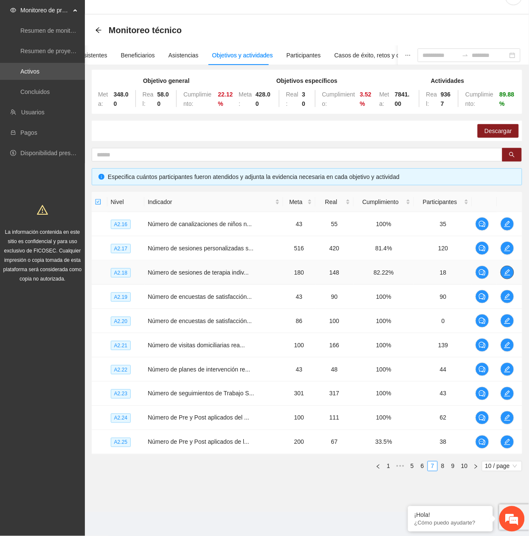
click at [509, 272] on icon "edit" at bounding box center [507, 272] width 7 height 7
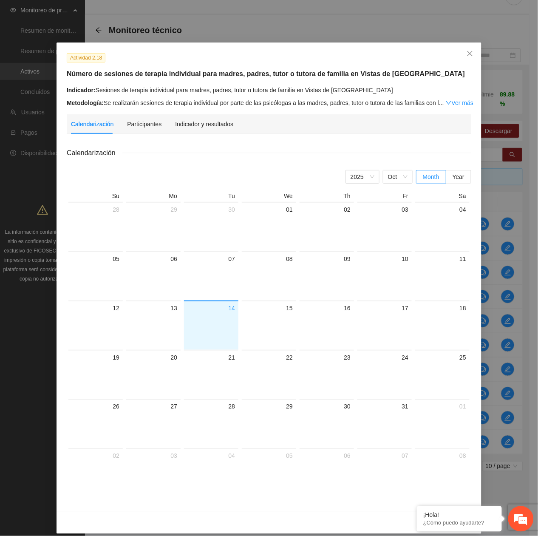
drag, startPoint x: 206, startPoint y: 116, endPoint x: 207, endPoint y: 122, distance: 5.2
click at [206, 117] on div "Indicador y resultados" at bounding box center [204, 124] width 58 height 20
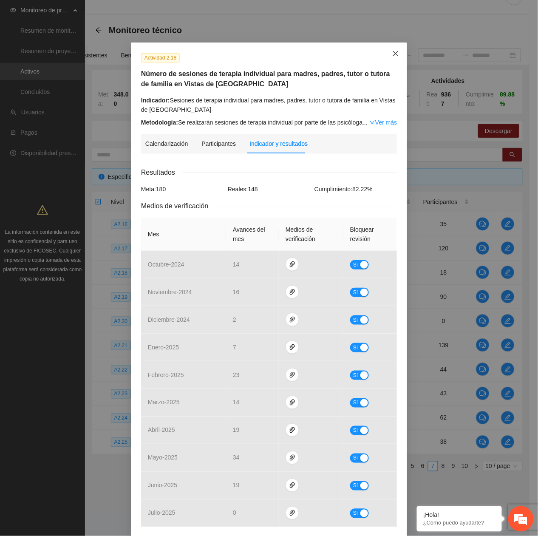
click at [392, 54] on icon "close" at bounding box center [395, 53] width 7 height 7
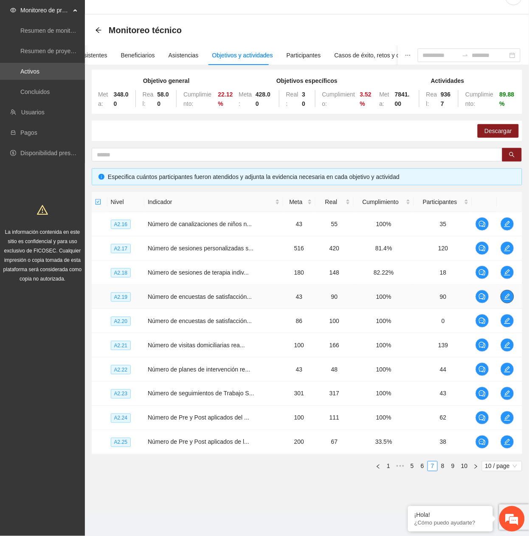
click at [508, 293] on button "button" at bounding box center [508, 297] width 14 height 14
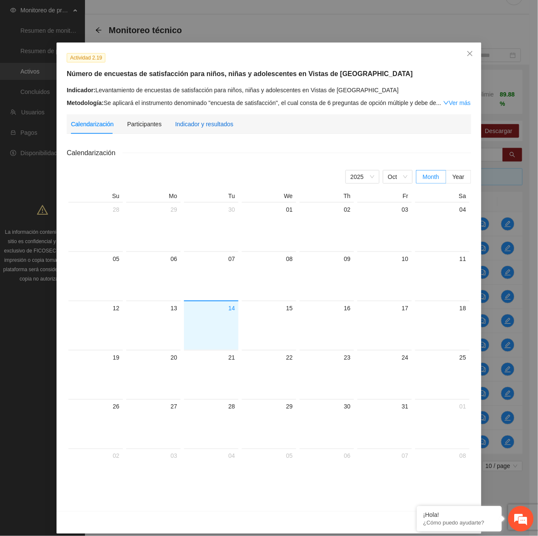
click at [196, 127] on div "Indicador y resultados" at bounding box center [204, 123] width 58 height 9
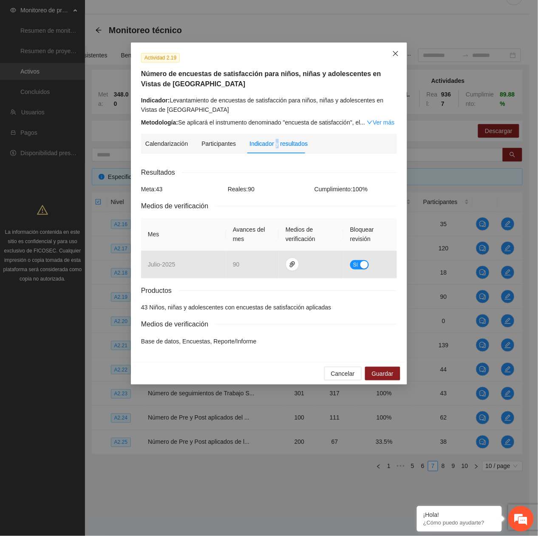
click at [398, 58] on span "Close" at bounding box center [395, 53] width 23 height 23
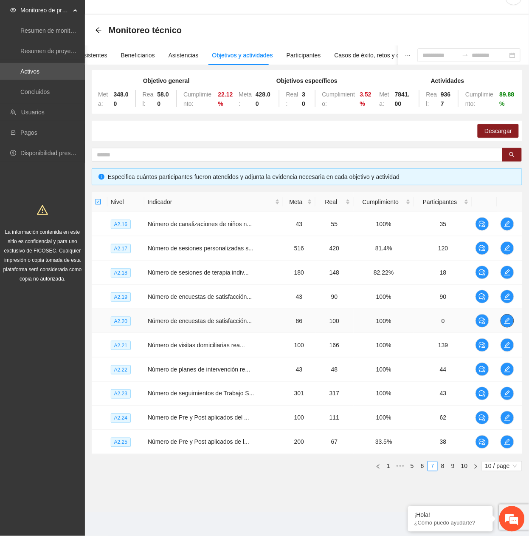
click at [510, 325] on button "button" at bounding box center [508, 321] width 14 height 14
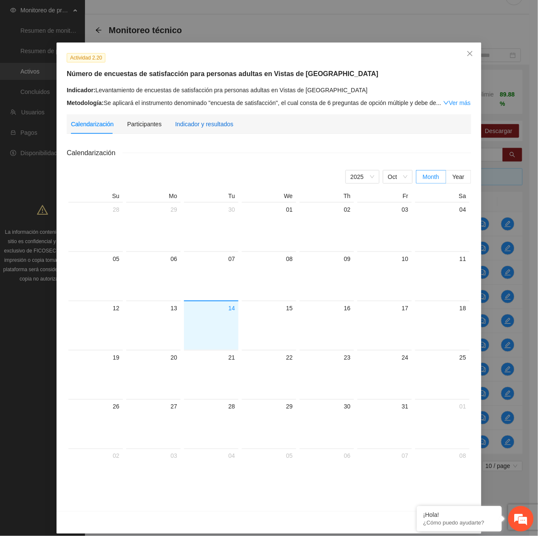
click at [189, 121] on div "Indicador y resultados" at bounding box center [204, 123] width 58 height 9
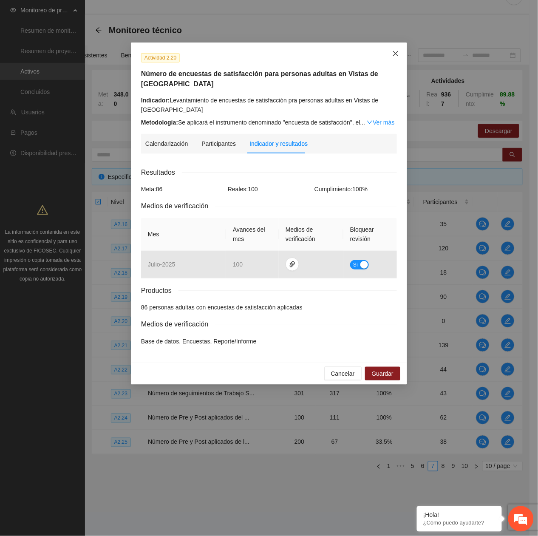
drag, startPoint x: 398, startPoint y: 57, endPoint x: 371, endPoint y: 67, distance: 28.1
click at [394, 58] on span "Close" at bounding box center [395, 53] width 23 height 23
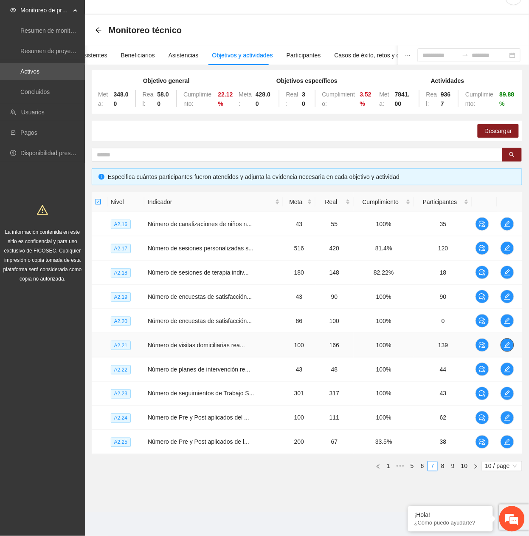
click at [507, 345] on icon "edit" at bounding box center [507, 345] width 7 height 7
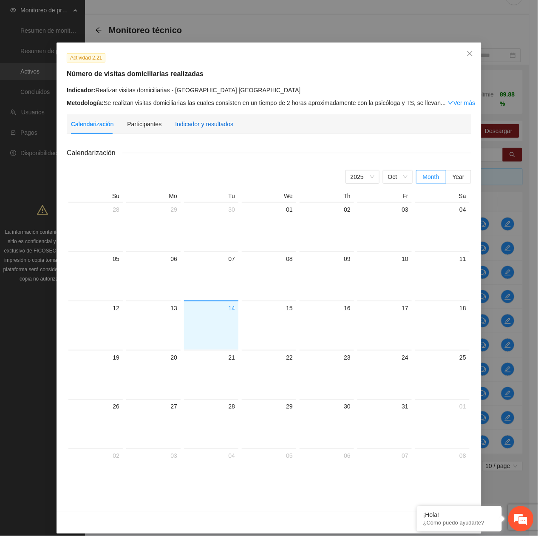
click at [202, 123] on div "Indicador y resultados" at bounding box center [204, 123] width 58 height 9
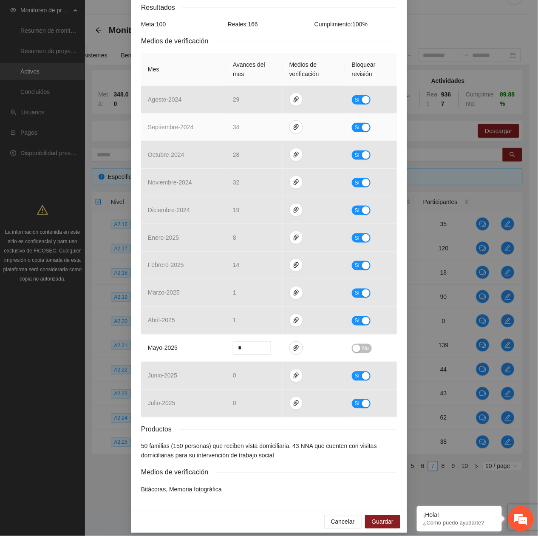
scroll to position [154, 0]
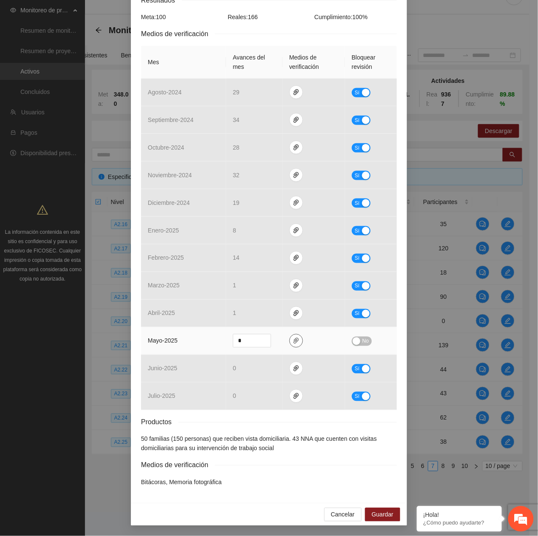
click at [293, 339] on icon "paper-clip" at bounding box center [296, 340] width 7 height 7
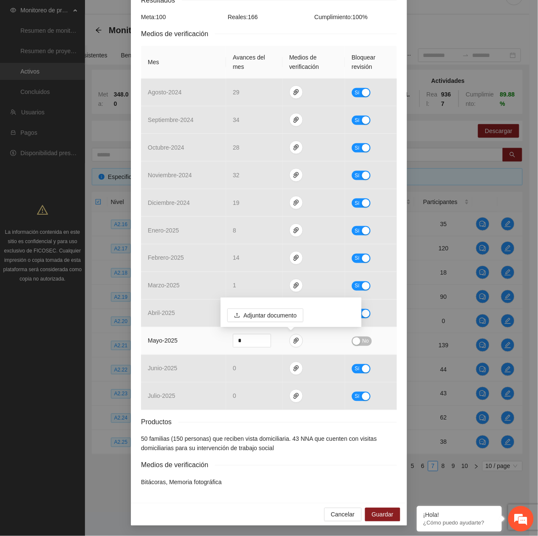
click at [361, 346] on td "No" at bounding box center [371, 341] width 52 height 28
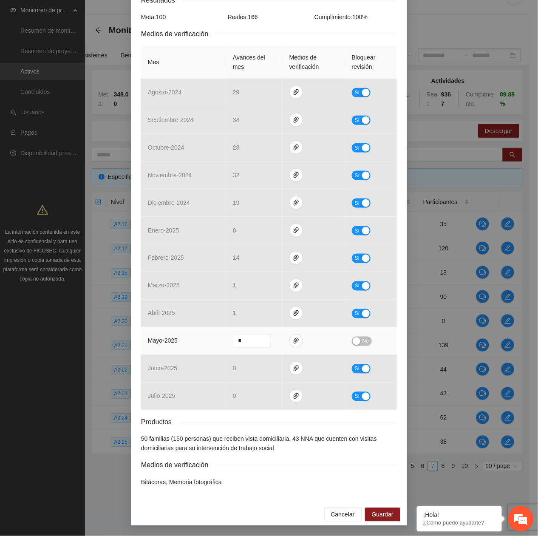
click at [362, 337] on span "No" at bounding box center [365, 341] width 6 height 9
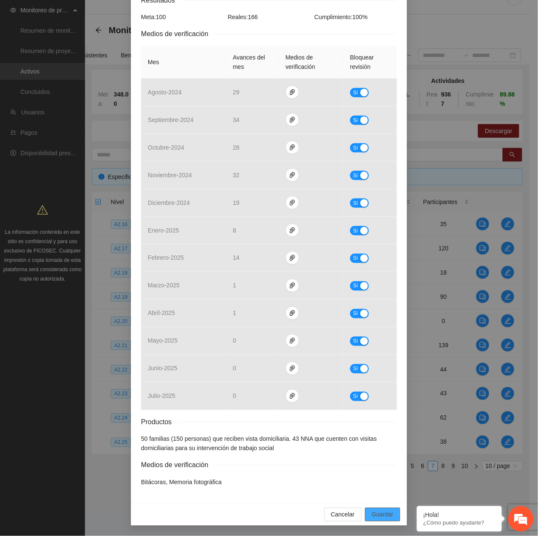
click at [371, 519] on button "Guardar" at bounding box center [382, 515] width 35 height 14
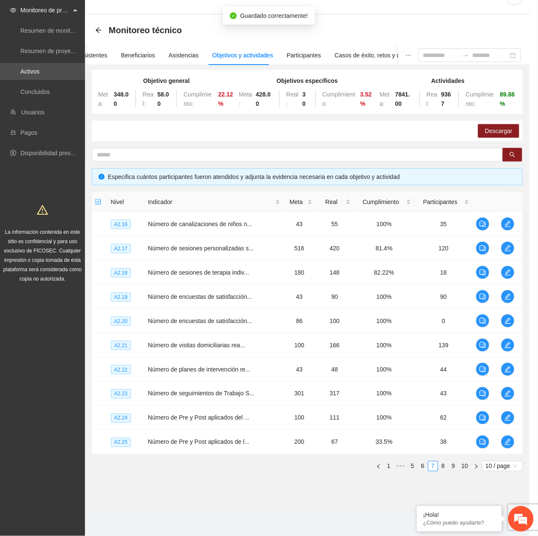
scroll to position [111, 0]
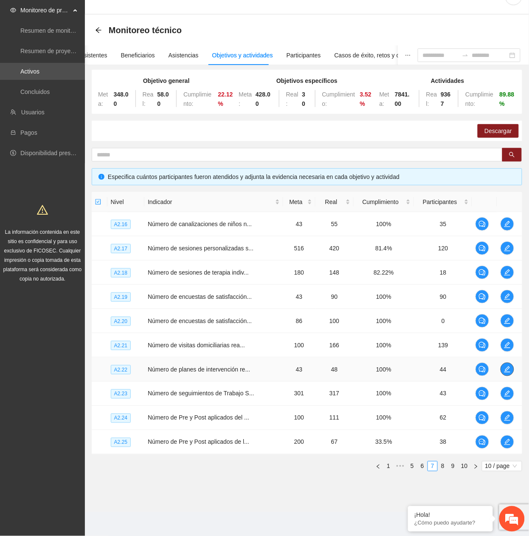
click at [504, 370] on span "edit" at bounding box center [507, 369] width 13 height 7
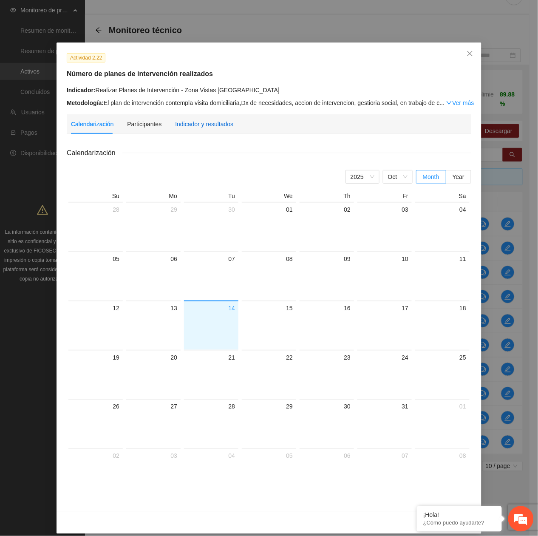
click at [184, 127] on div "Indicador y resultados" at bounding box center [204, 123] width 58 height 9
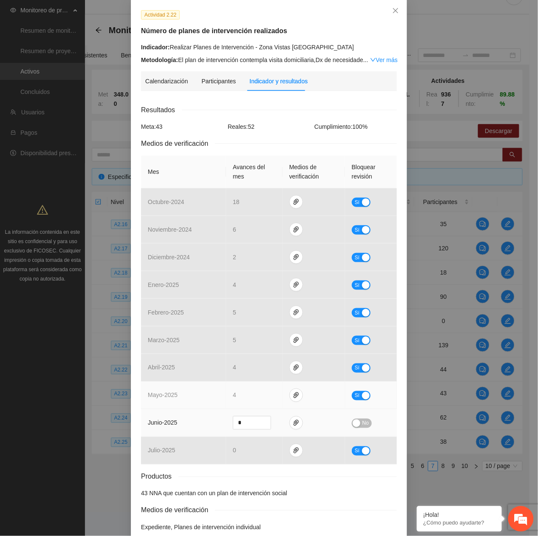
scroll to position [89, 0]
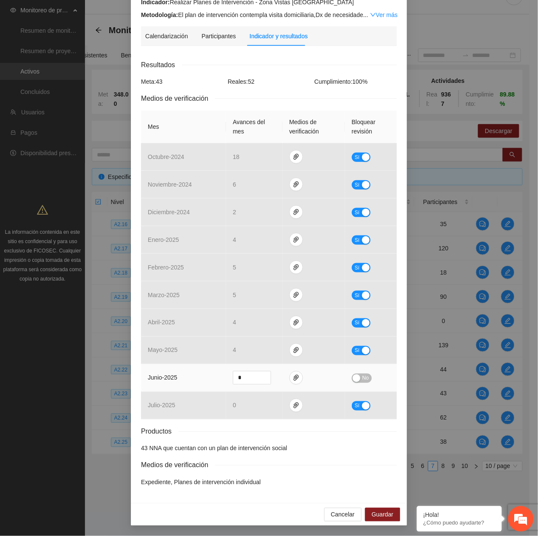
click at [364, 376] on span "No" at bounding box center [365, 378] width 6 height 9
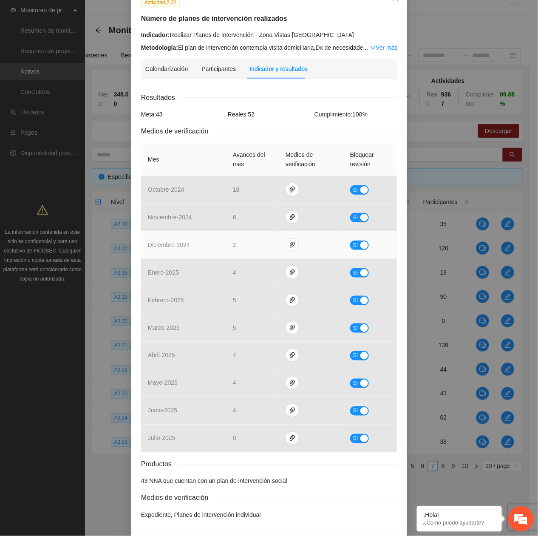
scroll to position [89, 0]
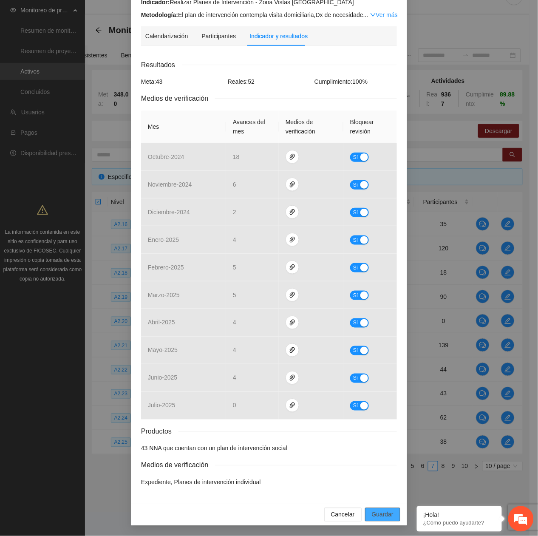
click at [379, 515] on span "Guardar" at bounding box center [383, 514] width 22 height 9
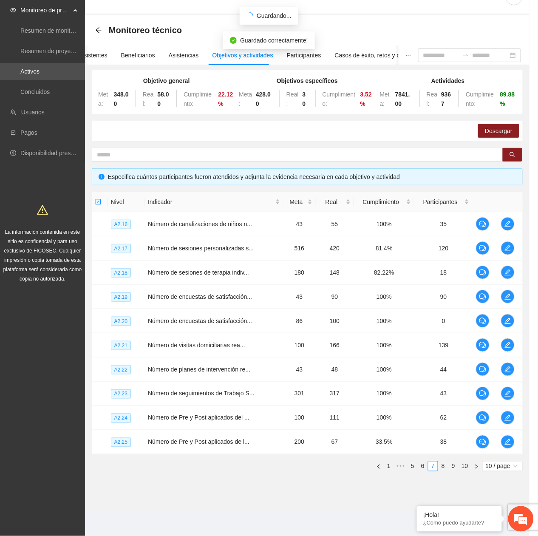
scroll to position [46, 0]
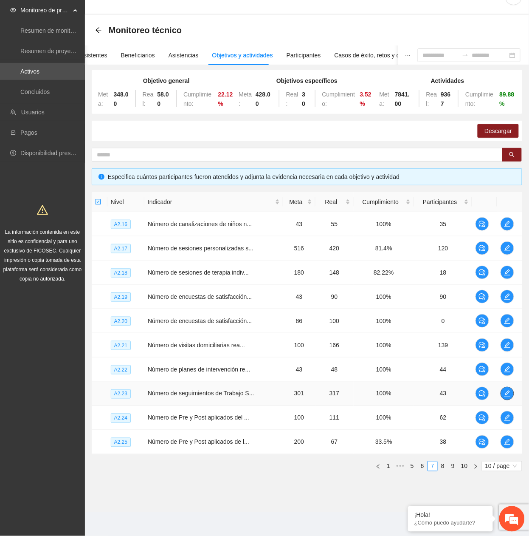
click at [509, 393] on icon "edit" at bounding box center [507, 393] width 7 height 7
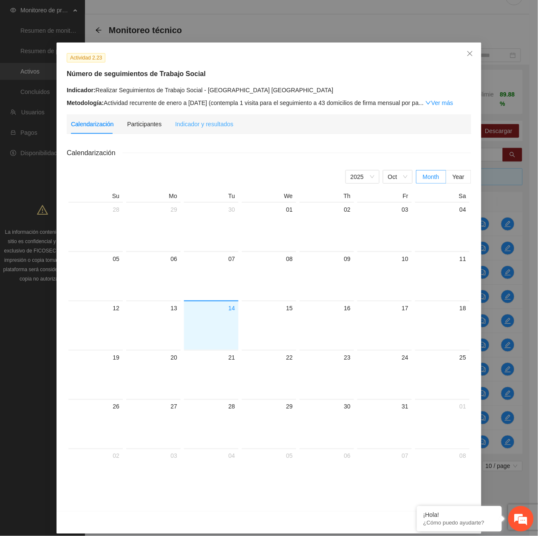
click at [184, 130] on div "Indicador y resultados" at bounding box center [204, 124] width 58 height 20
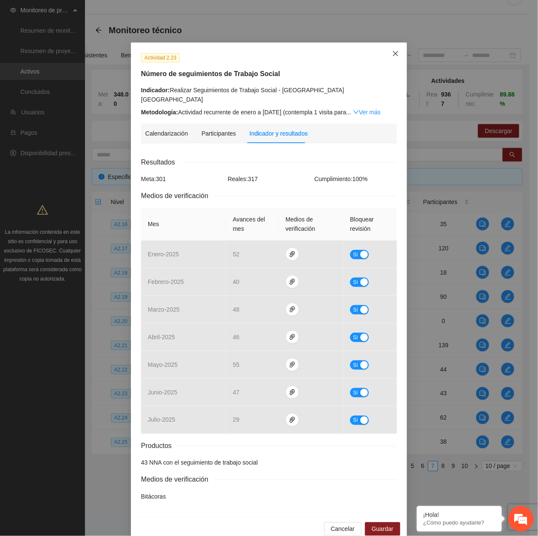
click at [386, 55] on span "Close" at bounding box center [395, 53] width 23 height 23
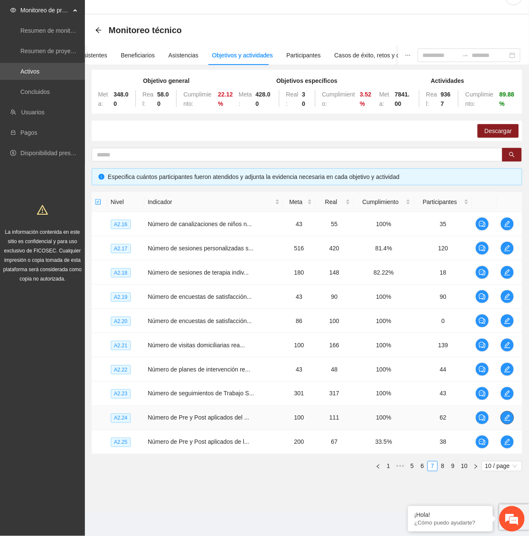
click at [504, 416] on icon "edit" at bounding box center [507, 417] width 7 height 7
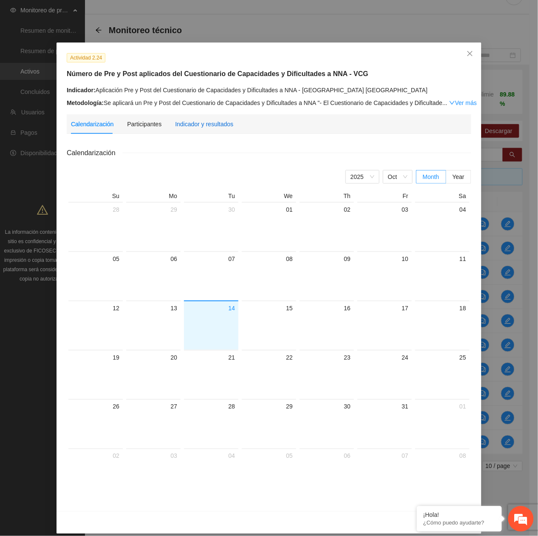
drag, startPoint x: 189, startPoint y: 126, endPoint x: 194, endPoint y: 126, distance: 4.7
click at [190, 126] on div "Indicador y resultados" at bounding box center [204, 123] width 58 height 9
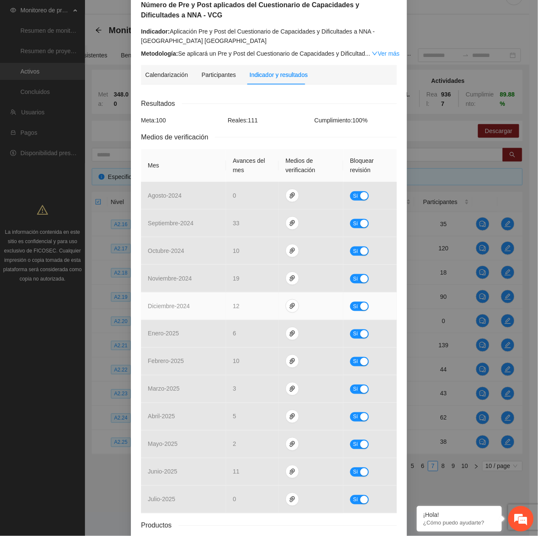
scroll to position [0, 0]
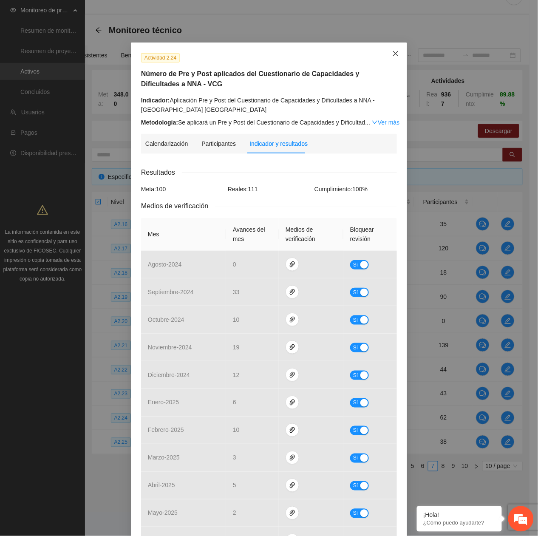
click at [389, 59] on span "Close" at bounding box center [395, 53] width 23 height 23
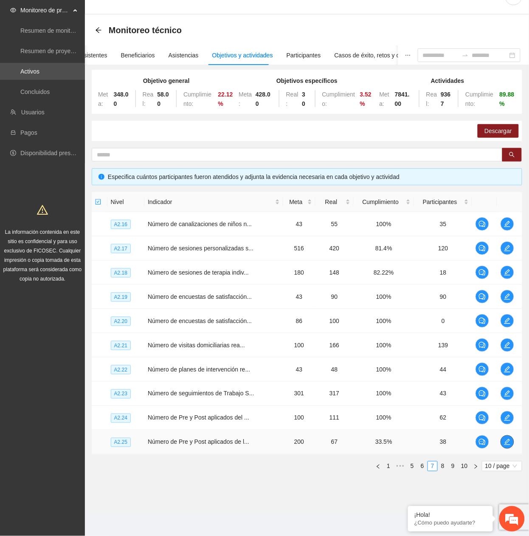
click at [509, 442] on icon "edit" at bounding box center [507, 442] width 7 height 7
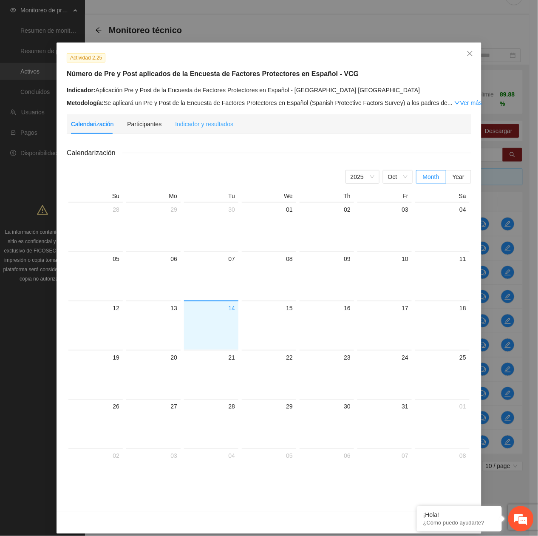
click at [211, 117] on div "Indicador y resultados" at bounding box center [204, 124] width 58 height 20
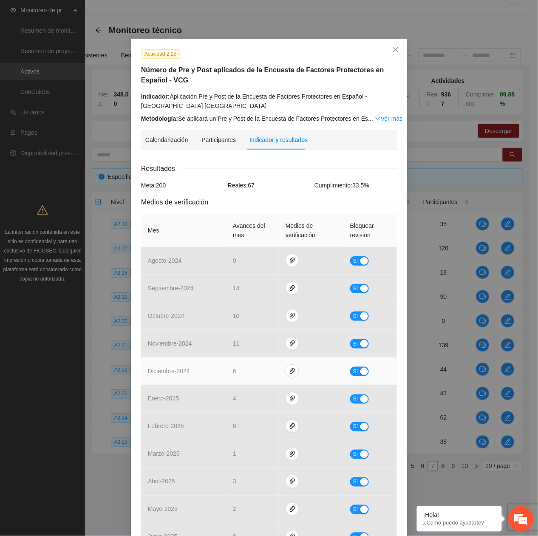
scroll to position [3, 0]
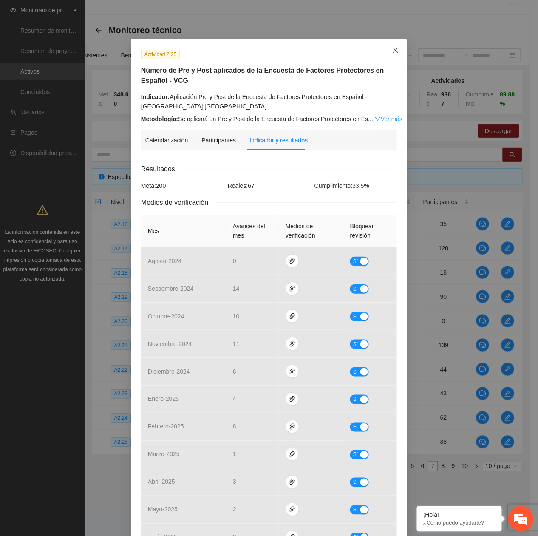
click at [392, 48] on icon "close" at bounding box center [395, 50] width 7 height 7
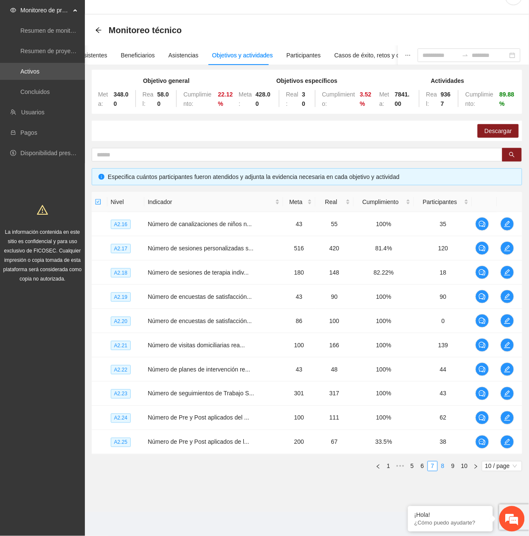
click at [440, 468] on link "8" at bounding box center [443, 465] width 9 height 9
click at [506, 225] on icon "edit" at bounding box center [508, 224] width 6 height 6
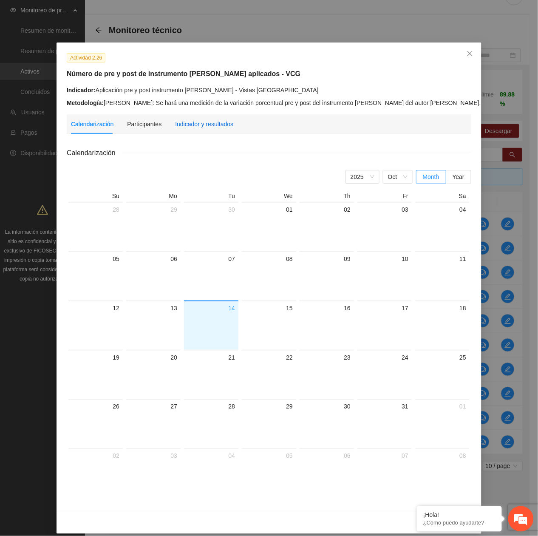
drag, startPoint x: 218, startPoint y: 126, endPoint x: 212, endPoint y: 135, distance: 10.5
click at [217, 126] on div "Indicador y resultados" at bounding box center [204, 123] width 58 height 9
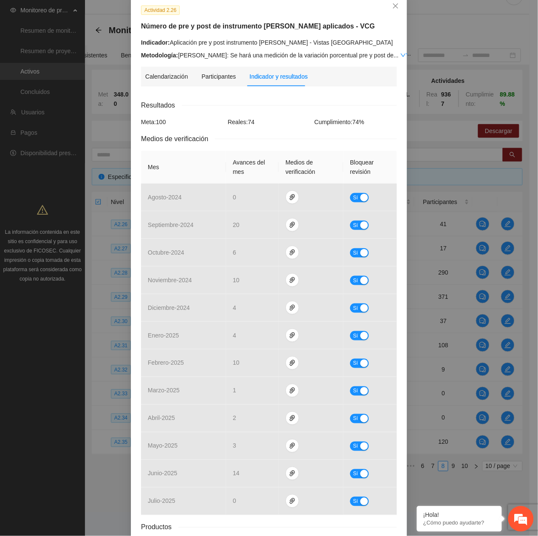
scroll to position [0, 0]
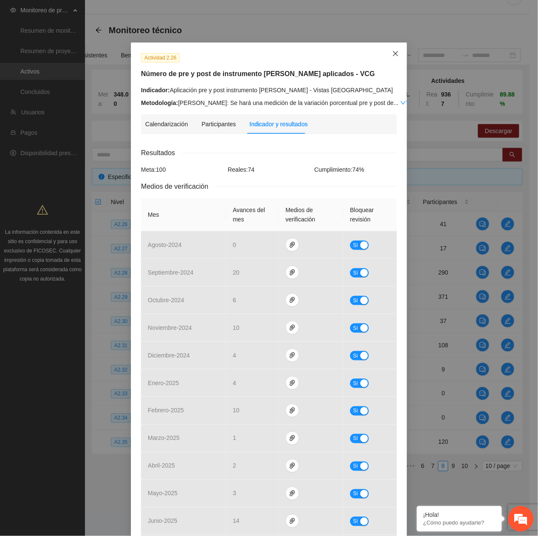
click at [384, 54] on span "Close" at bounding box center [395, 53] width 23 height 23
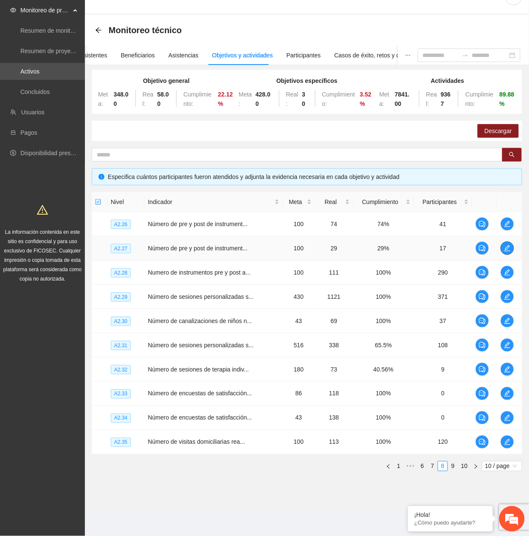
click at [512, 246] on span "edit" at bounding box center [507, 248] width 13 height 7
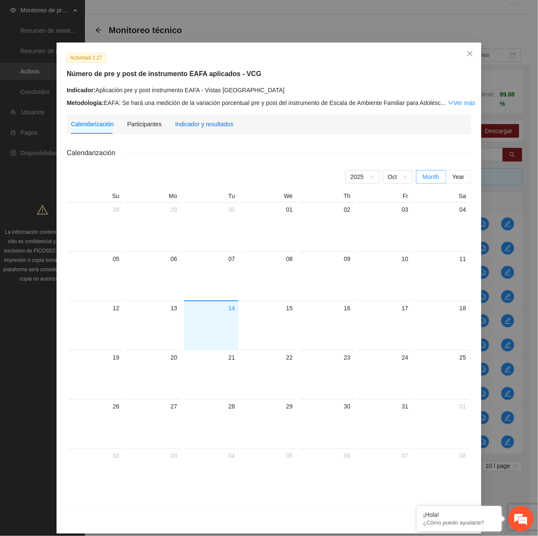
click at [218, 125] on div "Indicador y resultados" at bounding box center [204, 123] width 58 height 9
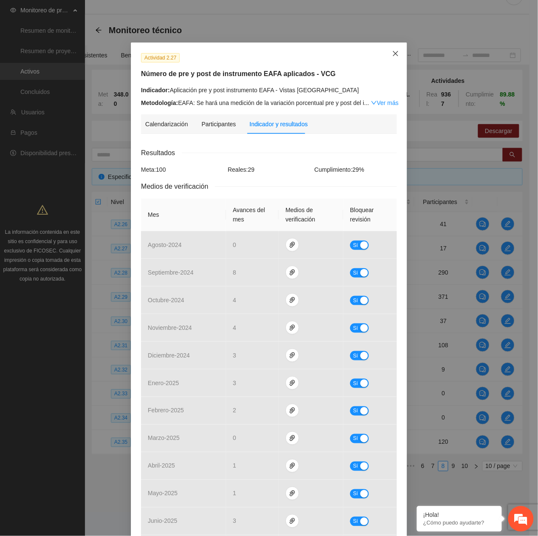
click at [386, 54] on span "Close" at bounding box center [395, 53] width 23 height 23
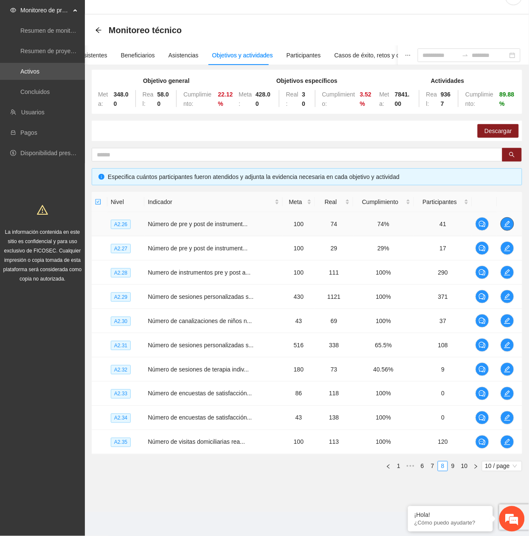
click at [507, 221] on icon "edit" at bounding box center [507, 224] width 7 height 7
click at [504, 249] on icon "edit" at bounding box center [507, 248] width 7 height 7
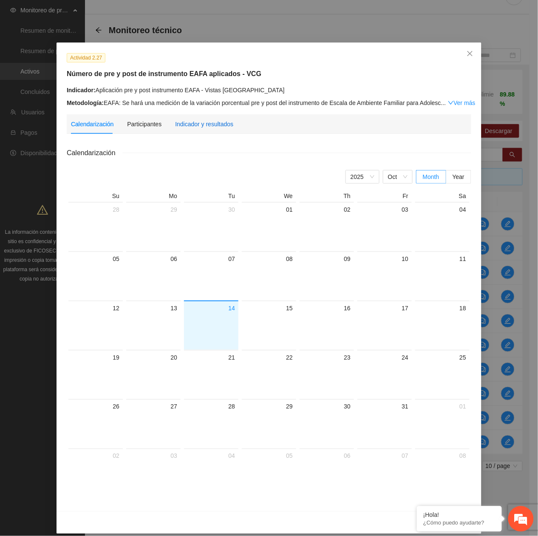
click at [183, 125] on div "Indicador y resultados" at bounding box center [204, 123] width 58 height 9
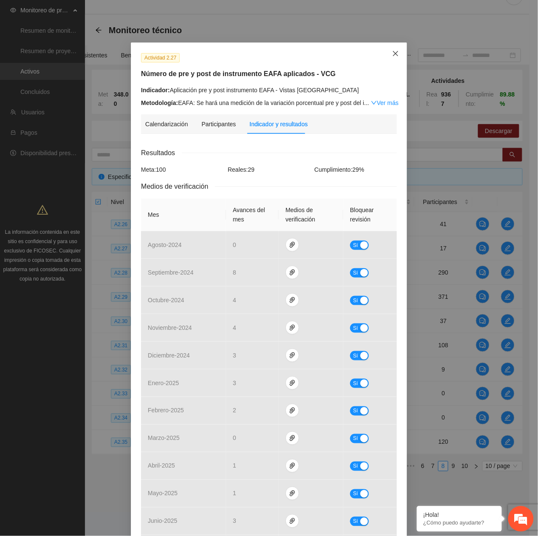
click at [393, 55] on icon "close" at bounding box center [395, 53] width 7 height 7
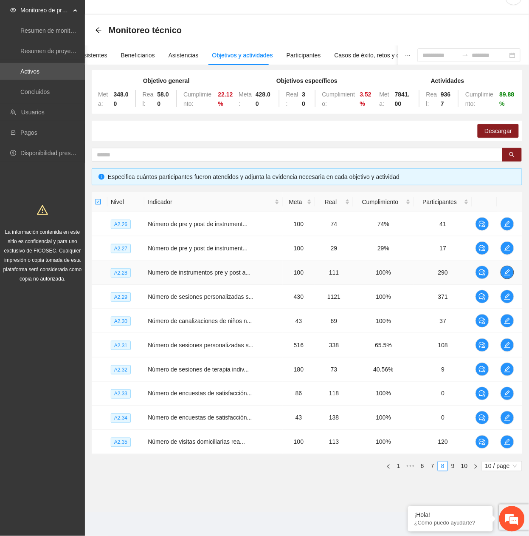
click at [507, 271] on icon "edit" at bounding box center [507, 272] width 7 height 7
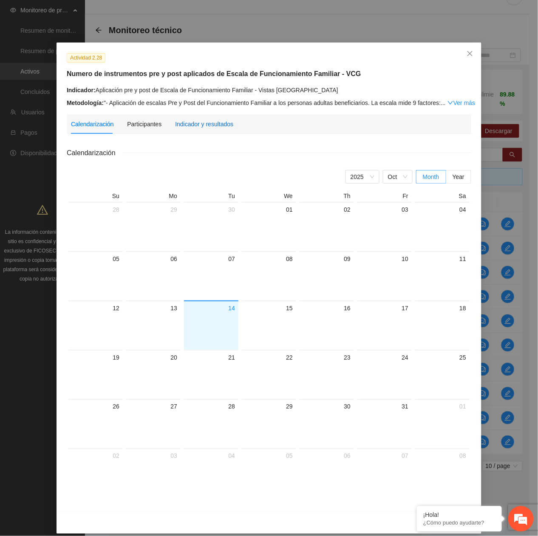
click at [207, 121] on div "Indicador y resultados" at bounding box center [204, 123] width 58 height 9
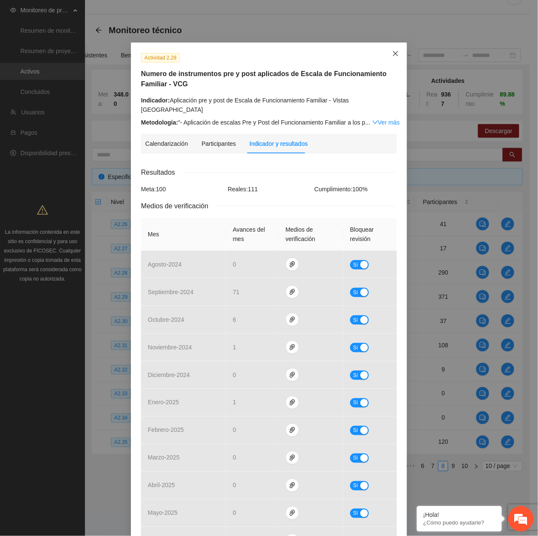
click at [394, 58] on span "Close" at bounding box center [395, 53] width 23 height 23
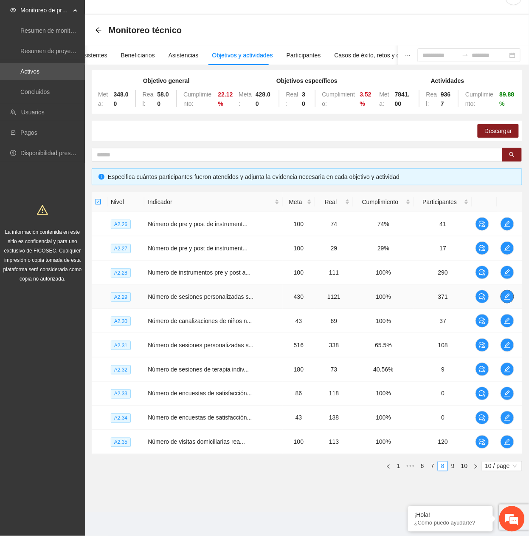
click at [506, 298] on icon "edit" at bounding box center [507, 296] width 7 height 7
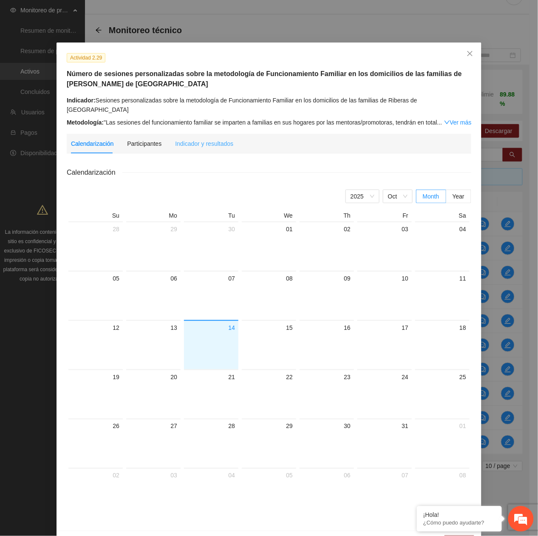
click at [213, 134] on div "Indicador y resultados" at bounding box center [204, 144] width 58 height 20
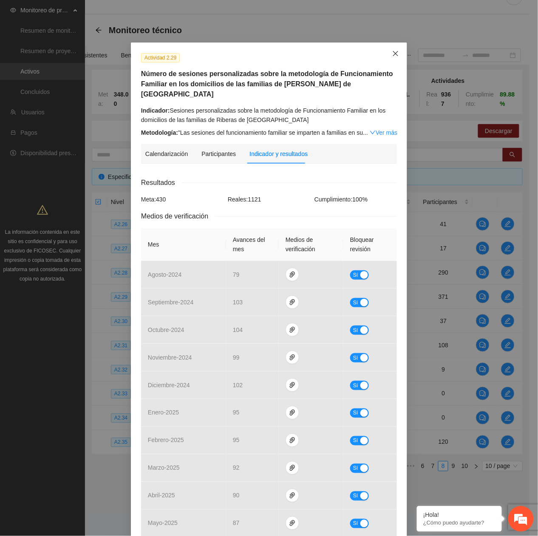
click at [392, 55] on icon "close" at bounding box center [395, 53] width 7 height 7
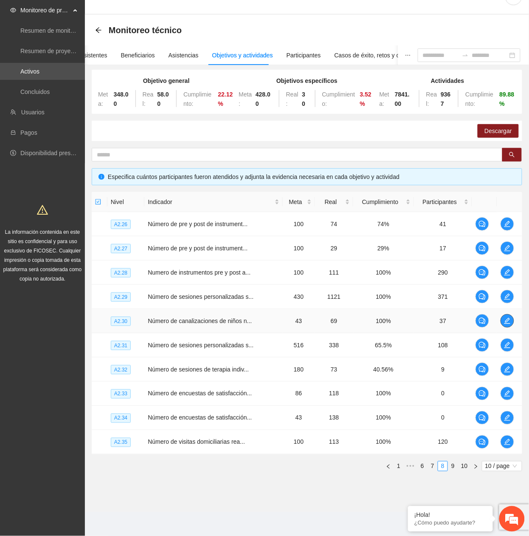
click at [505, 318] on icon "edit" at bounding box center [507, 320] width 7 height 7
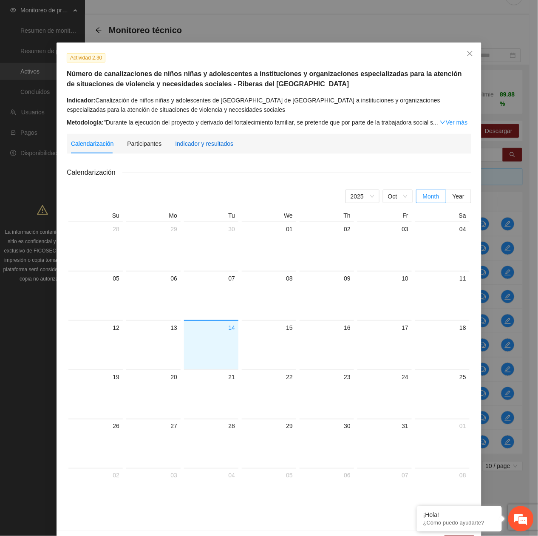
click at [213, 144] on div "Indicador y resultados" at bounding box center [204, 143] width 58 height 9
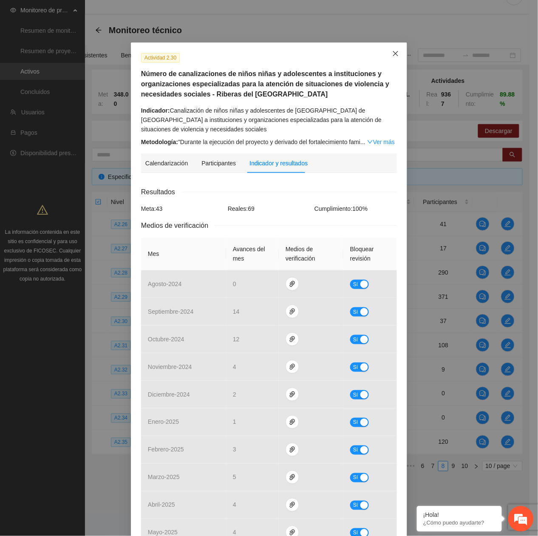
click at [395, 59] on span "Close" at bounding box center [395, 53] width 23 height 23
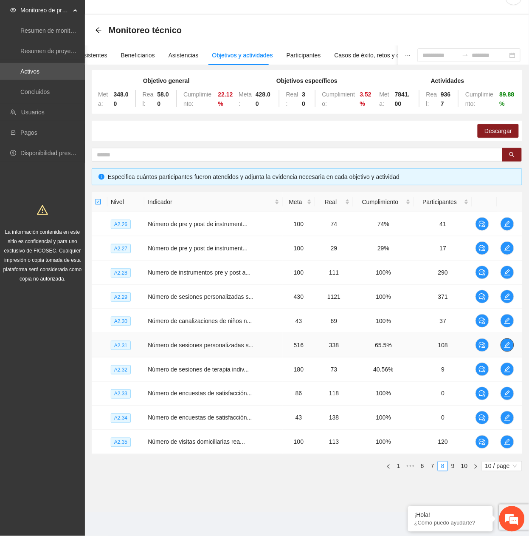
click at [508, 343] on icon "edit" at bounding box center [508, 345] width 6 height 6
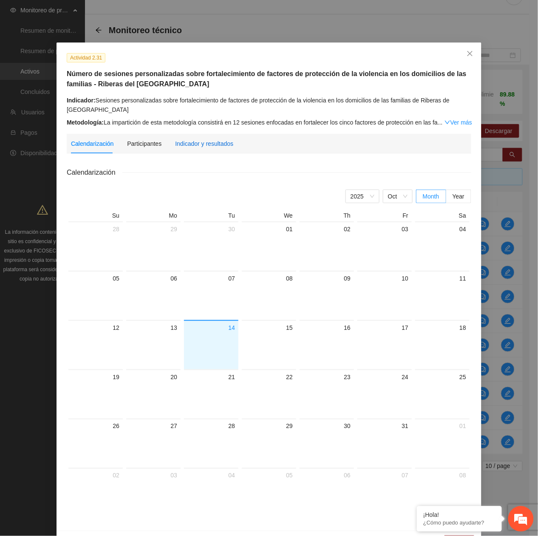
click at [218, 144] on div "Indicador y resultados" at bounding box center [204, 143] width 58 height 9
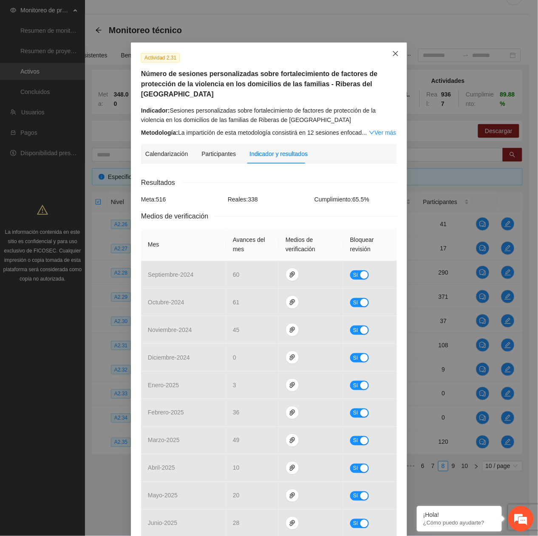
click at [393, 58] on span "Close" at bounding box center [395, 53] width 23 height 23
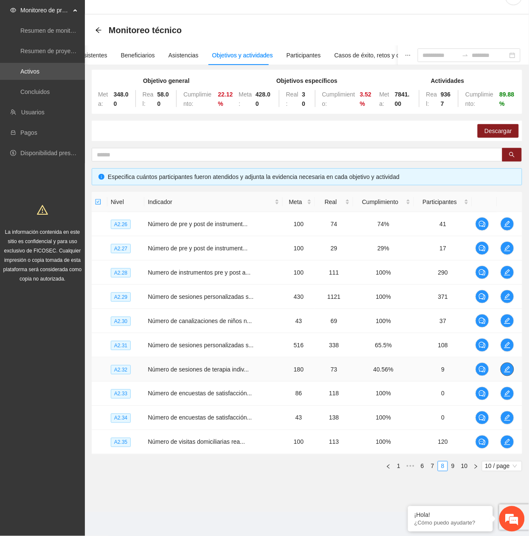
click at [505, 370] on icon "edit" at bounding box center [507, 369] width 7 height 7
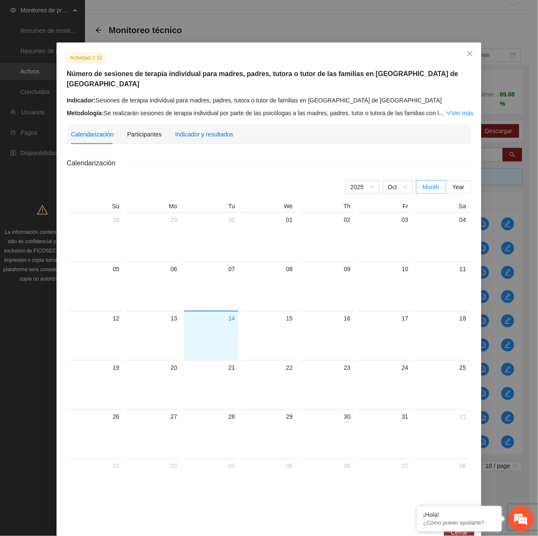
click at [212, 130] on div "Indicador y resultados" at bounding box center [204, 134] width 58 height 9
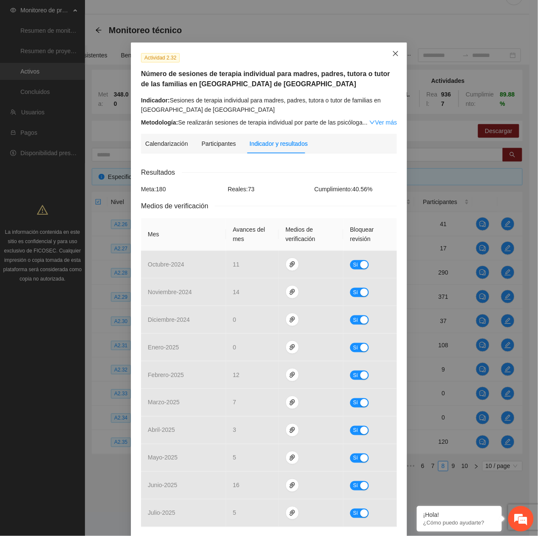
click at [395, 48] on span "Close" at bounding box center [395, 53] width 23 height 23
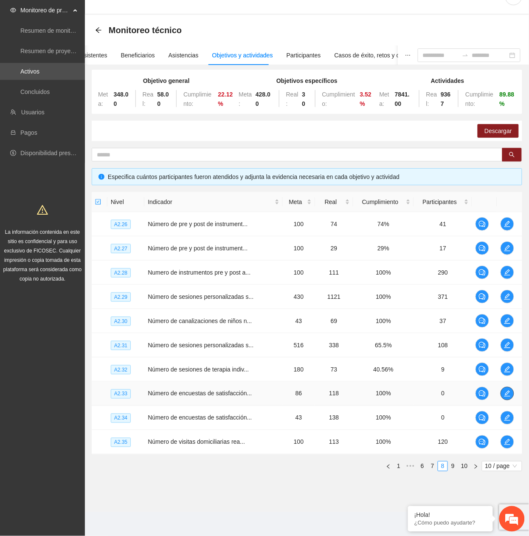
click at [509, 390] on icon "edit" at bounding box center [507, 393] width 7 height 7
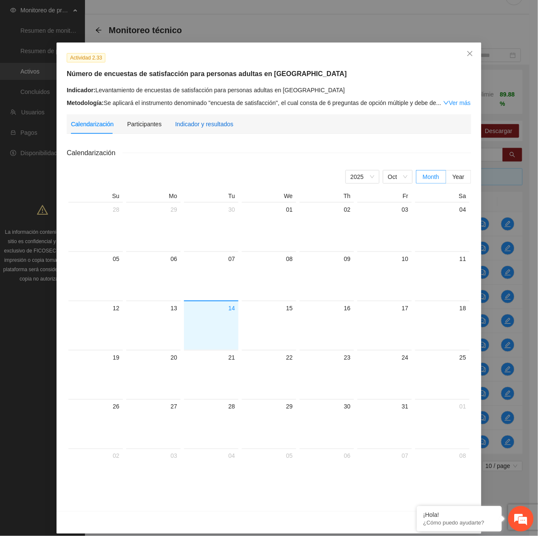
click at [191, 127] on div "Indicador y resultados" at bounding box center [204, 123] width 58 height 9
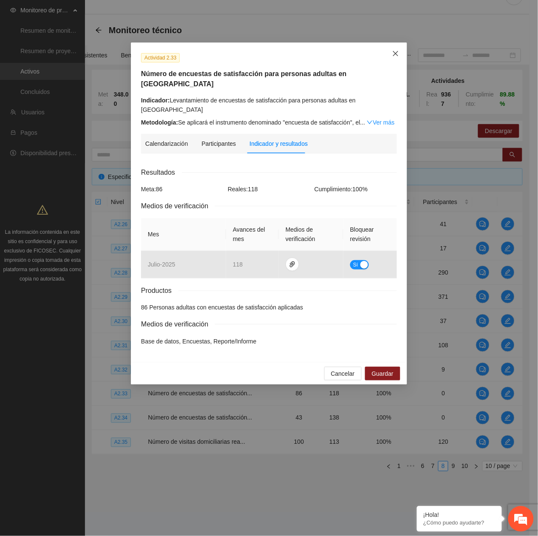
drag, startPoint x: 398, startPoint y: 57, endPoint x: 395, endPoint y: 62, distance: 6.5
click at [398, 57] on icon "close" at bounding box center [395, 53] width 7 height 7
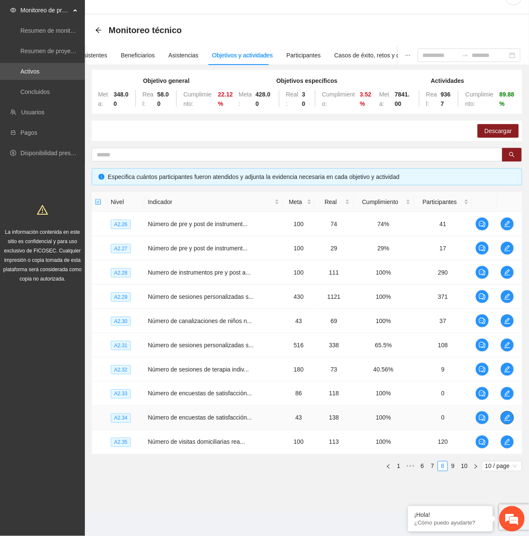
click at [507, 417] on icon "edit" at bounding box center [507, 417] width 7 height 7
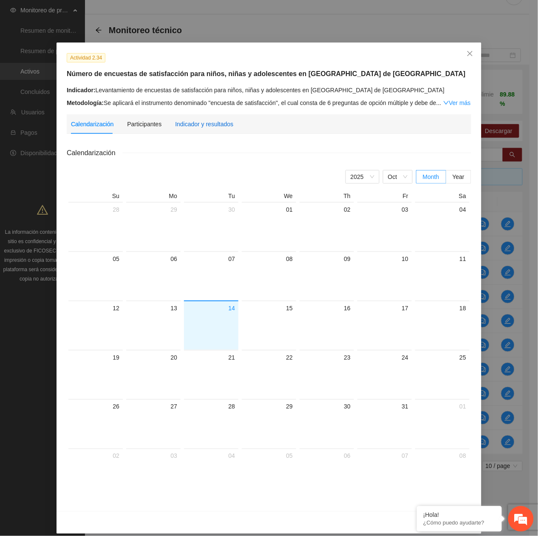
click at [201, 127] on div "Indicador y resultados" at bounding box center [204, 123] width 58 height 9
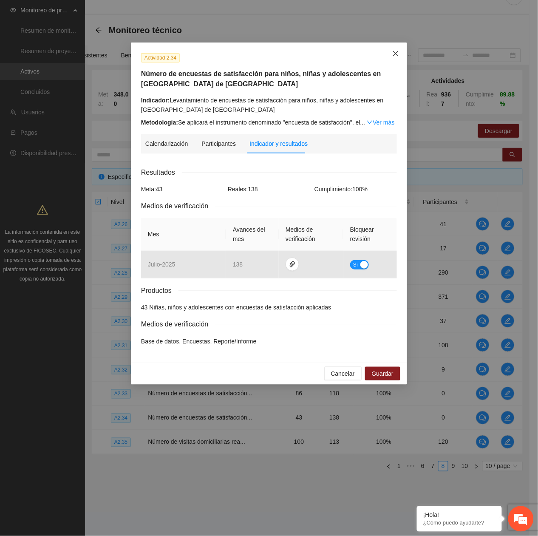
click at [400, 54] on span "Close" at bounding box center [395, 53] width 23 height 23
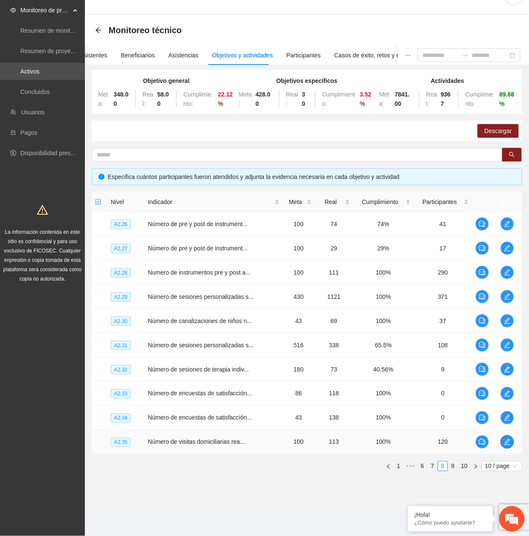
click at [506, 440] on icon "edit" at bounding box center [507, 442] width 7 height 7
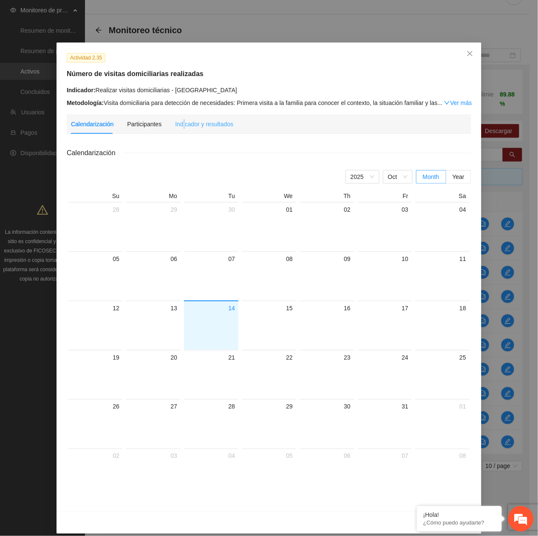
click at [179, 115] on div "Actividad 2.35 Número de visitas domiciliarias realizadas Indicador: Realizar v…" at bounding box center [269, 276] width 425 height 469
drag, startPoint x: 179, startPoint y: 115, endPoint x: 190, endPoint y: 129, distance: 17.7
click at [190, 129] on div "Indicador y resultados" at bounding box center [204, 124] width 58 height 20
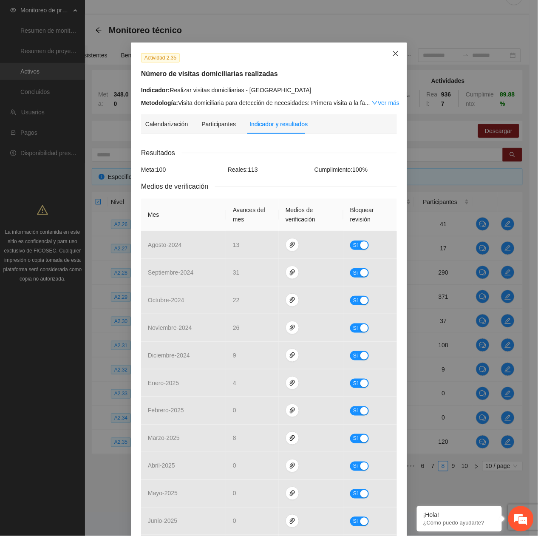
click at [392, 50] on icon "close" at bounding box center [395, 53] width 7 height 7
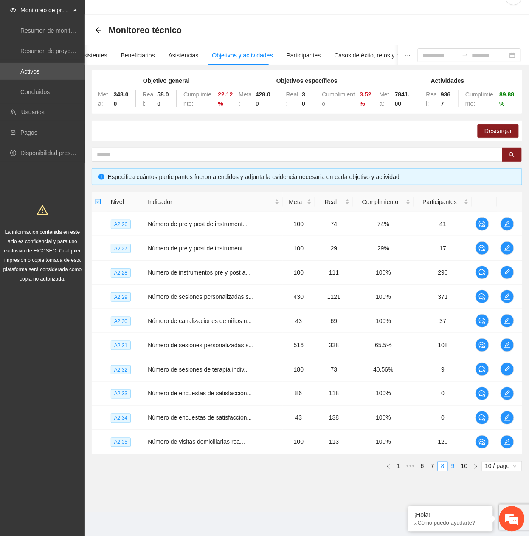
click at [455, 468] on link "9" at bounding box center [453, 465] width 9 height 9
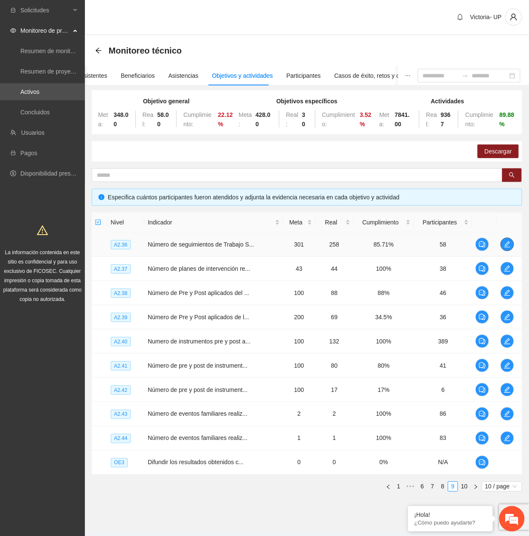
click at [510, 245] on icon "edit" at bounding box center [507, 244] width 7 height 7
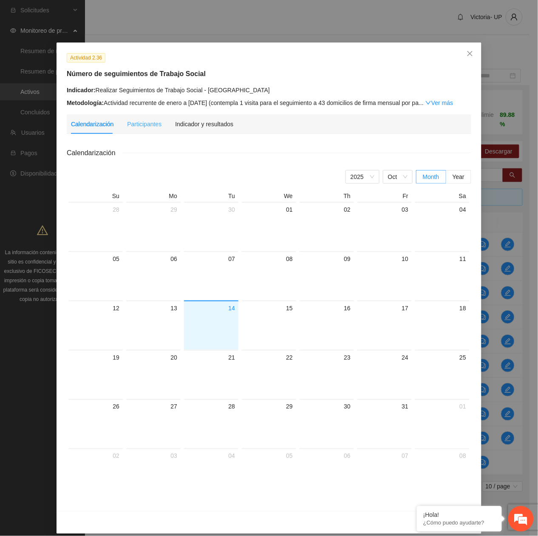
click at [208, 131] on div "Indicador y resultados" at bounding box center [204, 124] width 58 height 20
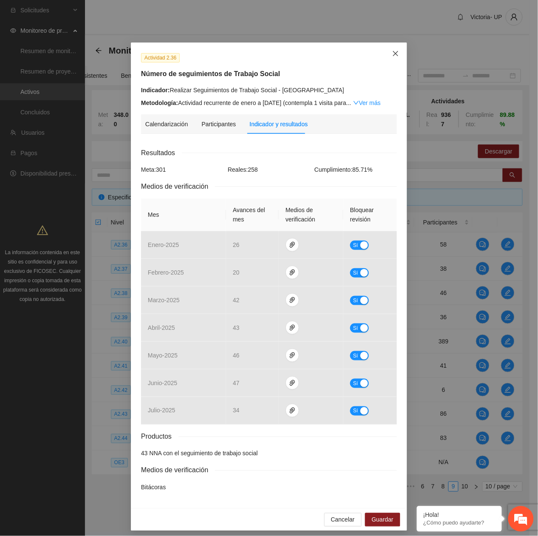
drag, startPoint x: 393, startPoint y: 50, endPoint x: 412, endPoint y: 62, distance: 22.5
click at [393, 50] on icon "close" at bounding box center [395, 53] width 7 height 7
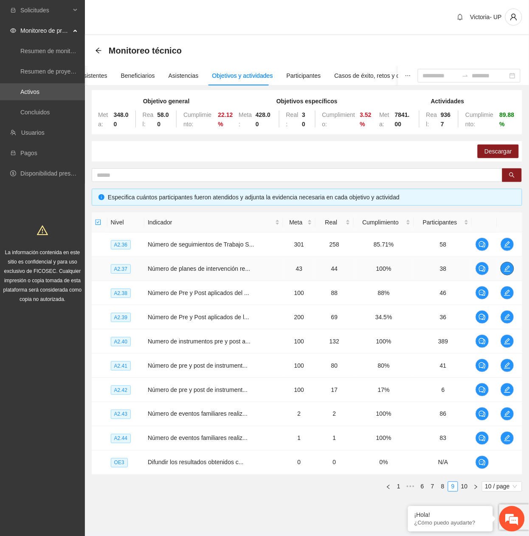
click at [508, 269] on icon "edit" at bounding box center [507, 268] width 7 height 7
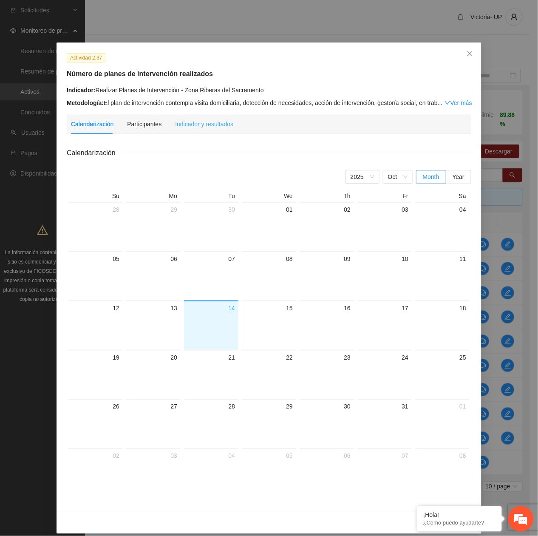
click at [212, 129] on div "Indicador y resultados" at bounding box center [204, 124] width 58 height 20
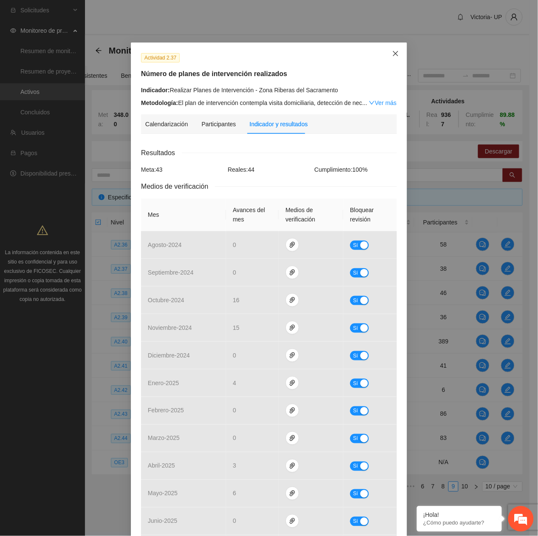
click at [396, 53] on span "Close" at bounding box center [395, 53] width 23 height 23
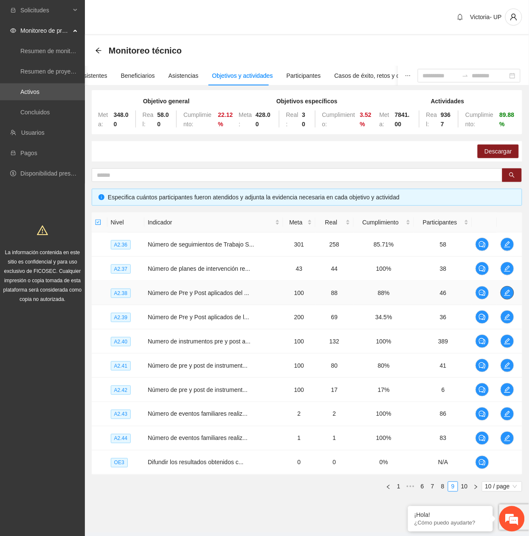
click at [505, 296] on icon "edit" at bounding box center [508, 293] width 6 height 6
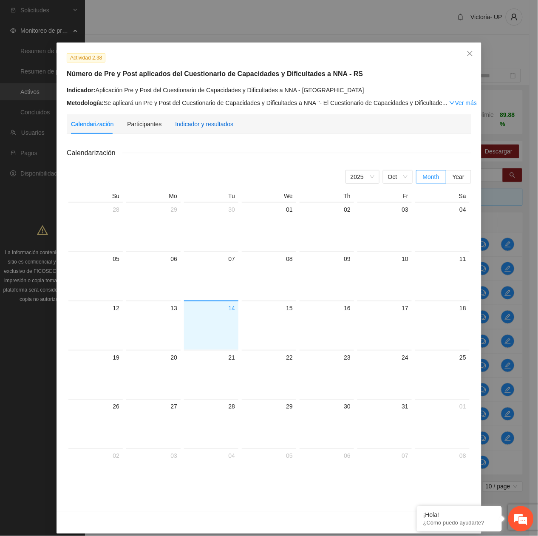
click at [197, 127] on div "Indicador y resultados" at bounding box center [204, 123] width 58 height 9
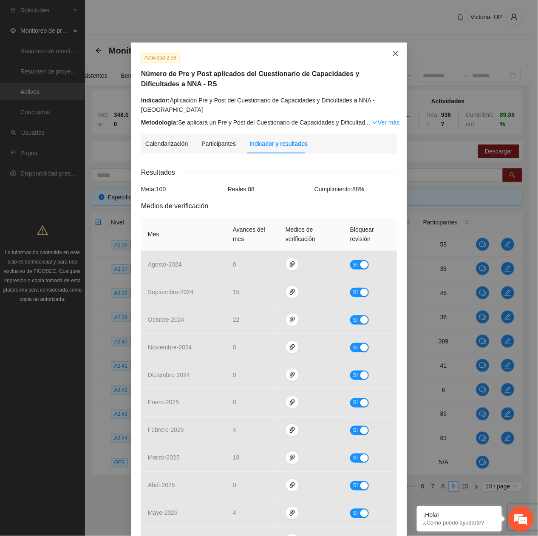
click at [386, 55] on span "Close" at bounding box center [395, 53] width 23 height 23
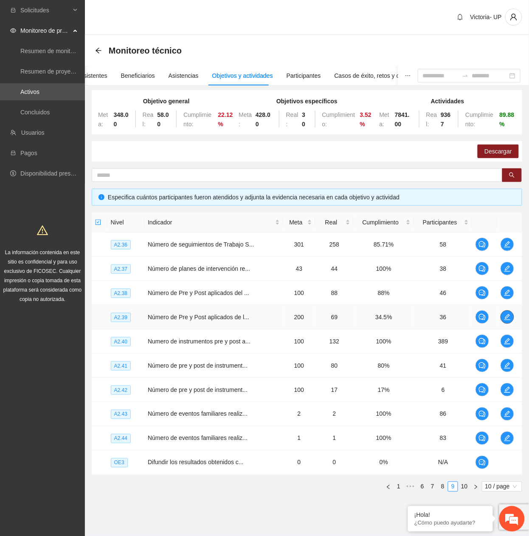
click at [510, 318] on icon "edit" at bounding box center [507, 317] width 7 height 7
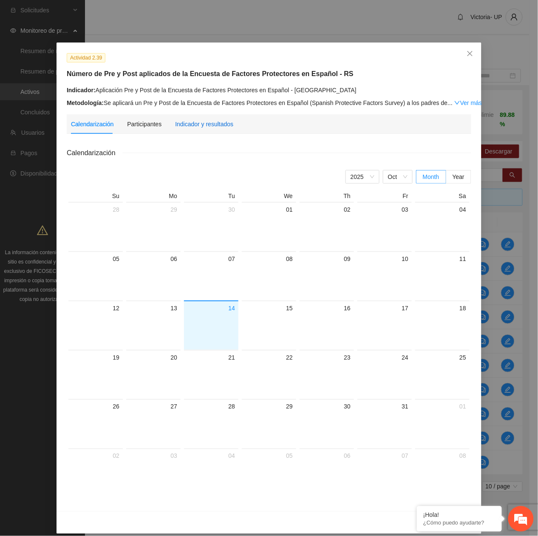
click at [215, 120] on div "Indicador y resultados" at bounding box center [204, 123] width 58 height 9
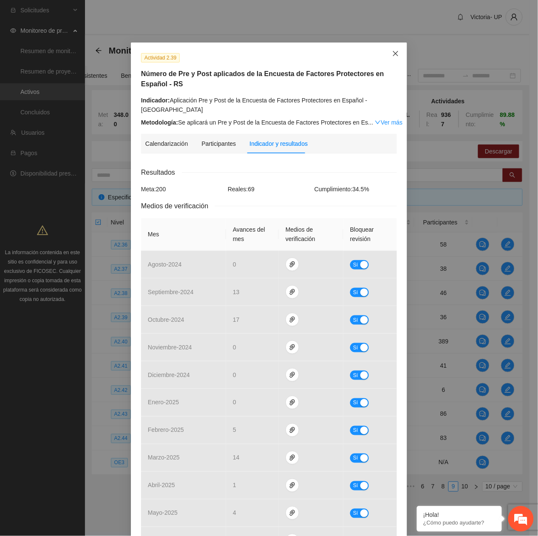
click at [392, 52] on icon "close" at bounding box center [395, 53] width 7 height 7
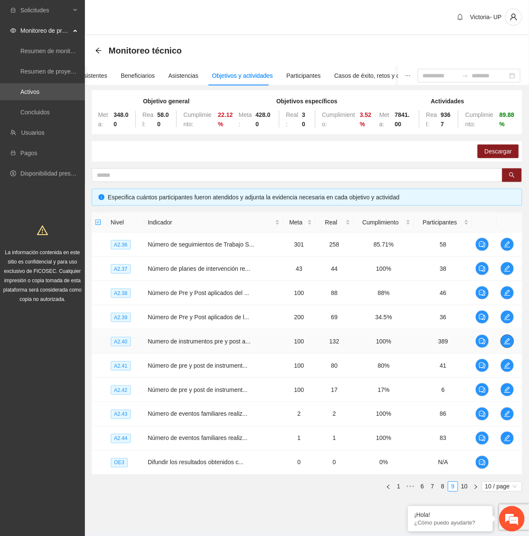
click at [509, 343] on icon "edit" at bounding box center [507, 341] width 7 height 7
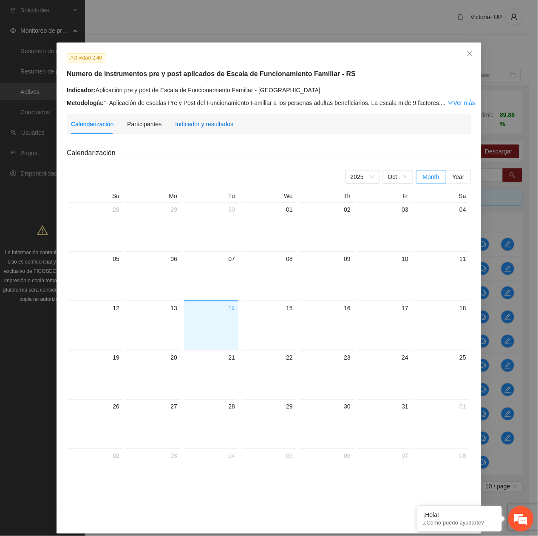
click at [212, 123] on div "Indicador y resultados" at bounding box center [204, 123] width 58 height 9
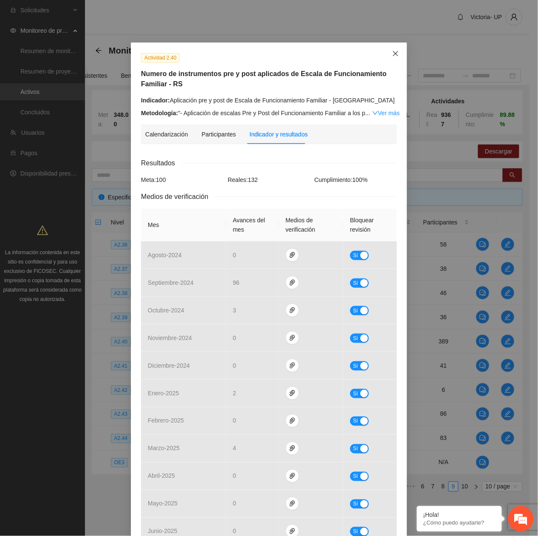
click at [392, 55] on icon "close" at bounding box center [395, 53] width 7 height 7
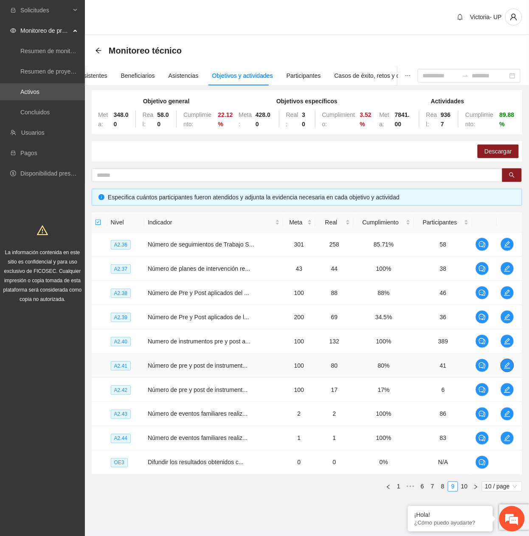
click at [509, 362] on button "button" at bounding box center [508, 366] width 14 height 14
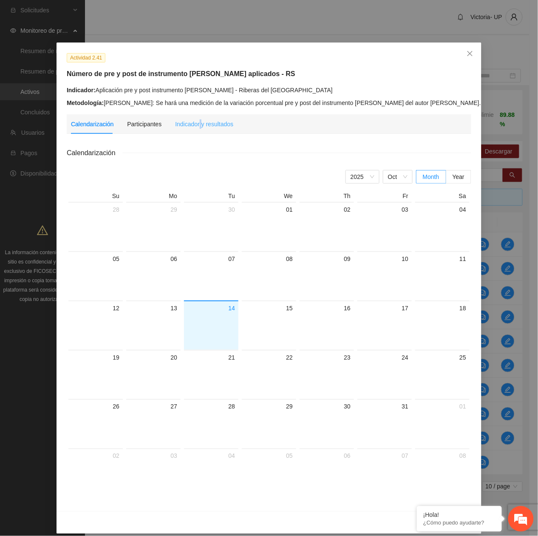
drag, startPoint x: 194, startPoint y: 130, endPoint x: 199, endPoint y: 133, distance: 5.5
click at [195, 130] on div "Indicador y resultados" at bounding box center [204, 124] width 58 height 20
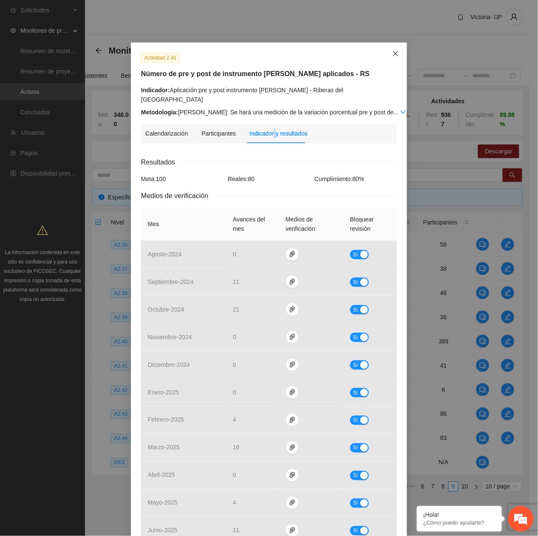
drag, startPoint x: 393, startPoint y: 50, endPoint x: 354, endPoint y: 96, distance: 60.3
click at [393, 51] on span "Close" at bounding box center [395, 53] width 23 height 23
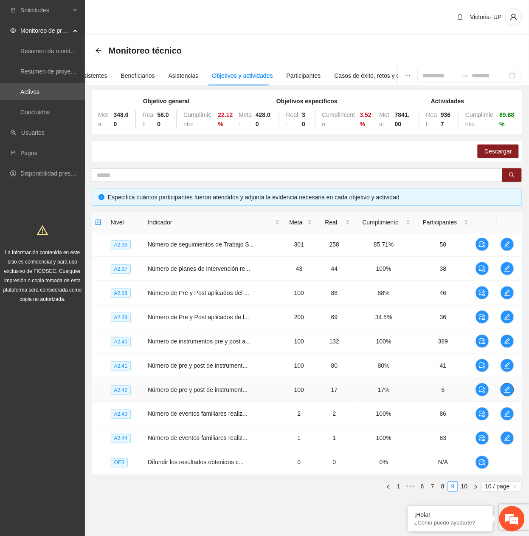
click at [507, 393] on icon "edit" at bounding box center [508, 390] width 6 height 6
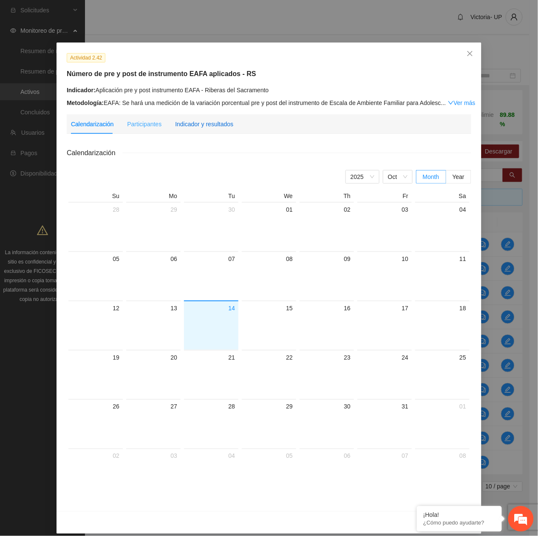
click at [201, 122] on div "Indicador y resultados" at bounding box center [204, 123] width 58 height 9
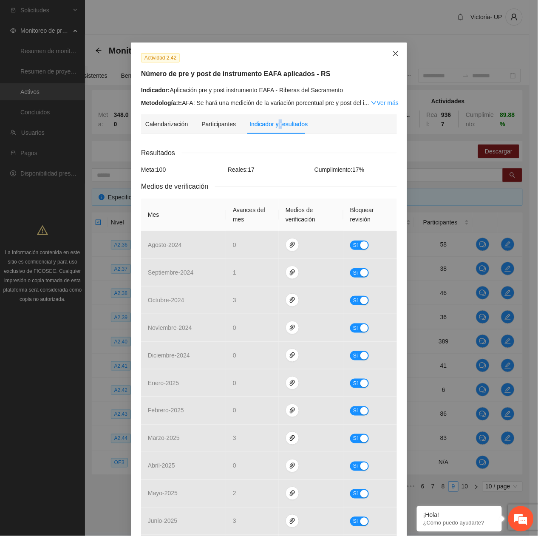
click at [388, 53] on span "Close" at bounding box center [395, 53] width 23 height 23
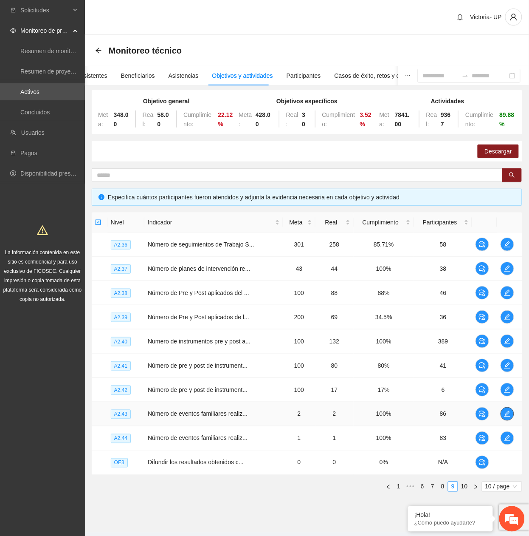
click at [508, 413] on icon "edit" at bounding box center [507, 413] width 7 height 7
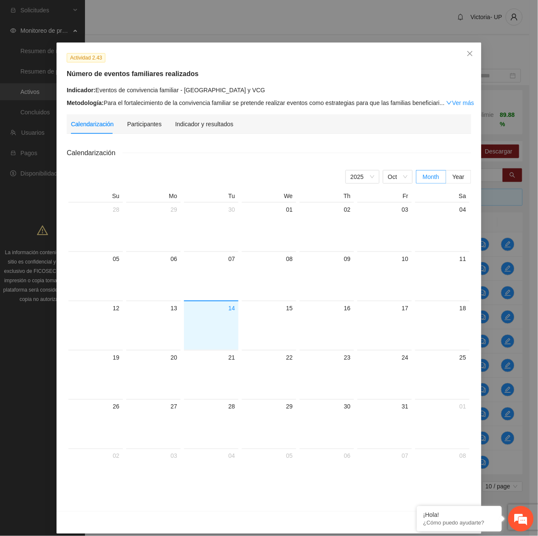
click at [196, 130] on div "Indicador y resultados" at bounding box center [204, 124] width 58 height 20
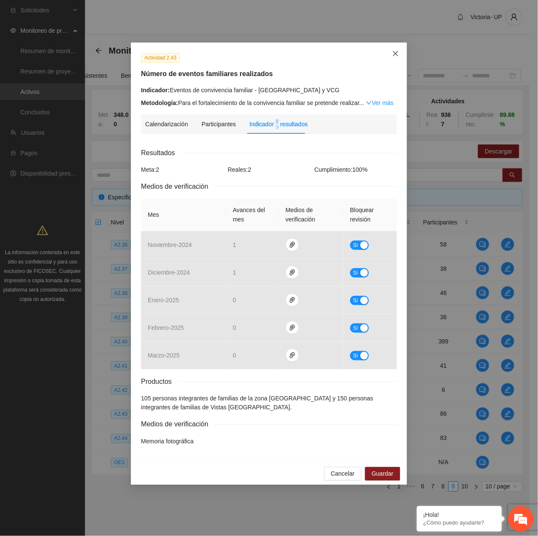
click at [396, 50] on span "Close" at bounding box center [395, 53] width 23 height 23
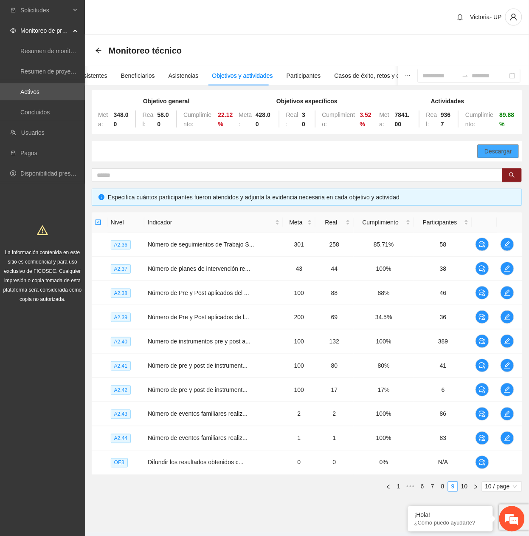
click at [510, 152] on span "Descargar" at bounding box center [499, 151] width 28 height 9
click at [226, 160] on div "Descargar" at bounding box center [307, 151] width 431 height 20
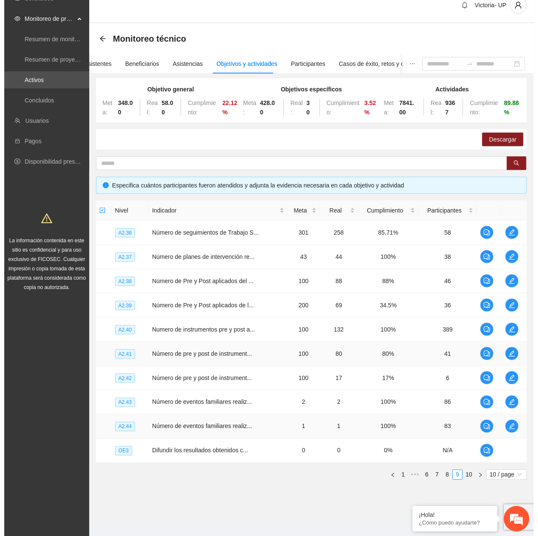
scroll to position [22, 0]
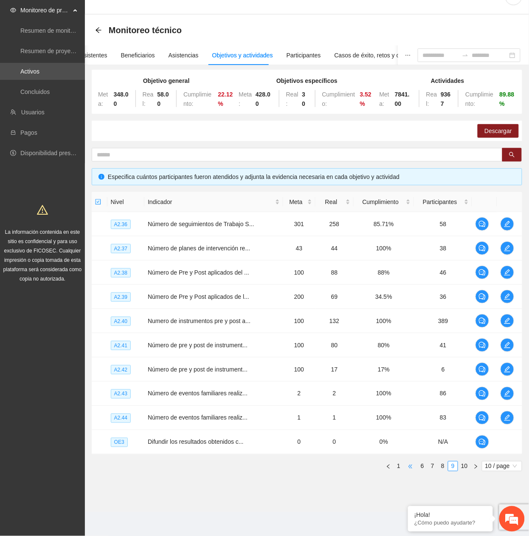
click at [407, 466] on span "•••" at bounding box center [411, 466] width 14 height 10
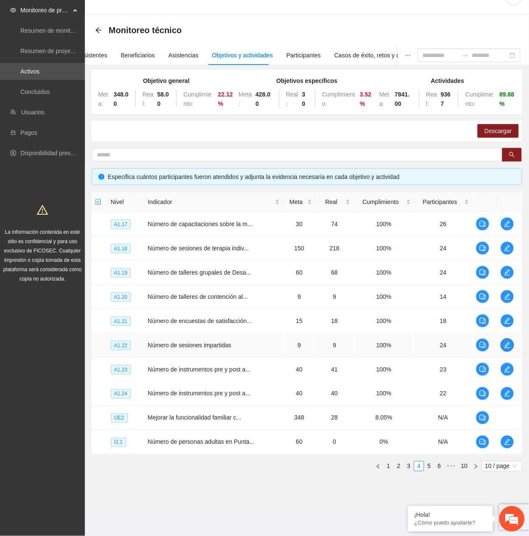
click at [505, 346] on icon "edit" at bounding box center [507, 345] width 7 height 7
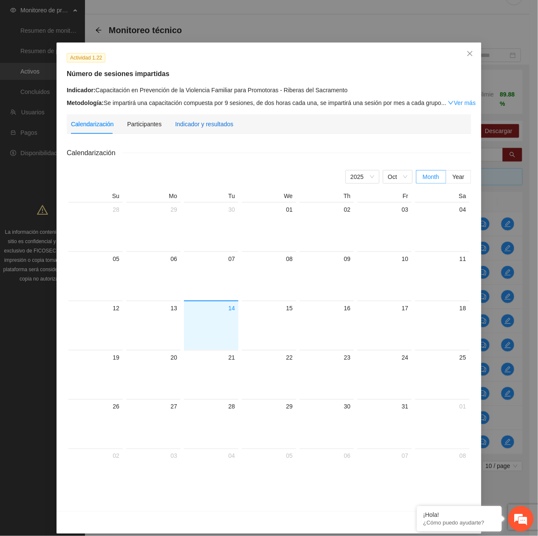
click at [196, 121] on div "Indicador y resultados" at bounding box center [204, 123] width 58 height 9
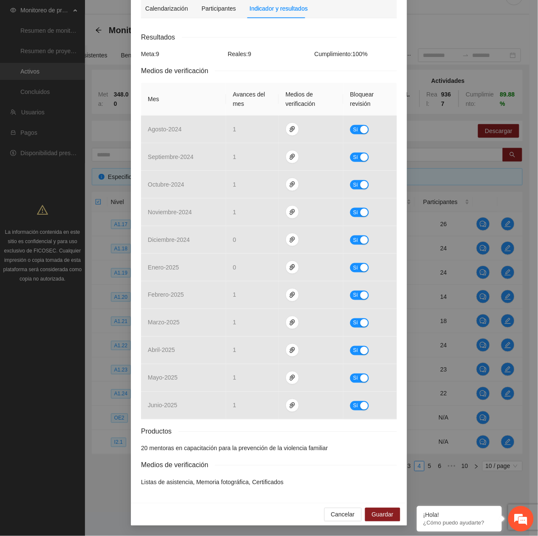
scroll to position [0, 0]
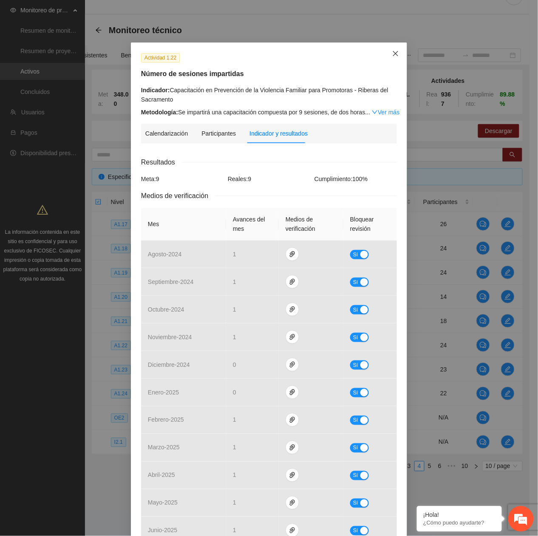
drag, startPoint x: 394, startPoint y: 53, endPoint x: 387, endPoint y: 82, distance: 29.9
click at [393, 54] on icon "close" at bounding box center [395, 53] width 7 height 7
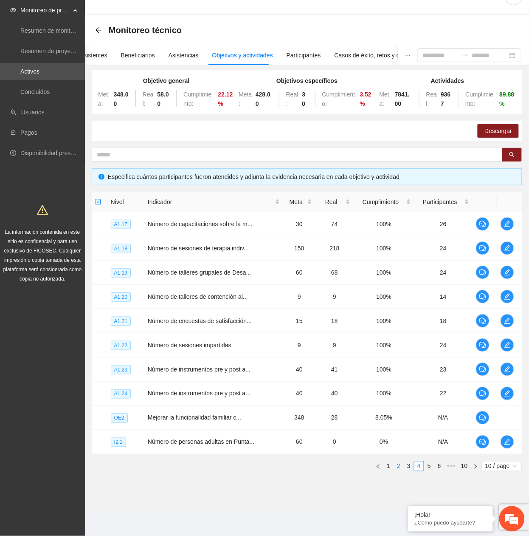
click at [410, 470] on link "3" at bounding box center [409, 465] width 9 height 9
click at [510, 388] on button "button" at bounding box center [508, 394] width 14 height 14
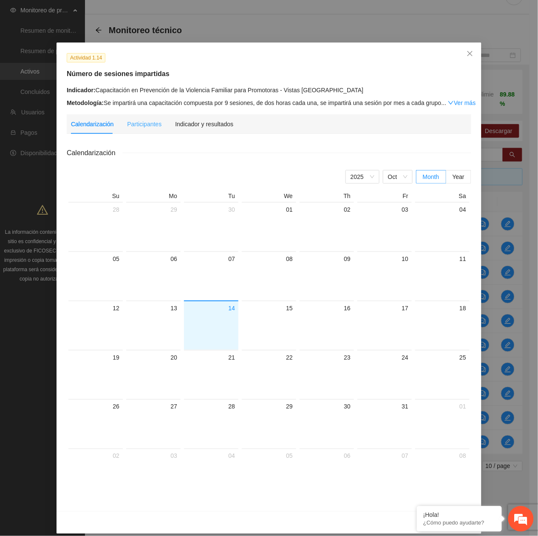
drag, startPoint x: 206, startPoint y: 129, endPoint x: 207, endPoint y: 138, distance: 9.1
click at [206, 128] on div "Indicador y resultados" at bounding box center [204, 124] width 58 height 20
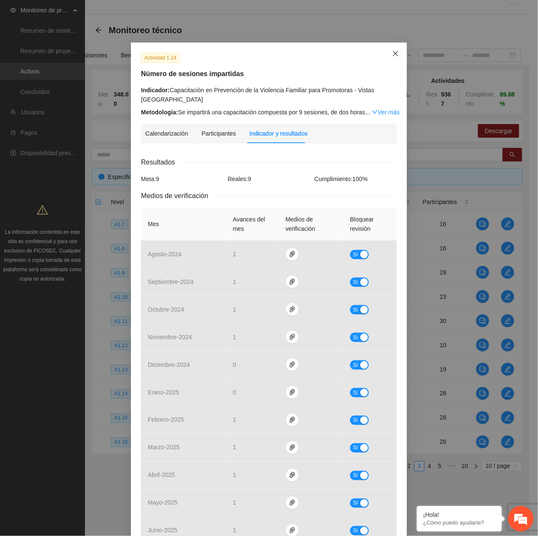
click at [392, 55] on icon "close" at bounding box center [395, 53] width 7 height 7
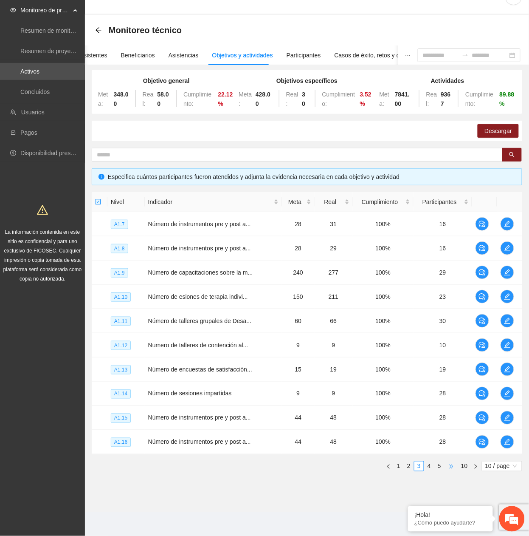
click at [445, 464] on span "•••" at bounding box center [452, 466] width 14 height 10
click at [451, 465] on link "9" at bounding box center [453, 465] width 9 height 9
click at [506, 422] on button "button" at bounding box center [508, 418] width 14 height 14
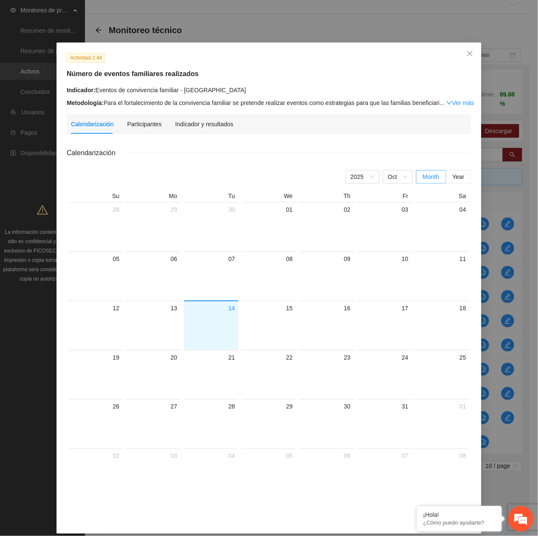
drag, startPoint x: 201, startPoint y: 117, endPoint x: 288, endPoint y: 202, distance: 121.4
click at [201, 118] on div "Indicador y resultados" at bounding box center [204, 124] width 58 height 20
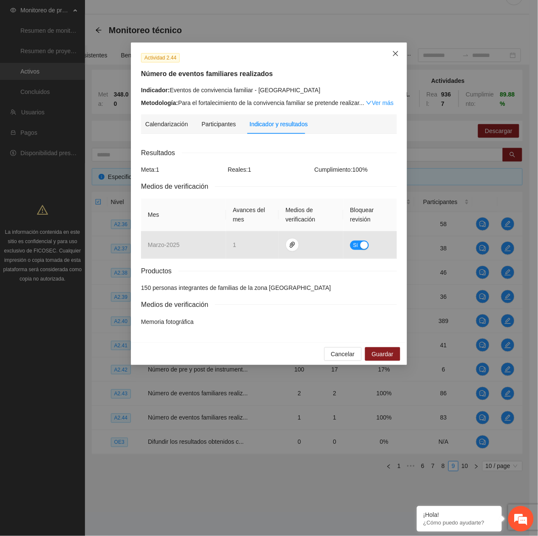
drag, startPoint x: 396, startPoint y: 56, endPoint x: 442, endPoint y: 114, distance: 73.8
click at [396, 57] on icon "close" at bounding box center [395, 53] width 7 height 7
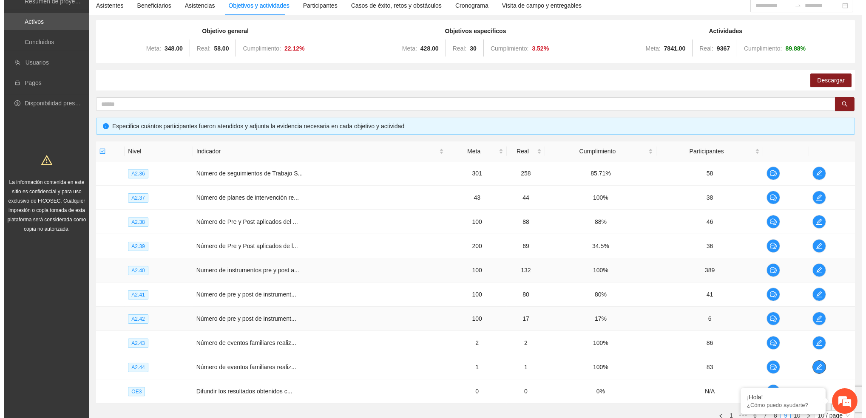
scroll to position [137, 0]
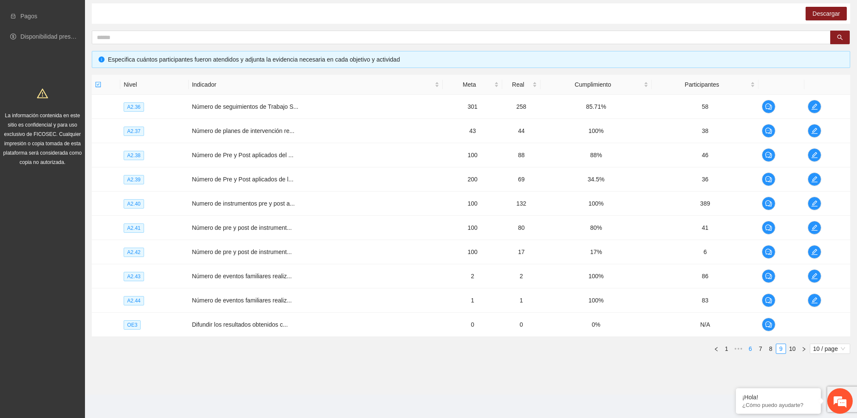
click at [529, 347] on link "6" at bounding box center [750, 348] width 9 height 9
click at [529, 350] on link "4" at bounding box center [726, 348] width 9 height 9
click at [529, 348] on link "3" at bounding box center [736, 348] width 9 height 9
click at [529, 159] on button "button" at bounding box center [815, 155] width 14 height 14
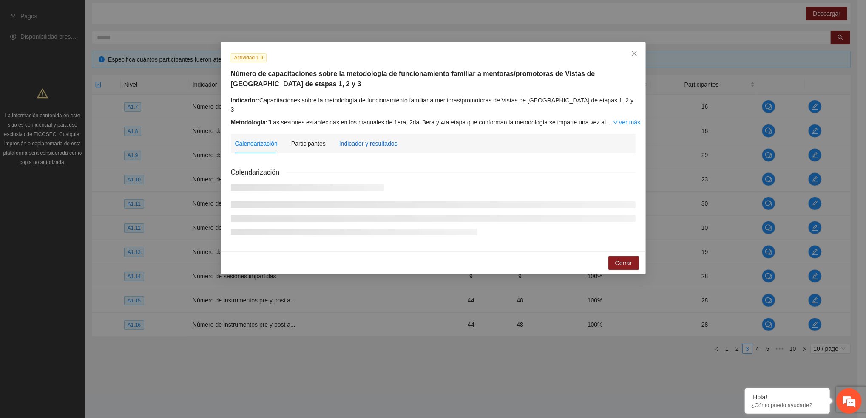
click at [354, 139] on div "Indicador y resultados" at bounding box center [368, 143] width 58 height 9
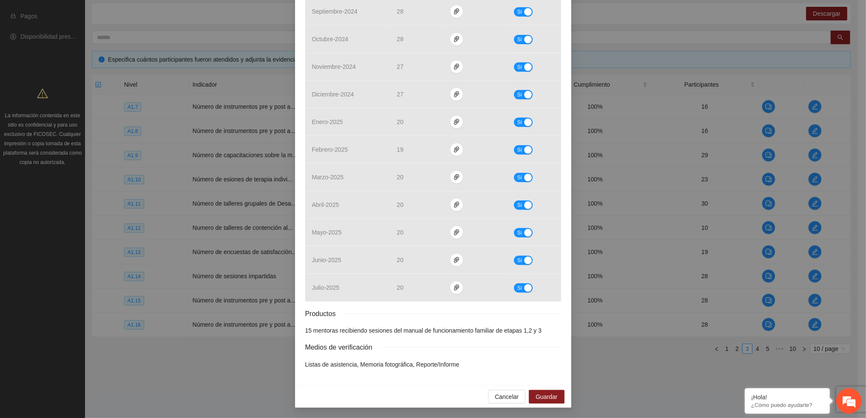
scroll to position [0, 0]
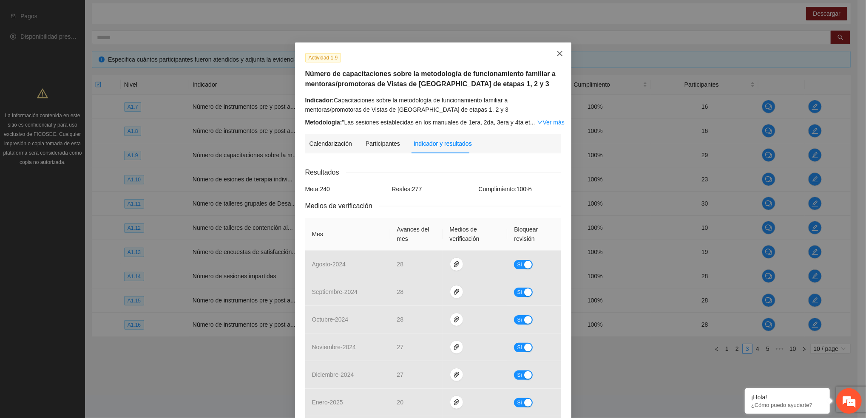
click at [529, 61] on span "Close" at bounding box center [559, 53] width 23 height 23
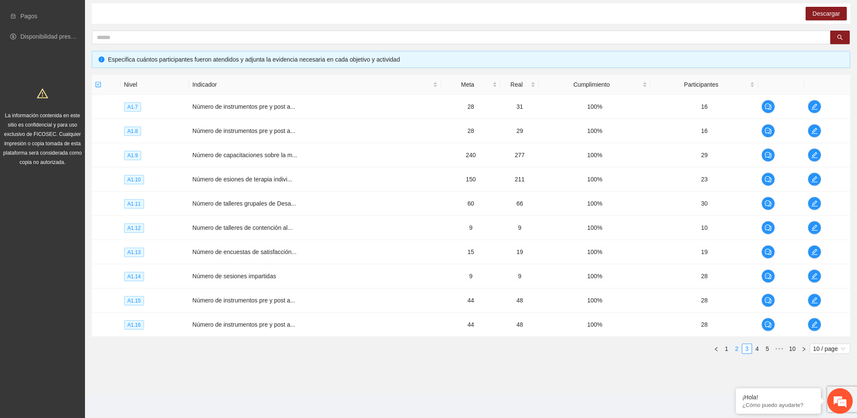
click at [529, 349] on link "2" at bounding box center [736, 348] width 9 height 9
click at [529, 345] on link "4" at bounding box center [757, 348] width 9 height 9
click at [529, 347] on link "5" at bounding box center [757, 348] width 9 height 9
click at [529, 348] on link "3" at bounding box center [726, 348] width 9 height 9
click at [529, 233] on button "button" at bounding box center [815, 228] width 14 height 14
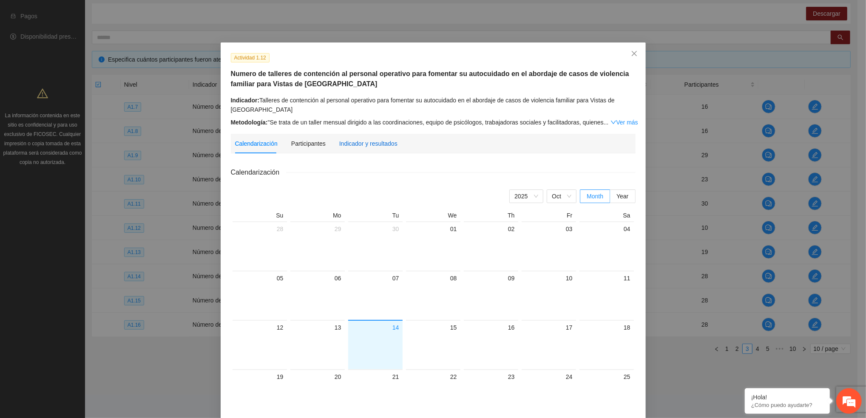
drag, startPoint x: 351, startPoint y: 140, endPoint x: 348, endPoint y: 144, distance: 5.2
click at [348, 143] on div "Indicador y resultados" at bounding box center [368, 143] width 58 height 9
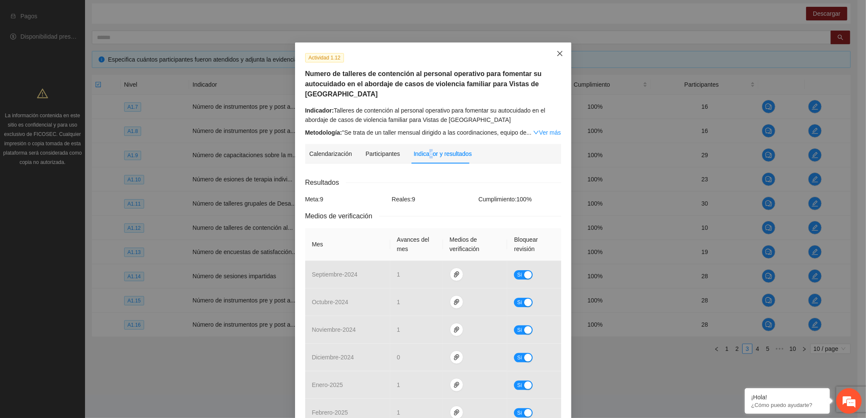
drag, startPoint x: 555, startPoint y: 47, endPoint x: 542, endPoint y: 57, distance: 16.7
click at [529, 47] on span "Close" at bounding box center [559, 53] width 23 height 23
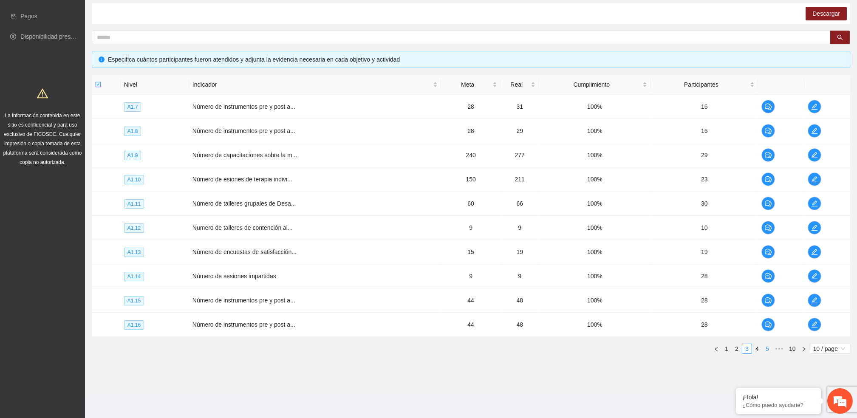
click at [529, 348] on link "4" at bounding box center [757, 348] width 9 height 9
click at [529, 184] on button "button" at bounding box center [815, 180] width 14 height 14
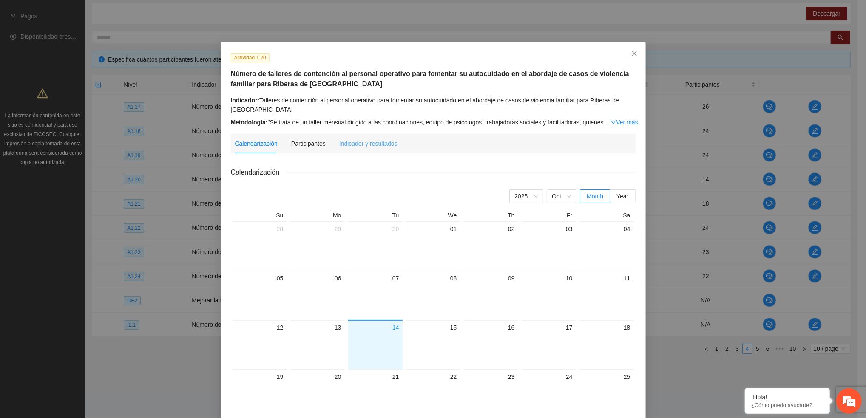
click at [368, 149] on div "Indicador y resultados" at bounding box center [368, 144] width 58 height 20
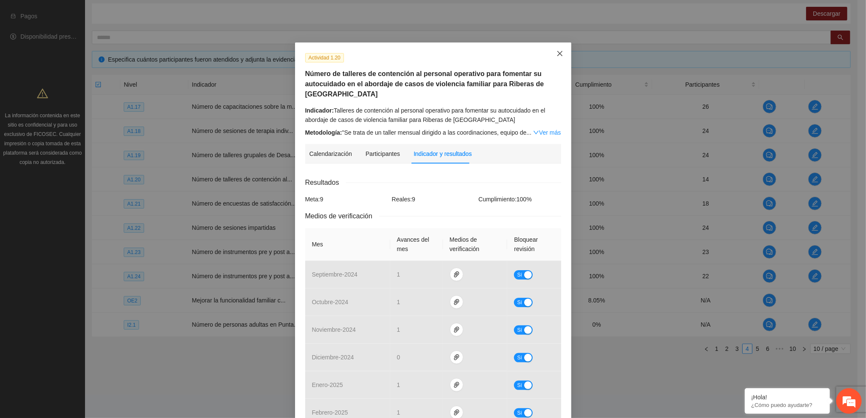
drag, startPoint x: 559, startPoint y: 51, endPoint x: 548, endPoint y: 59, distance: 13.6
click at [529, 51] on span "Close" at bounding box center [559, 53] width 23 height 23
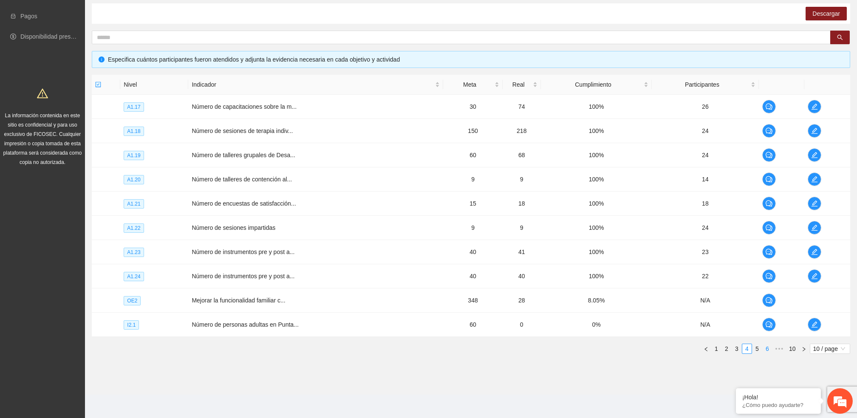
click at [529, 348] on link "5" at bounding box center [757, 348] width 9 height 9
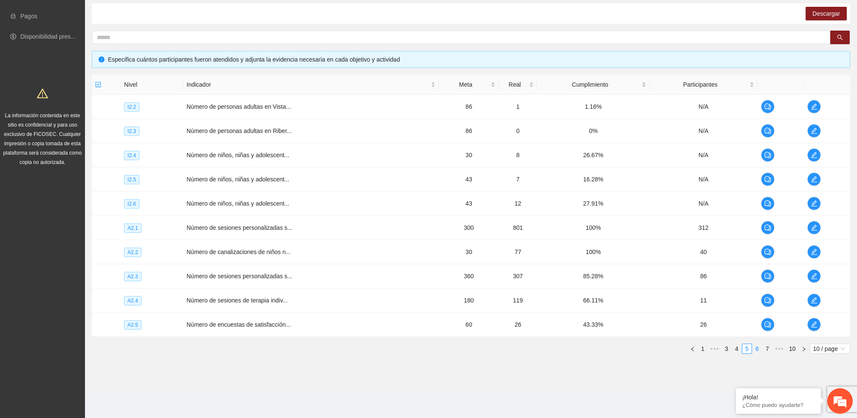
click at [529, 345] on link "6" at bounding box center [757, 348] width 9 height 9
click at [529, 248] on button "button" at bounding box center [815, 252] width 14 height 14
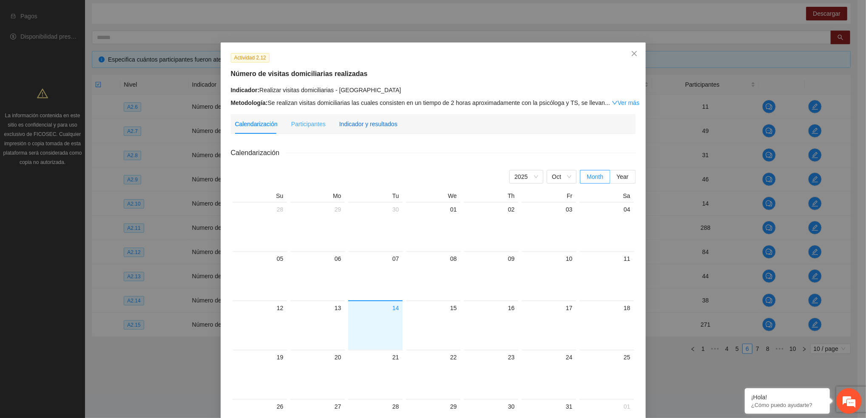
drag, startPoint x: 361, startPoint y: 127, endPoint x: 374, endPoint y: 130, distance: 14.0
click at [362, 126] on div "Indicador y resultados" at bounding box center [368, 123] width 58 height 9
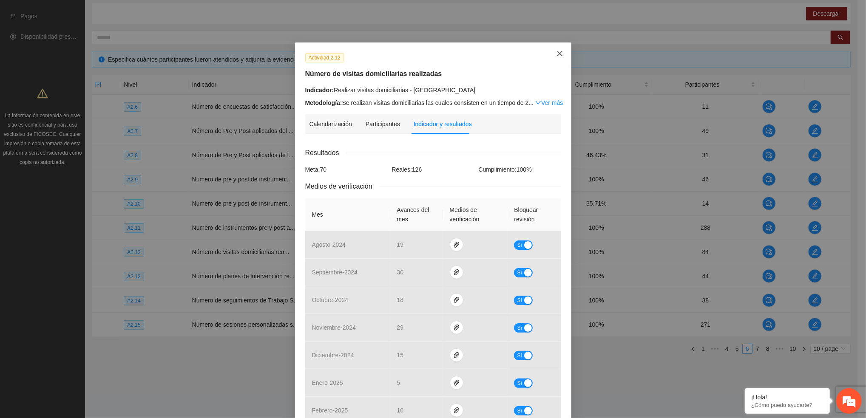
drag, startPoint x: 555, startPoint y: 46, endPoint x: 555, endPoint y: 57, distance: 10.2
click at [529, 50] on span "Close" at bounding box center [559, 53] width 23 height 23
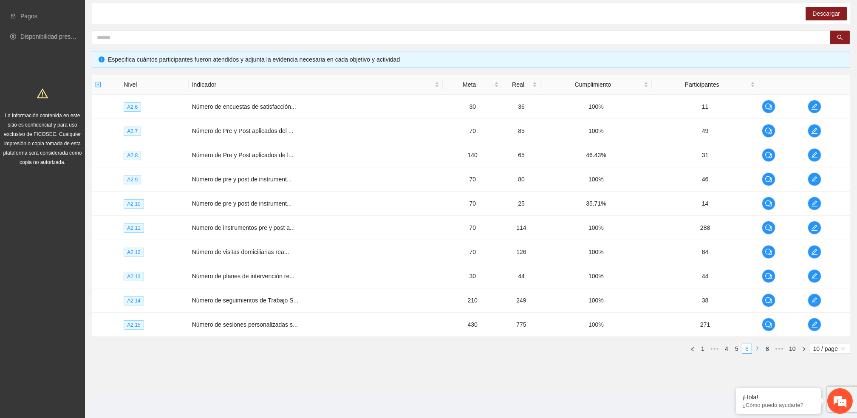
click at [529, 351] on link "7" at bounding box center [757, 348] width 9 height 9
click at [529, 351] on link "8" at bounding box center [770, 348] width 9 height 9
click at [529, 176] on icon "edit" at bounding box center [814, 179] width 7 height 7
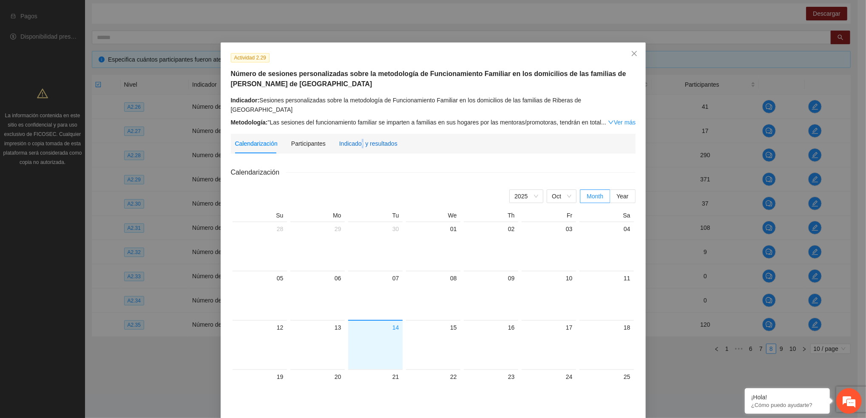
click at [358, 139] on div "Indicador y resultados" at bounding box center [368, 143] width 58 height 9
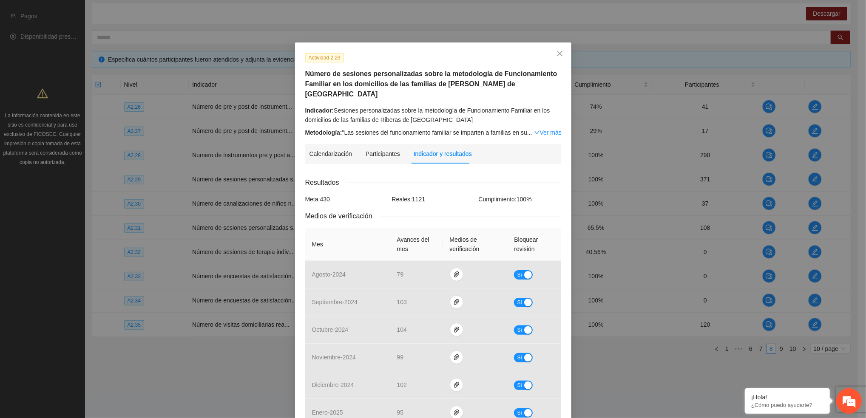
click at [529, 129] on link "Ver más" at bounding box center [548, 132] width 28 height 7
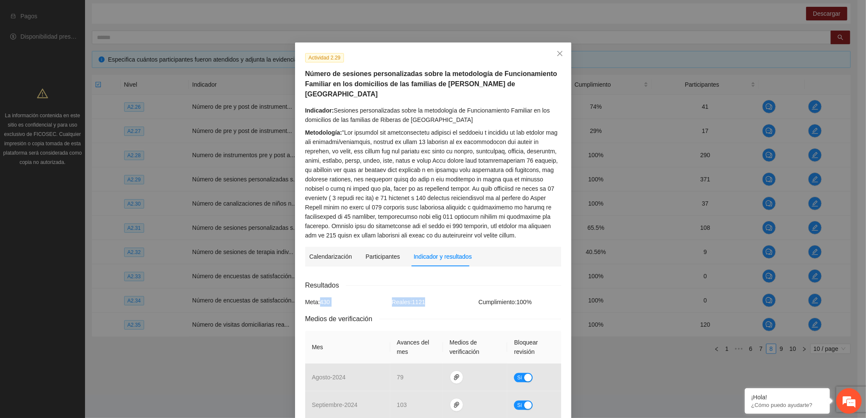
drag, startPoint x: 315, startPoint y: 302, endPoint x: 427, endPoint y: 300, distance: 112.2
click at [427, 300] on div "Meta: 430 Reales: 1121 Cumplimiento: 100 %" at bounding box center [433, 301] width 260 height 9
click at [529, 54] on icon "close" at bounding box center [559, 53] width 7 height 7
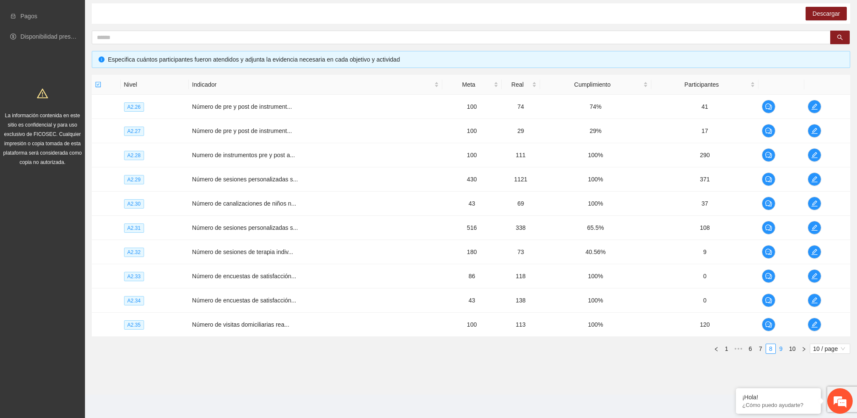
click at [529, 347] on link "9" at bounding box center [780, 348] width 9 height 9
click at [529, 224] on button "button" at bounding box center [815, 228] width 14 height 14
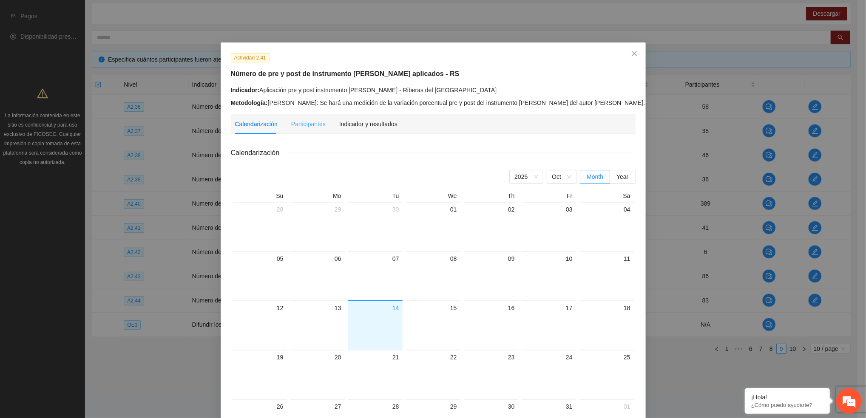
click at [367, 129] on div "Indicador y resultados" at bounding box center [368, 124] width 58 height 20
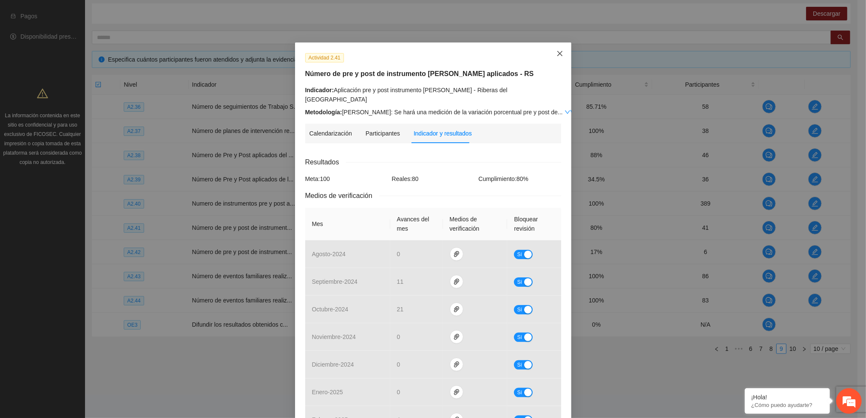
click at [529, 46] on span "Close" at bounding box center [559, 53] width 23 height 23
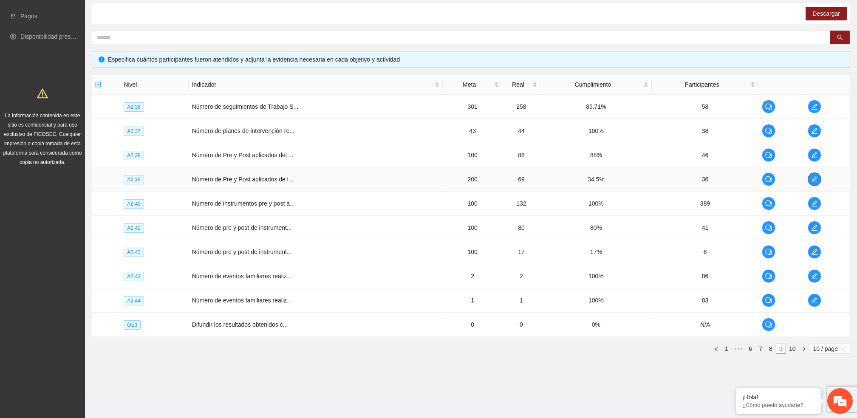
click at [529, 177] on icon "edit" at bounding box center [814, 179] width 7 height 7
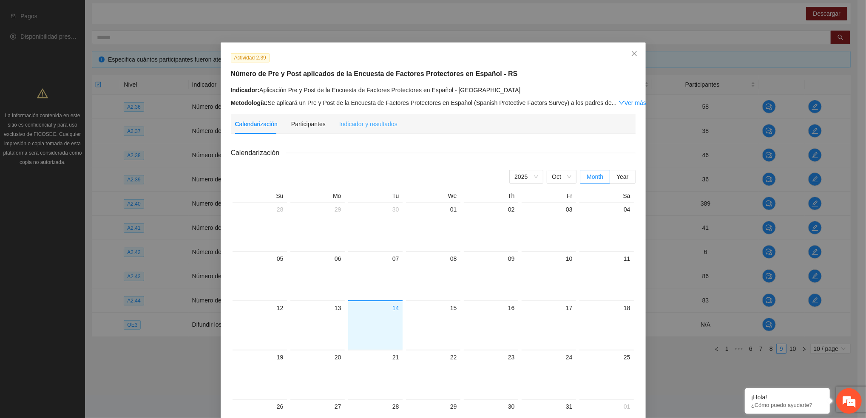
drag, startPoint x: 354, startPoint y: 116, endPoint x: 352, endPoint y: 123, distance: 7.4
click at [354, 116] on div "Indicador y resultados" at bounding box center [368, 124] width 58 height 20
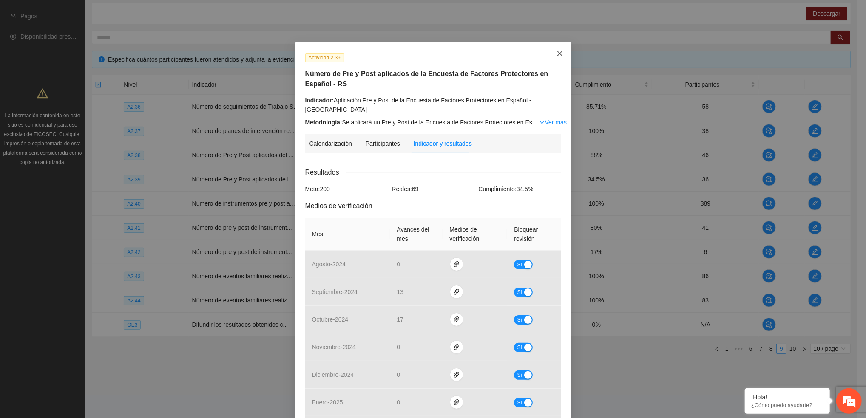
click at [529, 50] on span "Close" at bounding box center [559, 53] width 23 height 23
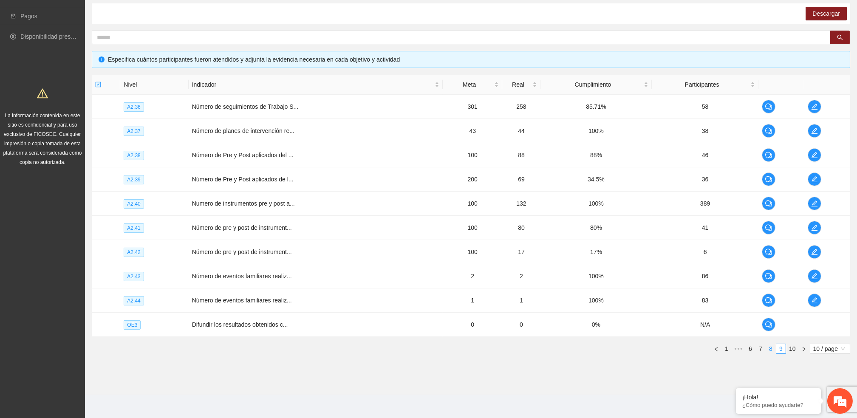
click at [529, 348] on link "8" at bounding box center [770, 348] width 9 height 9
click at [529, 347] on link "7" at bounding box center [760, 348] width 9 height 9
click at [529, 351] on link "6" at bounding box center [750, 348] width 9 height 9
click at [529, 344] on link "5" at bounding box center [736, 348] width 9 height 9
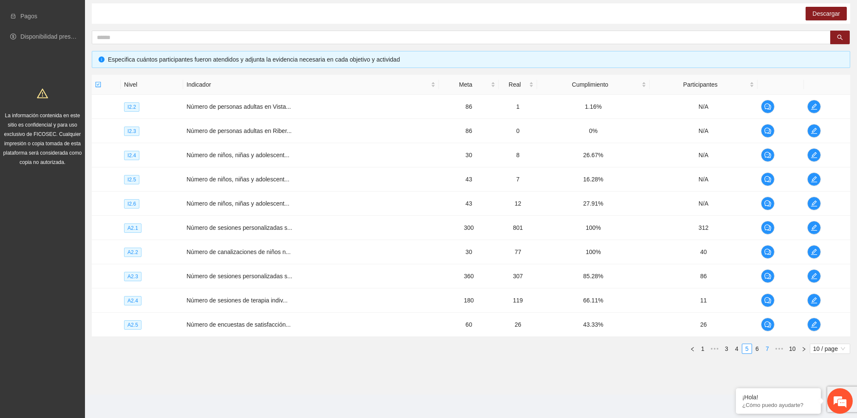
click at [529, 351] on link "7" at bounding box center [767, 348] width 9 height 9
click at [529, 350] on link "5" at bounding box center [740, 348] width 9 height 9
click at [529, 348] on link "3" at bounding box center [726, 348] width 9 height 9
click at [529, 349] on link "4" at bounding box center [757, 348] width 9 height 9
